Goal: Task Accomplishment & Management: Use online tool/utility

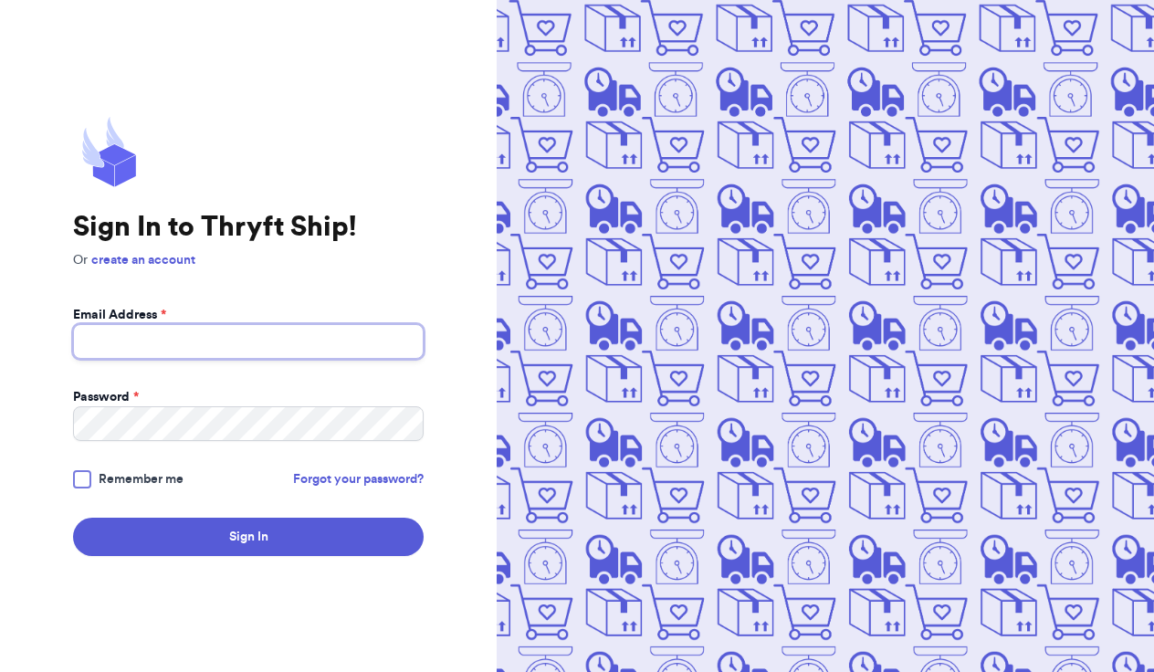
type input "[EMAIL_ADDRESS][DOMAIN_NAME]"
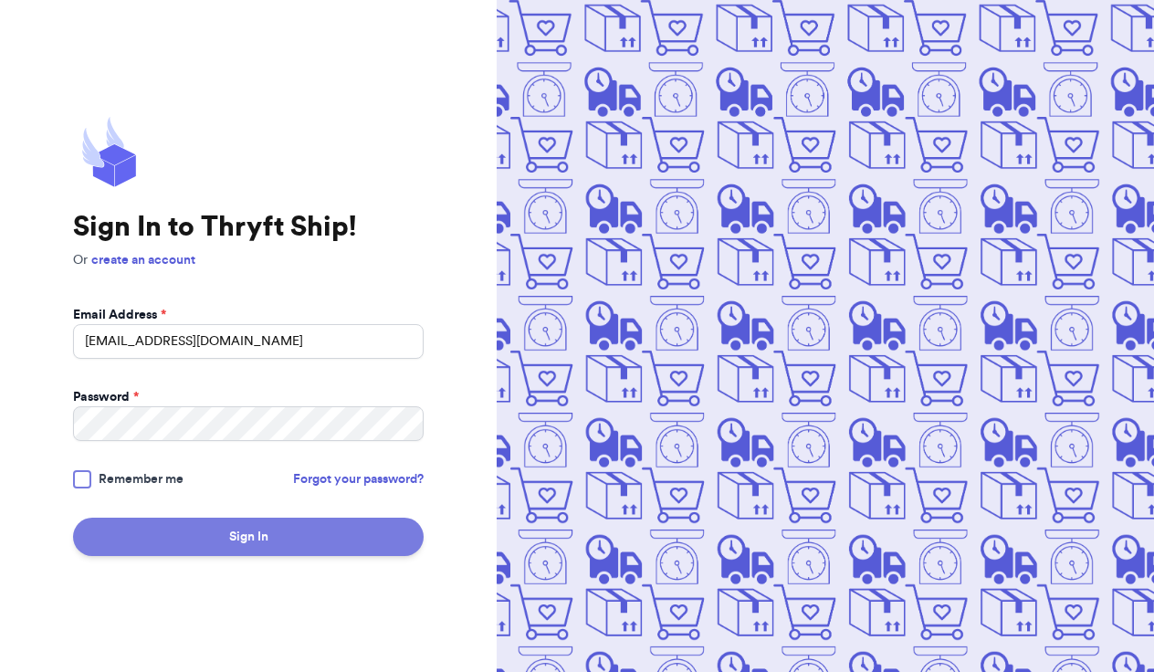
click at [258, 529] on button "Sign In" at bounding box center [248, 537] width 351 height 38
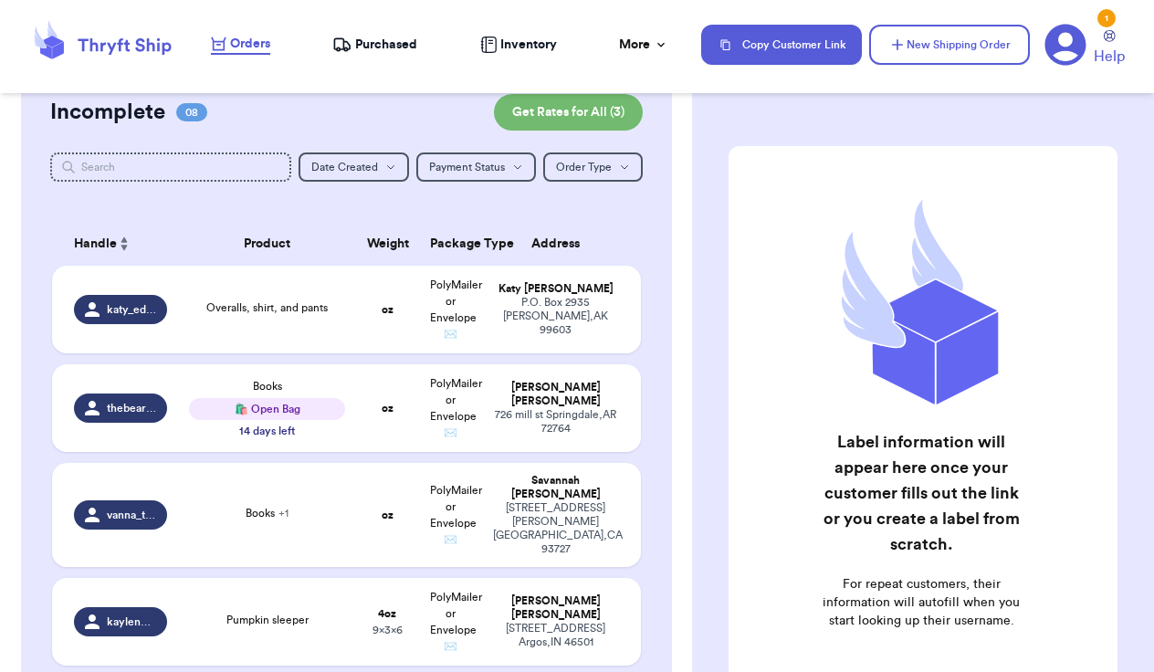
scroll to position [169, 0]
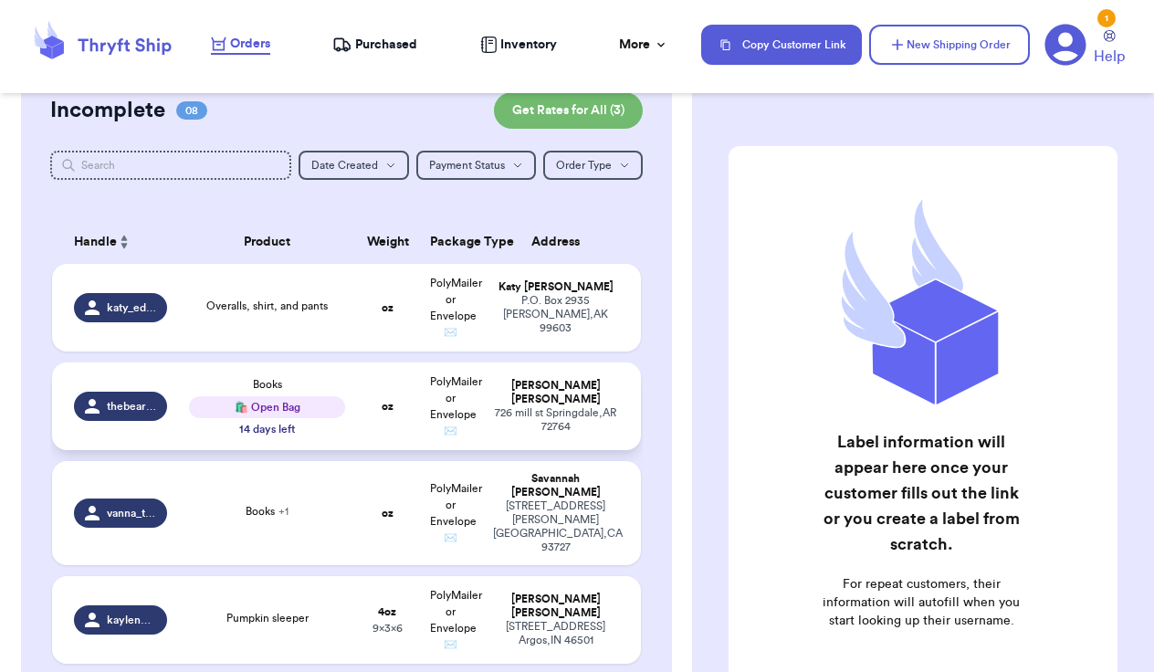
click at [480, 410] on td "PolyMailer or Envelope ✉️" at bounding box center [450, 407] width 63 height 88
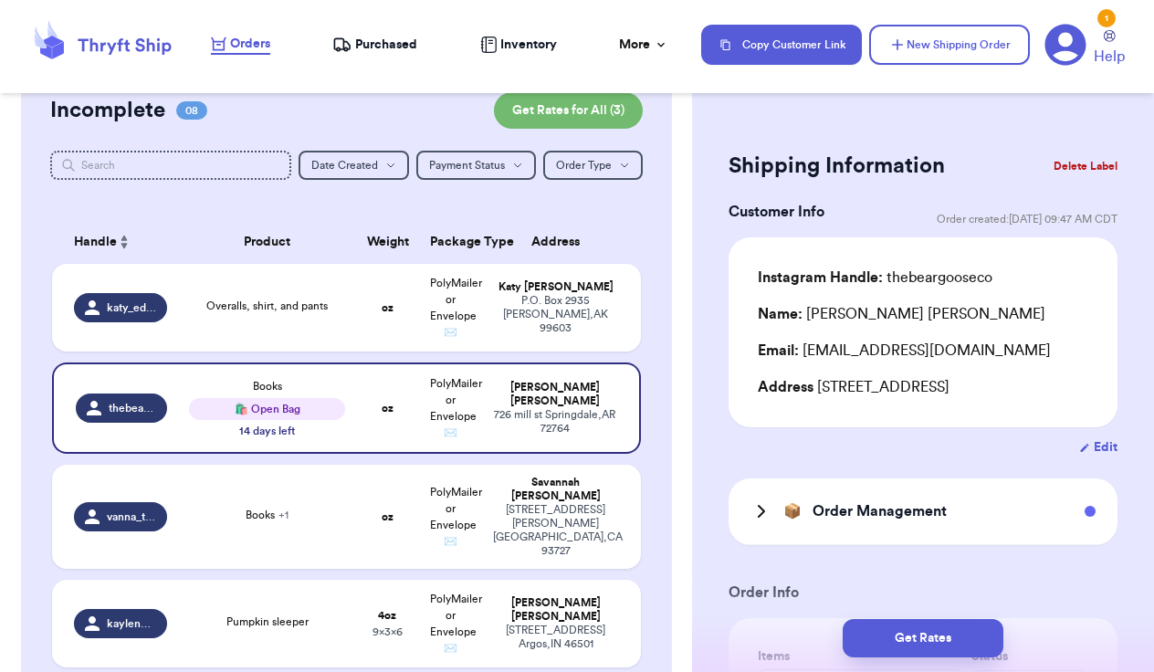
scroll to position [0, 0]
click at [760, 517] on icon at bounding box center [761, 511] width 5 height 11
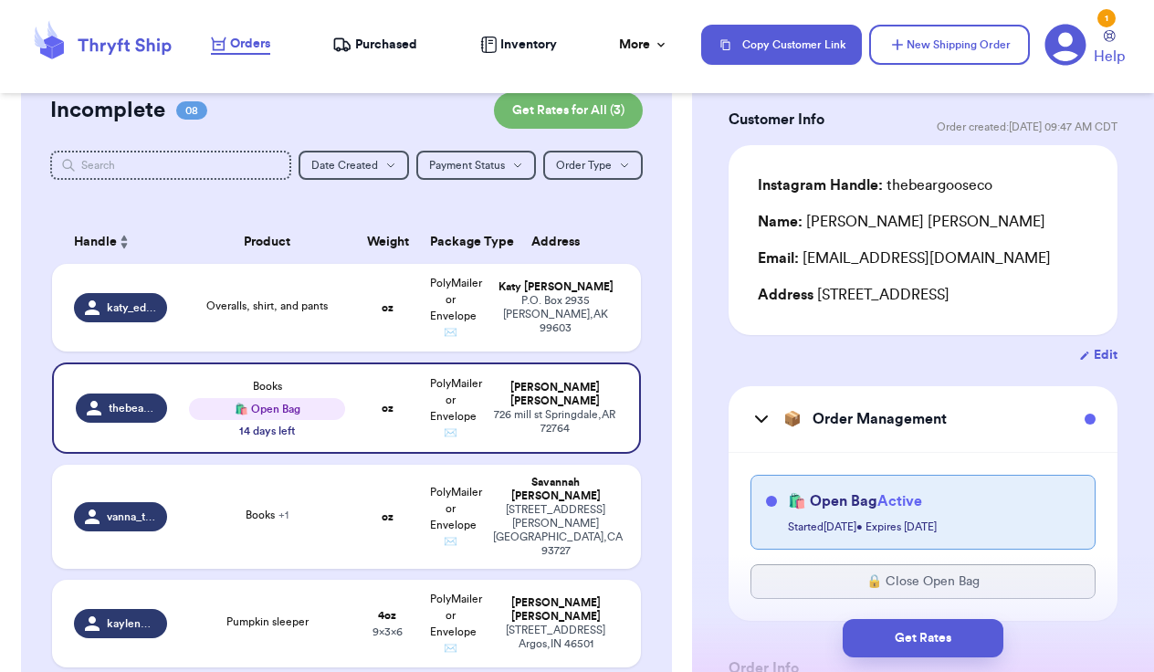
scroll to position [141, 0]
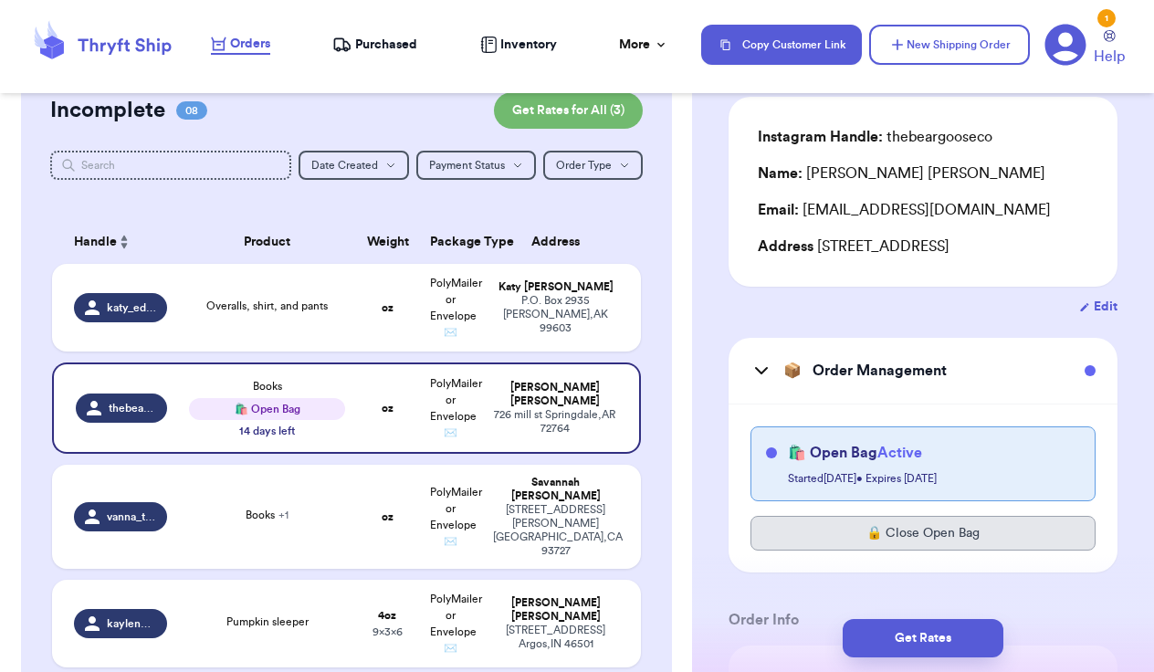
click at [952, 540] on button "🔒 Close Open Bag" at bounding box center [923, 533] width 345 height 35
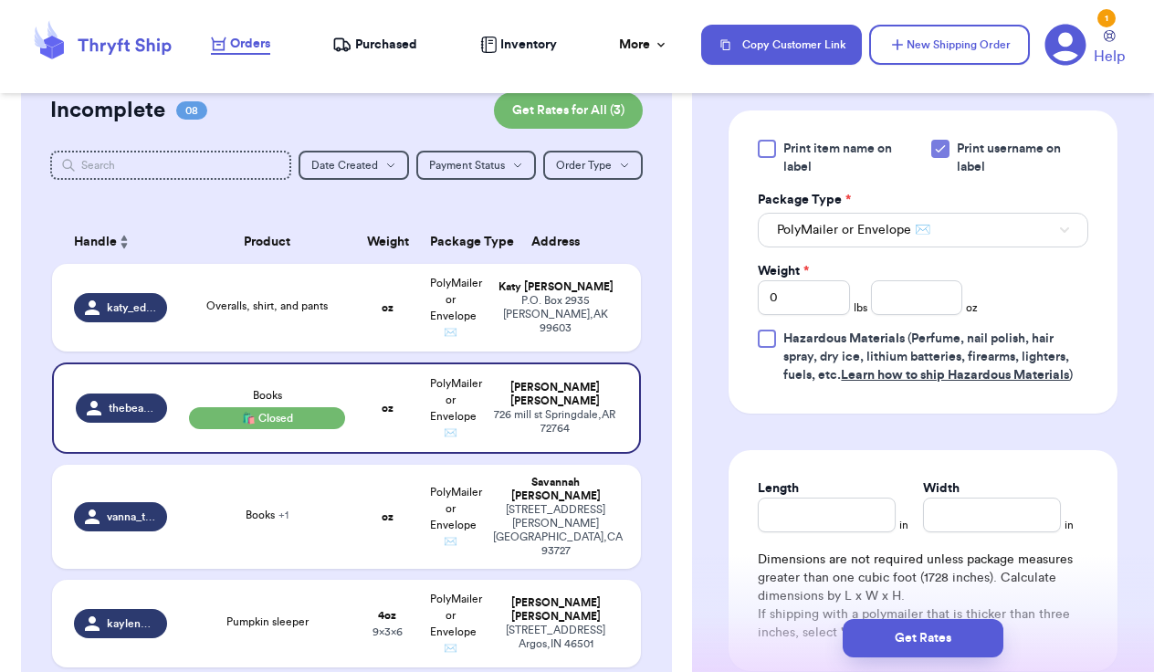
scroll to position [1066, 0]
click at [829, 301] on input "0" at bounding box center [804, 296] width 92 height 35
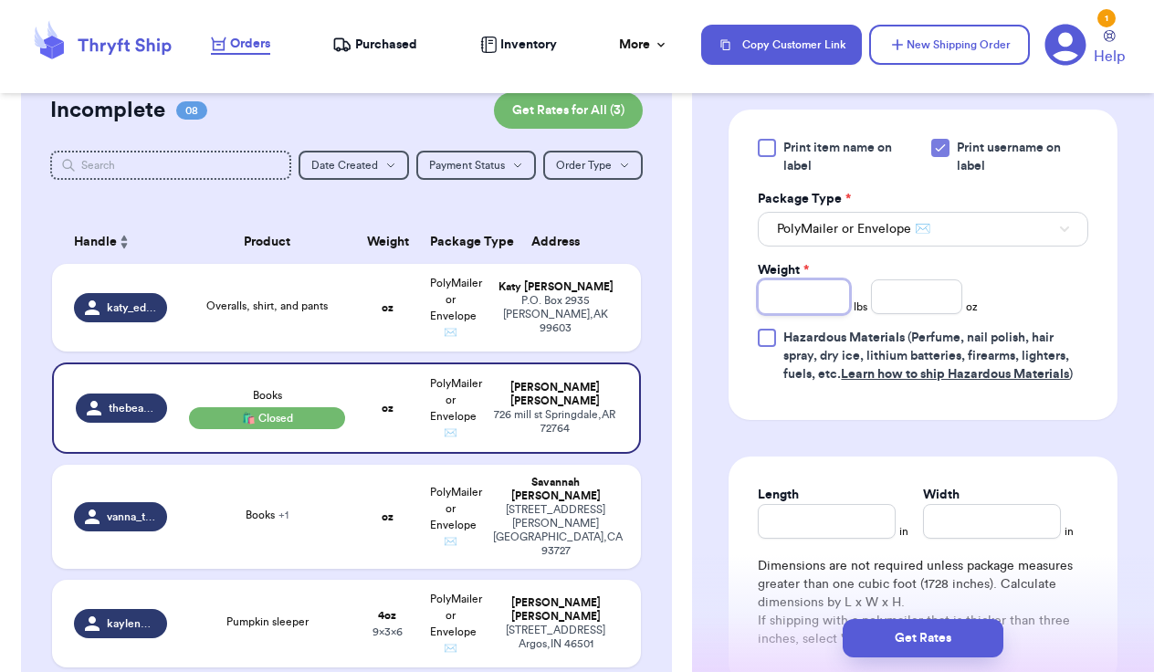
type input "3"
click at [829, 532] on input "Length" at bounding box center [827, 521] width 138 height 35
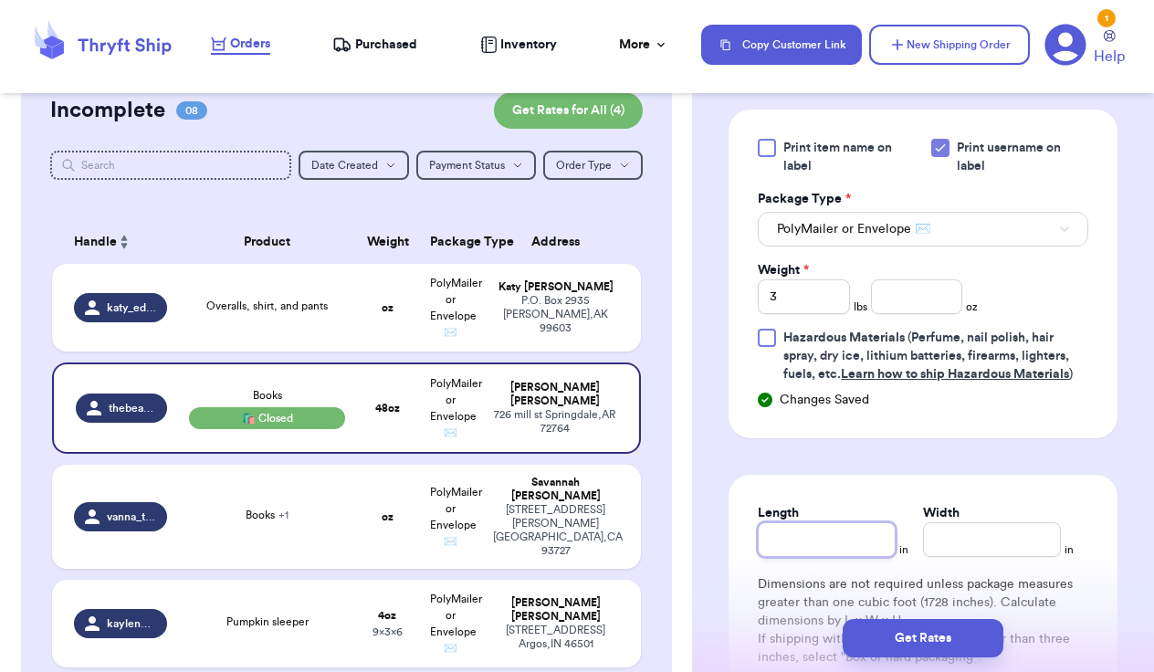
type input "1"
type input "14"
click at [951, 544] on input "Width *" at bounding box center [992, 539] width 138 height 35
type input "1"
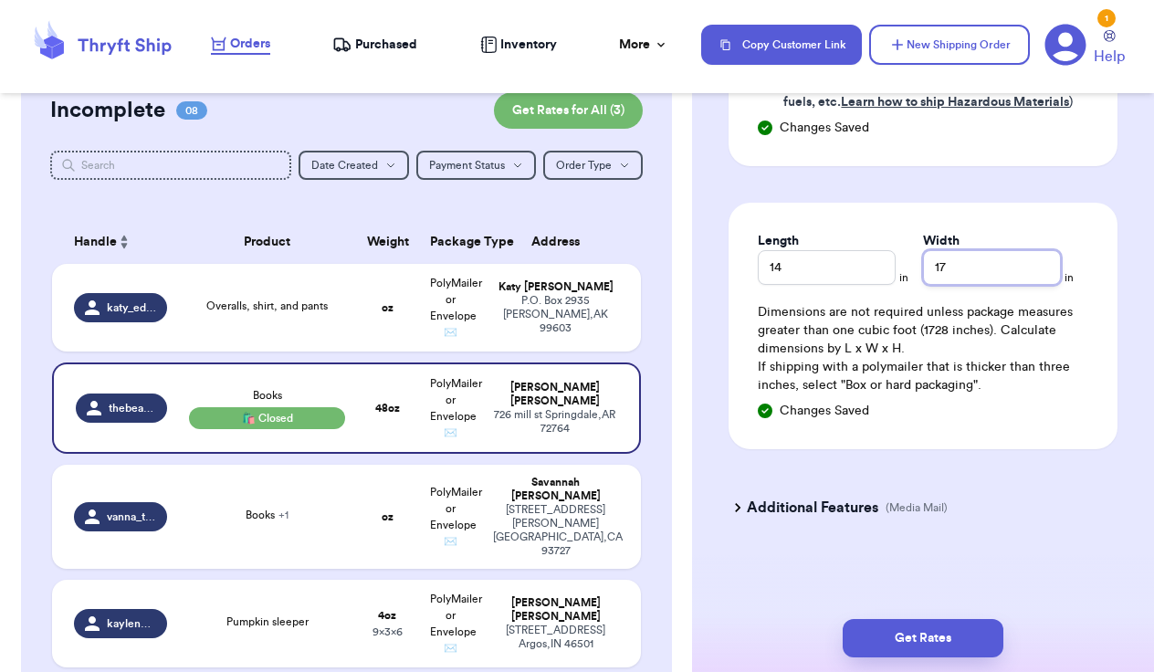
scroll to position [0, 0]
type input "17"
click at [824, 505] on h3 "Additional Features" at bounding box center [813, 508] width 132 height 22
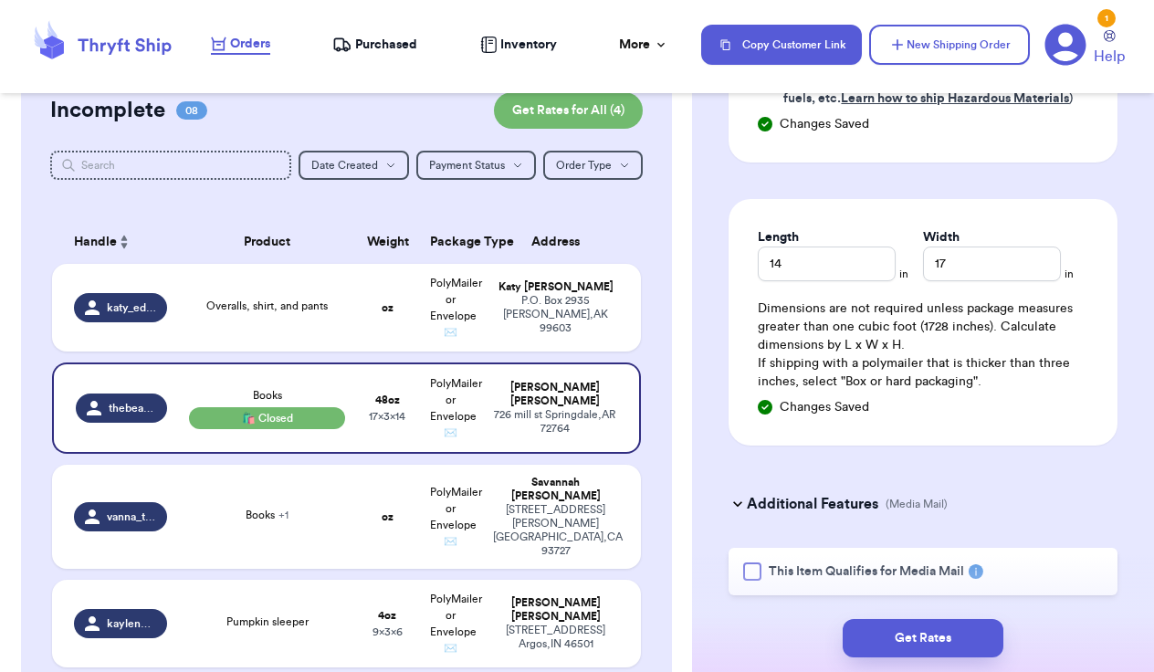
click at [754, 572] on div at bounding box center [752, 572] width 18 height 18
click at [0, 0] on input "This Item Qualifies for Media Mail" at bounding box center [0, 0] width 0 height 0
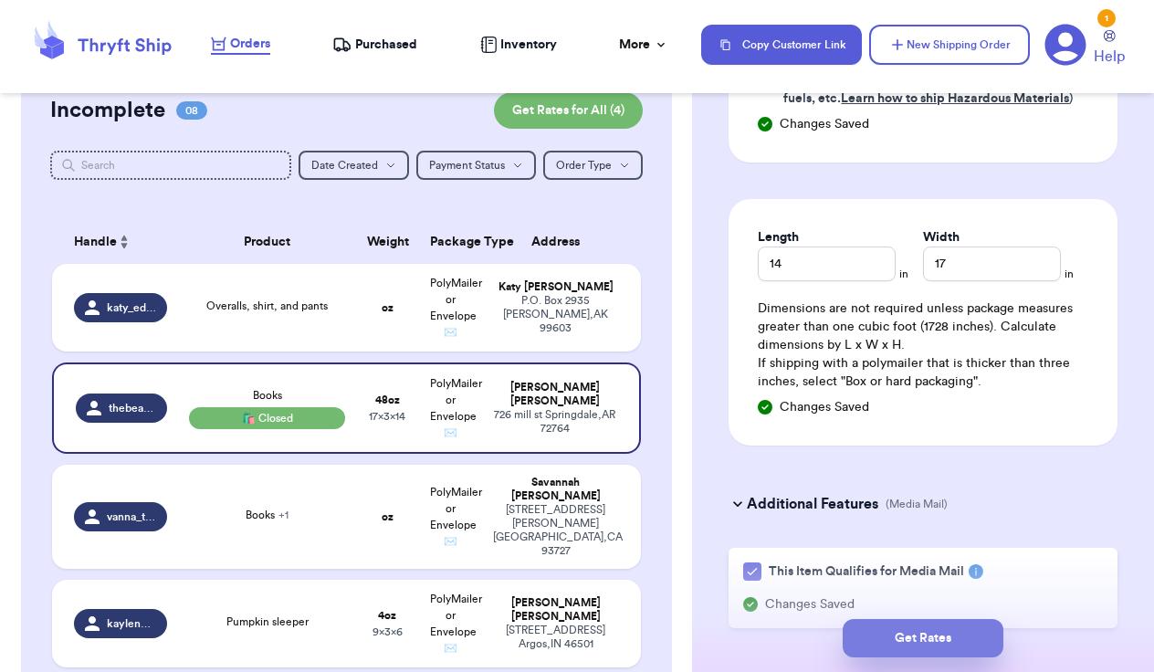
click at [952, 639] on button "Get Rates" at bounding box center [923, 638] width 161 height 38
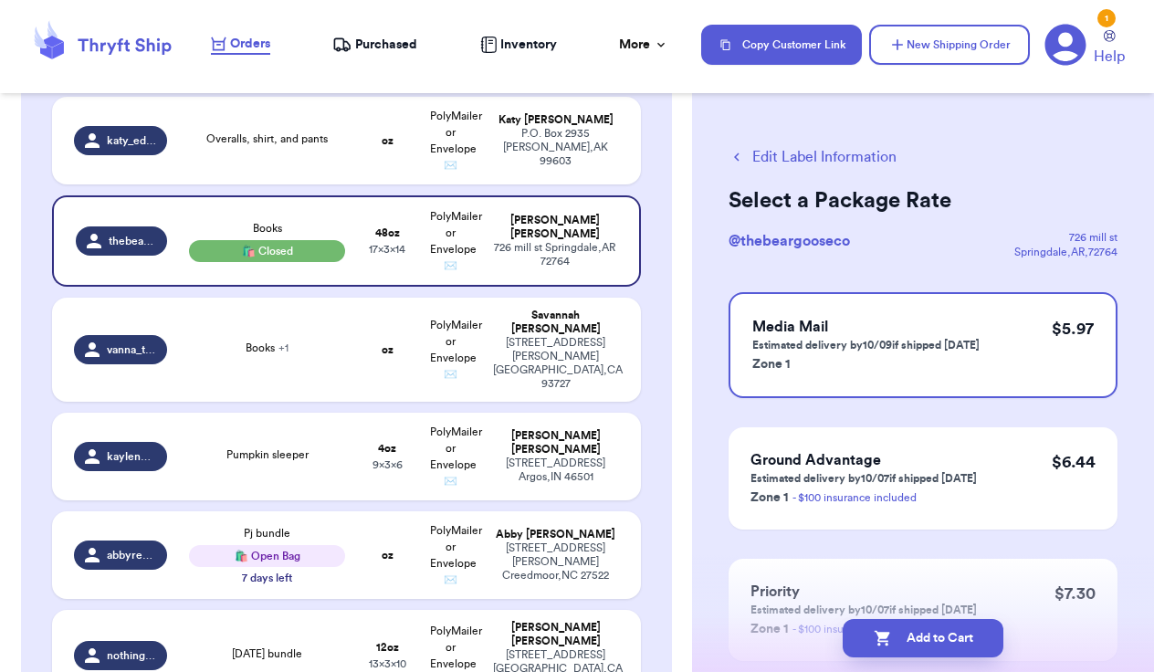
scroll to position [343, 0]
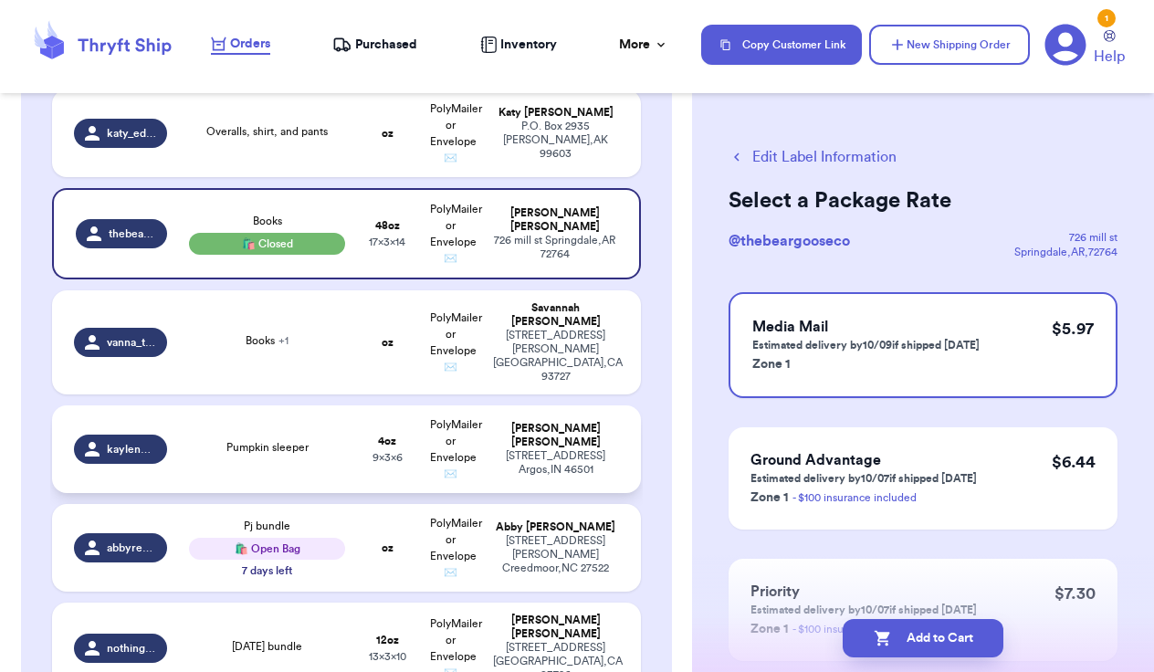
click at [588, 435] on div "[PERSON_NAME]" at bounding box center [555, 435] width 125 height 27
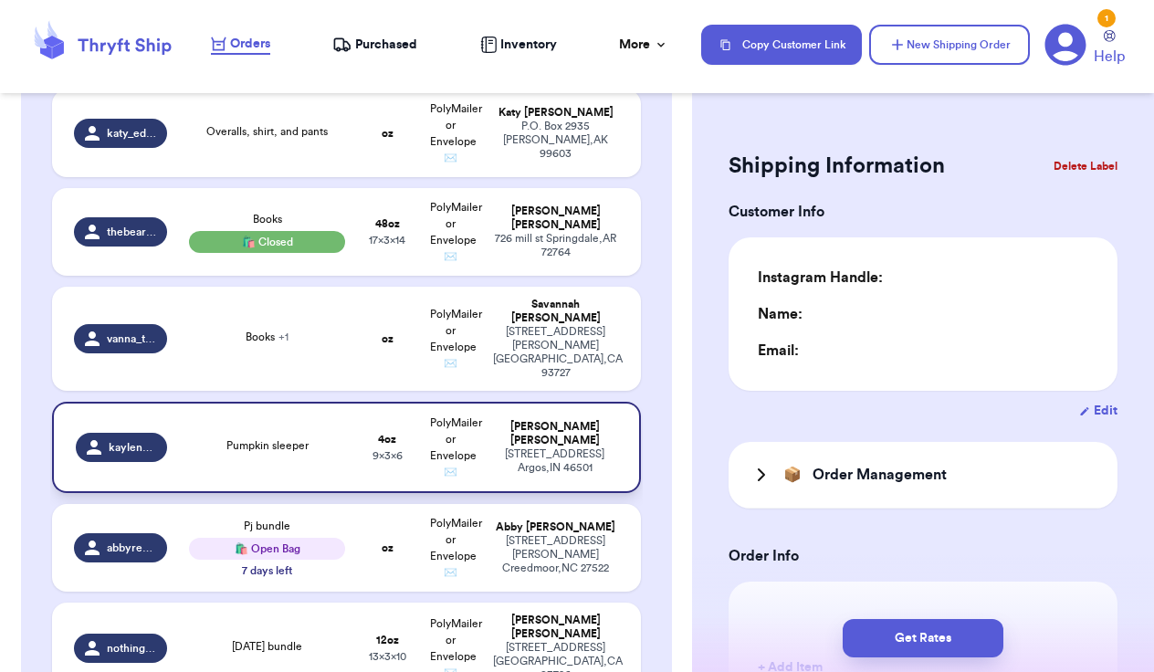
type input "0"
type input "4"
type input "6"
type input "9"
type input "0"
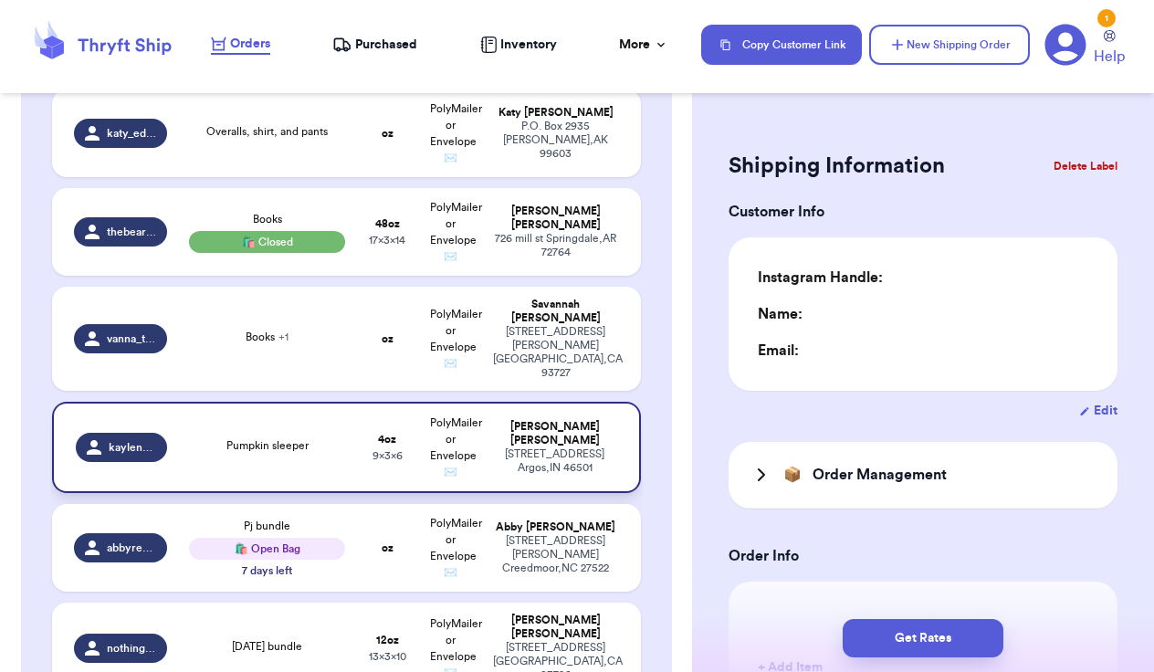
type input "0"
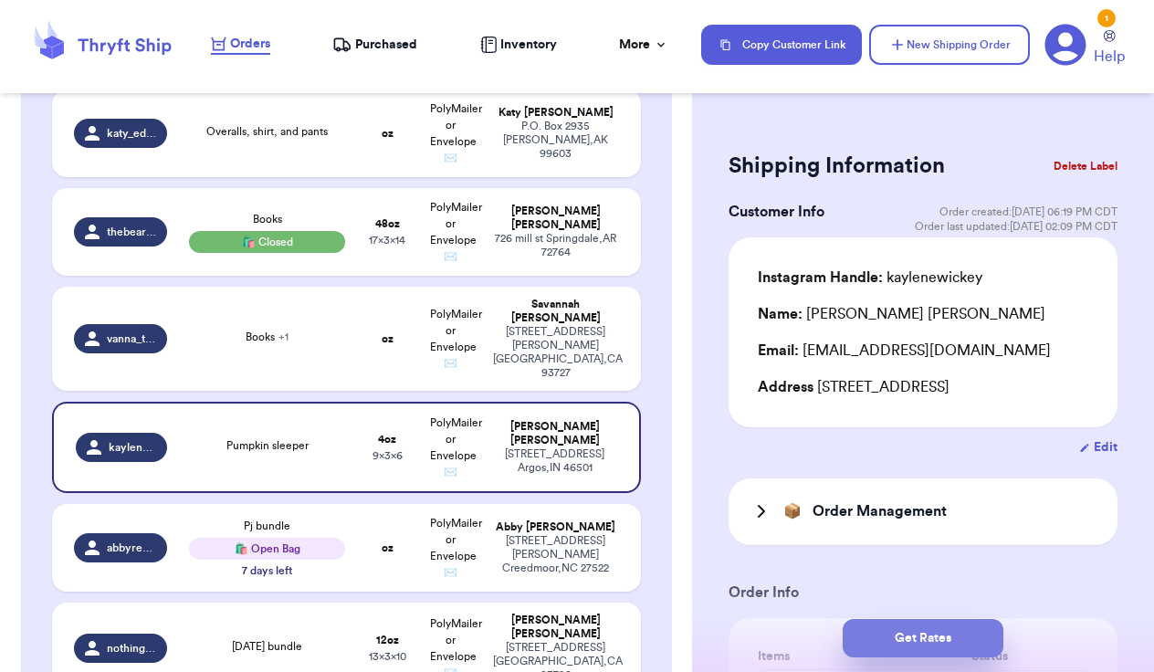
click at [918, 635] on button "Get Rates" at bounding box center [923, 638] width 161 height 38
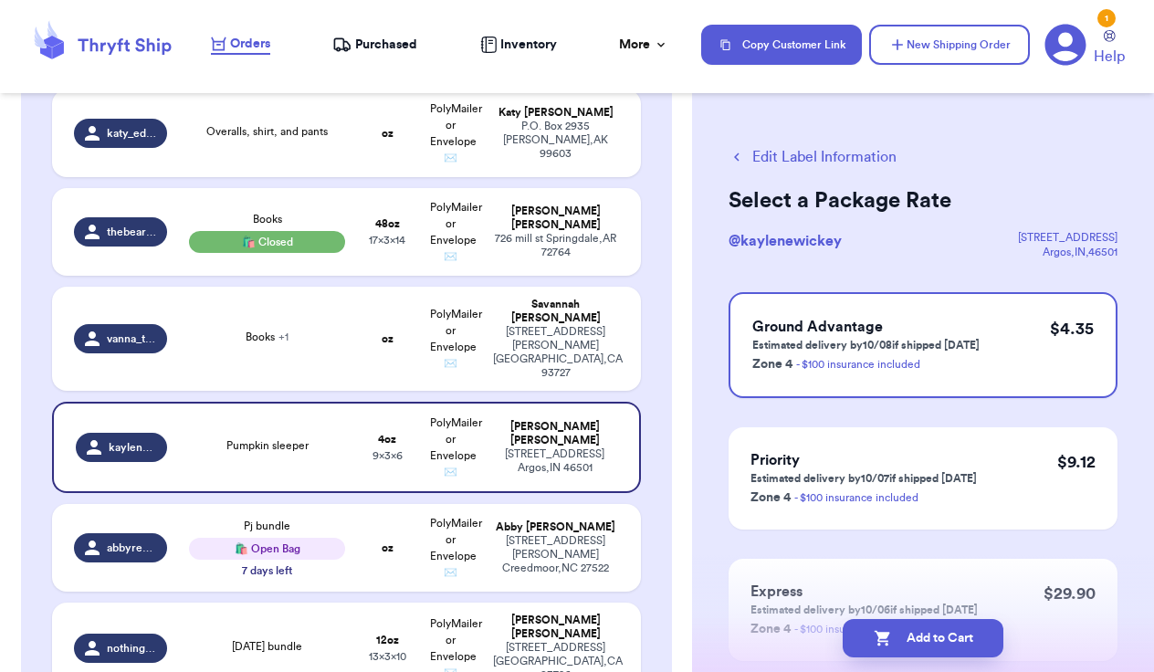
click at [918, 635] on button "Add to Cart" at bounding box center [923, 638] width 161 height 38
checkbox input "true"
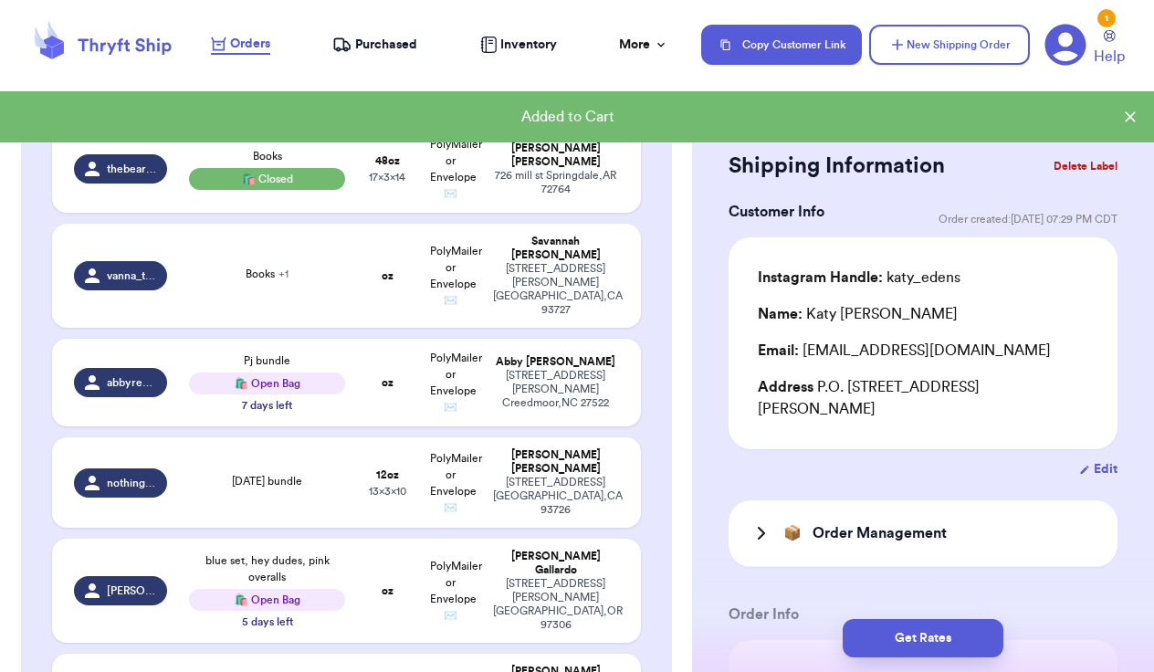
scroll to position [420, 0]
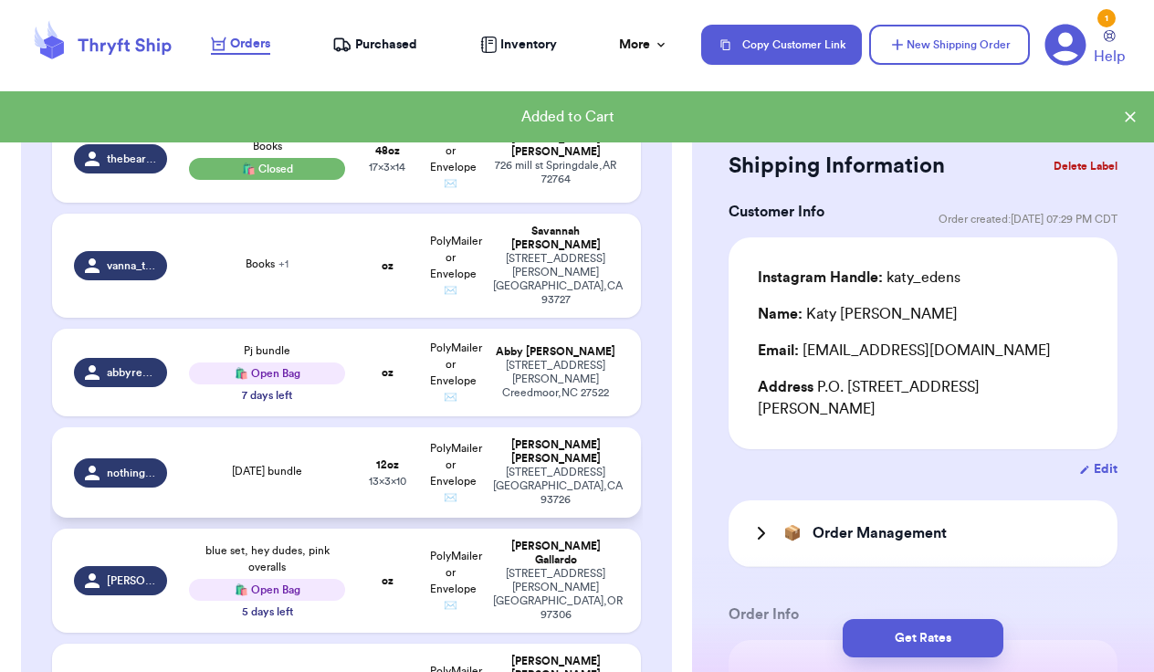
click at [585, 447] on div "[PERSON_NAME]" at bounding box center [555, 451] width 125 height 27
type input "[DATE] bundle"
type input "12"
type input "10"
type input "13"
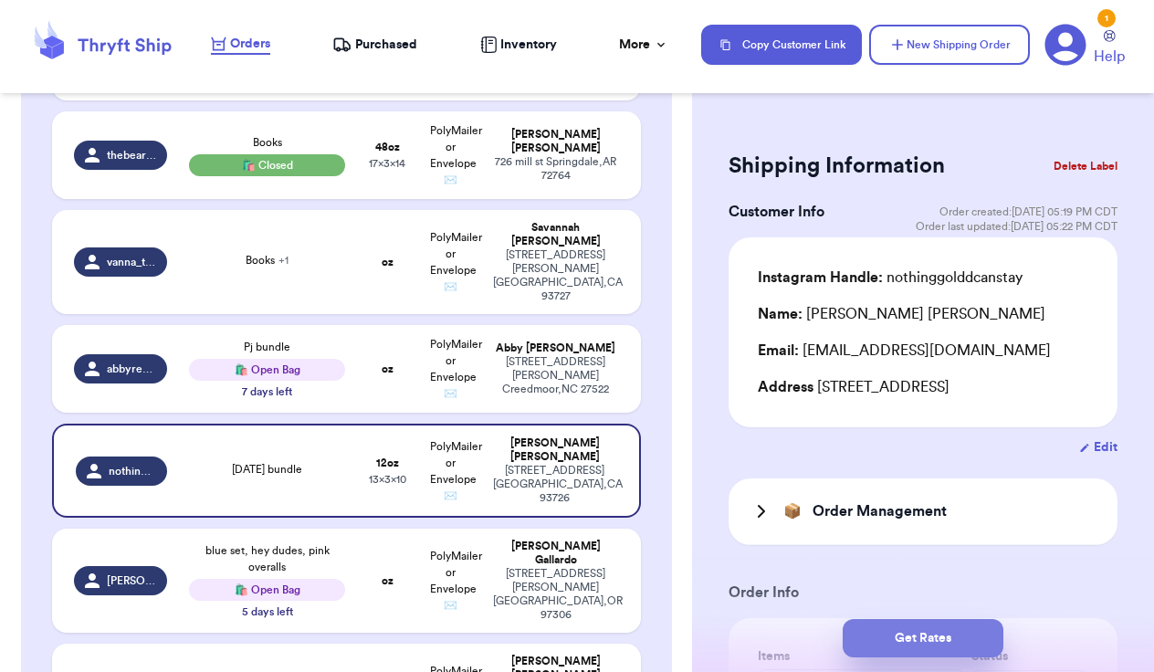
click at [961, 637] on button "Get Rates" at bounding box center [923, 638] width 161 height 38
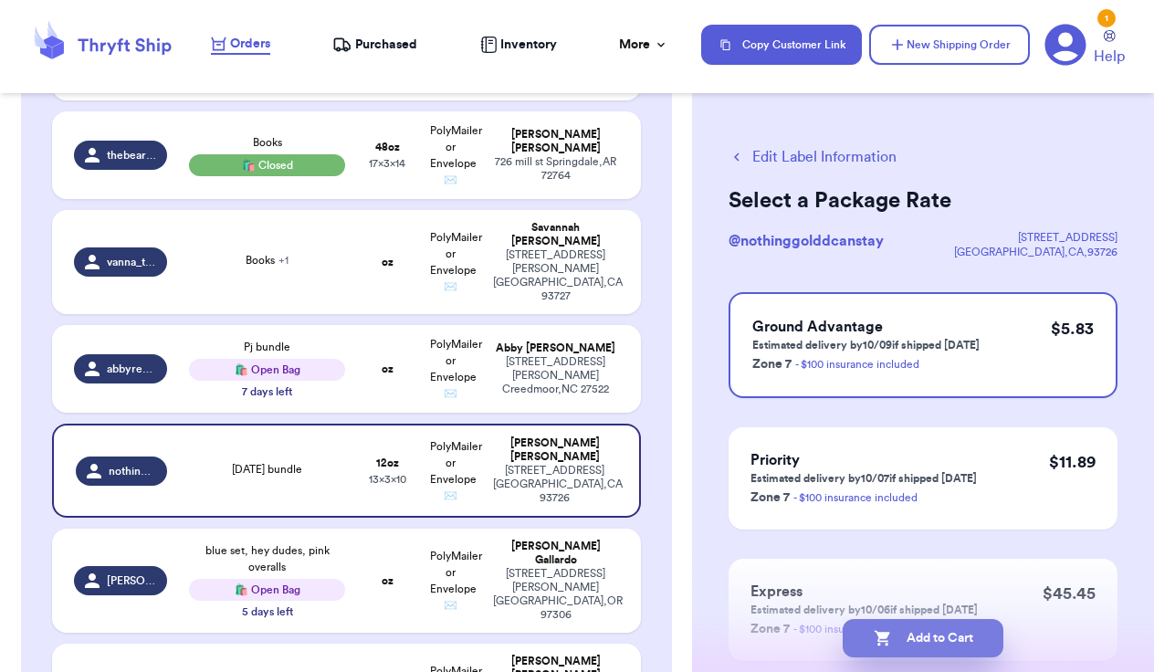
click at [924, 642] on button "Add to Cart" at bounding box center [923, 638] width 161 height 38
checkbox input "true"
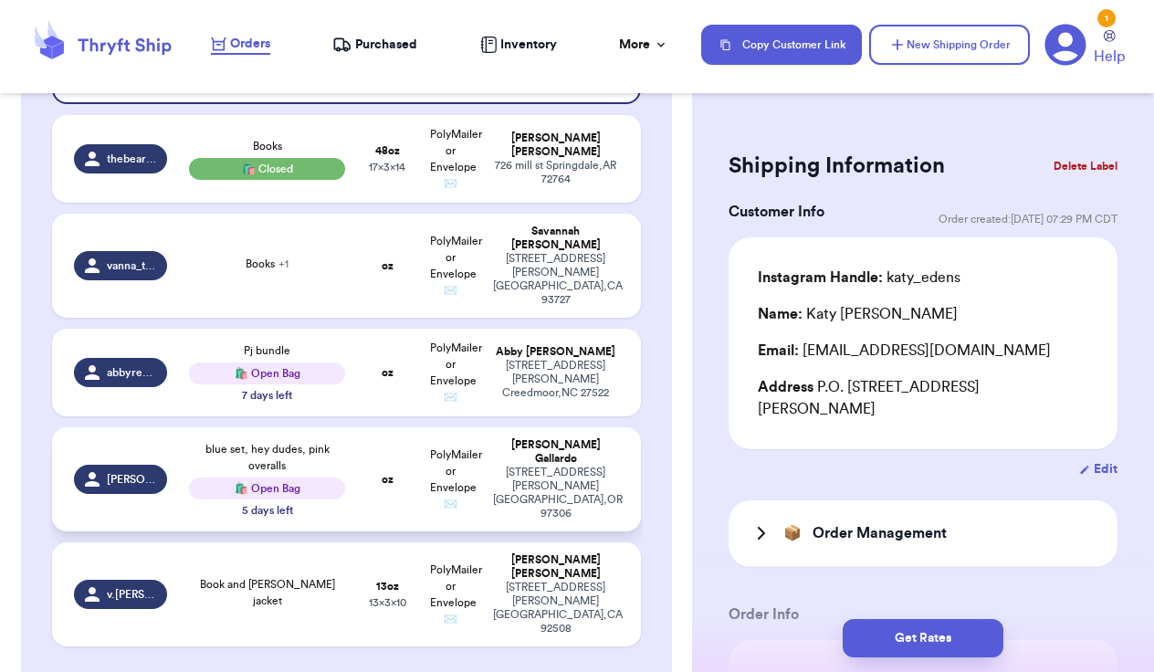
click at [399, 438] on td "oz" at bounding box center [387, 479] width 63 height 104
type input "blue set, hey dudes, pink overalls"
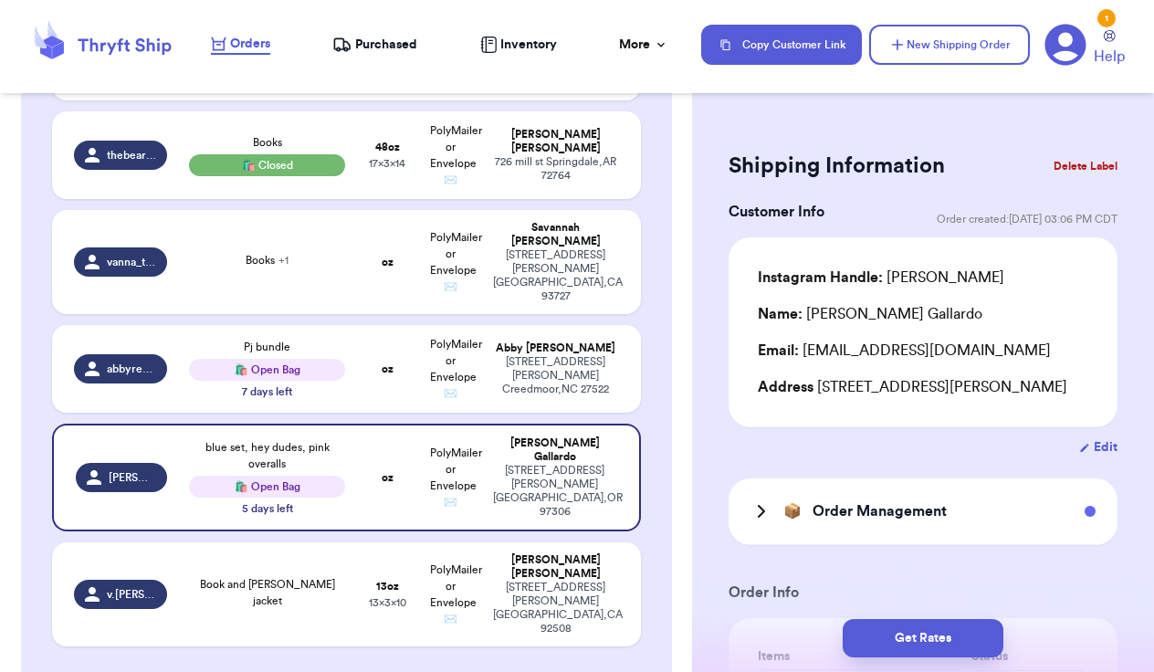
scroll to position [63, 0]
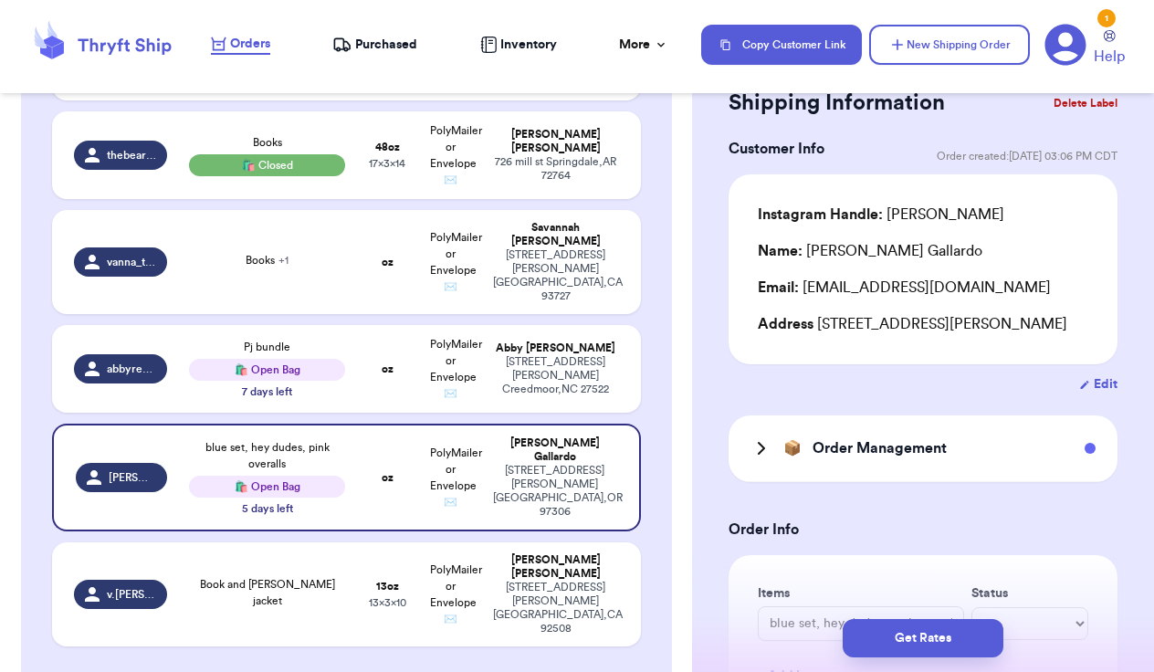
click at [764, 452] on icon at bounding box center [761, 448] width 5 height 11
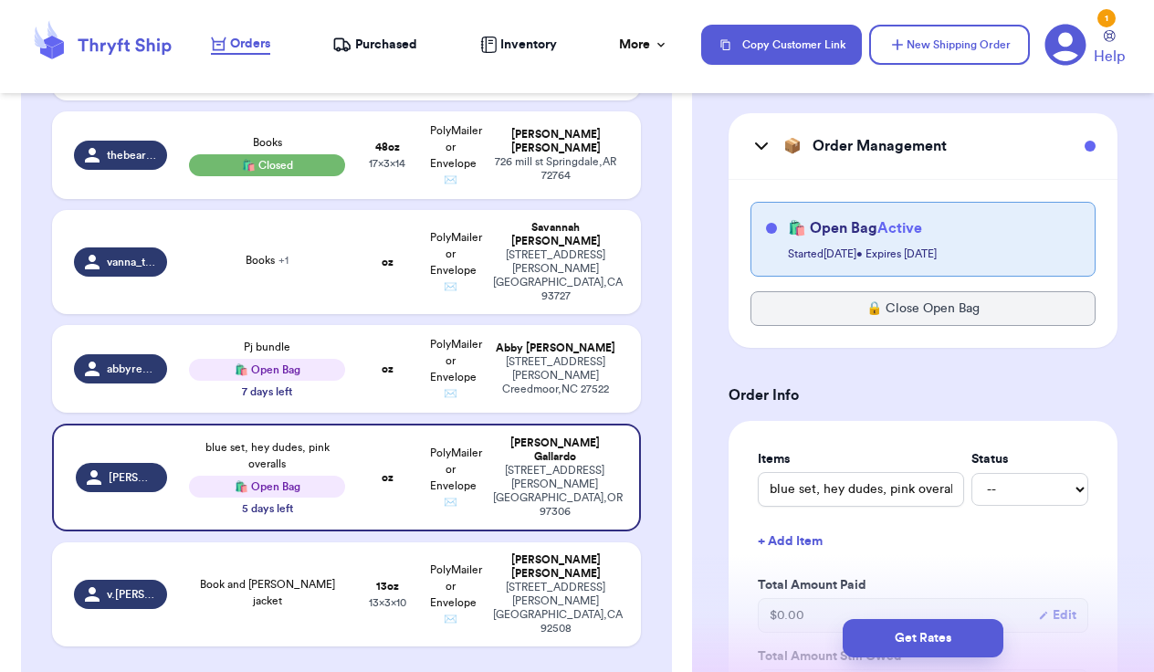
scroll to position [366, 0]
click at [433, 339] on span "PolyMailer or Envelope ✉️" at bounding box center [456, 369] width 52 height 60
type input "Pj bundle"
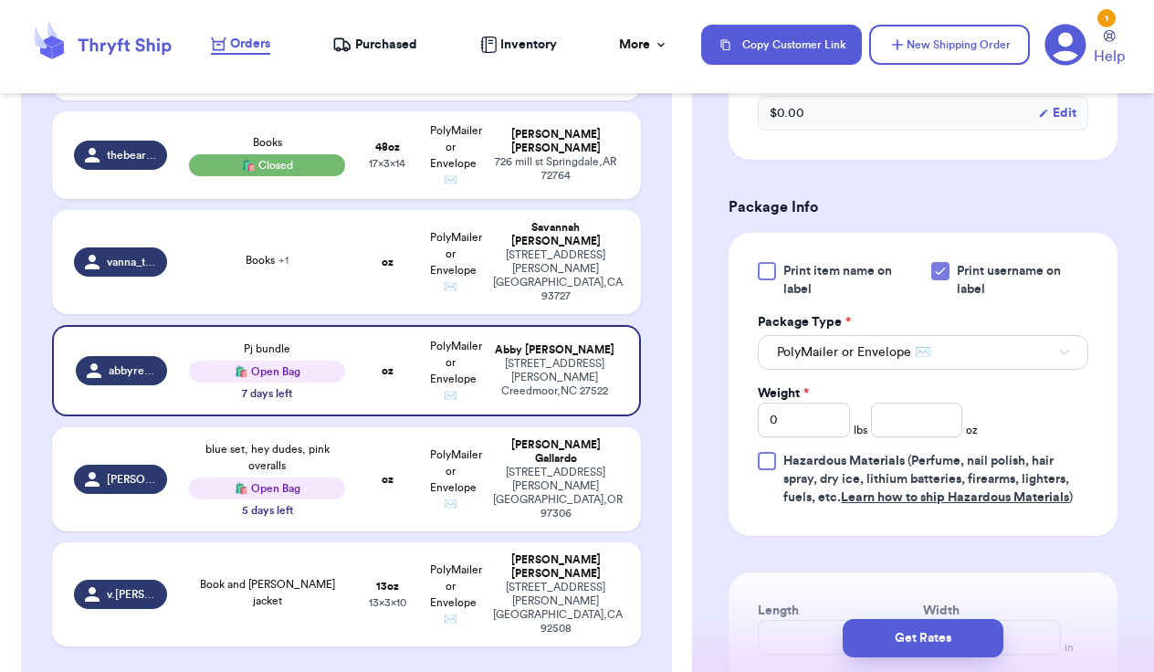
scroll to position [955, 0]
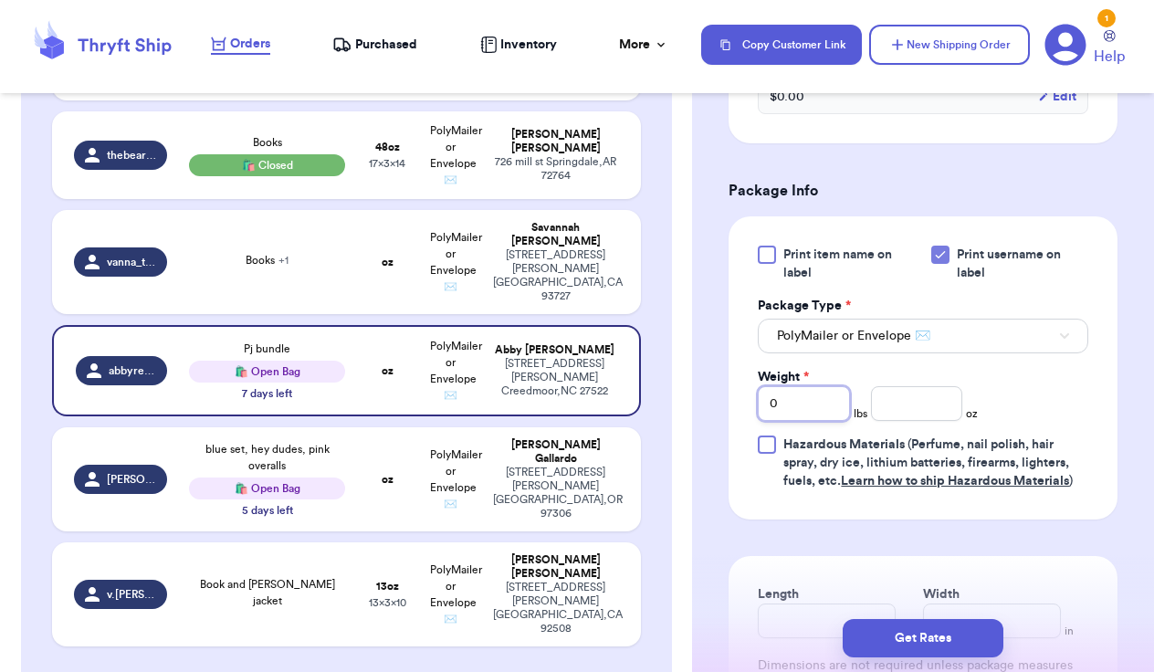
click at [794, 421] on input "0" at bounding box center [804, 403] width 92 height 35
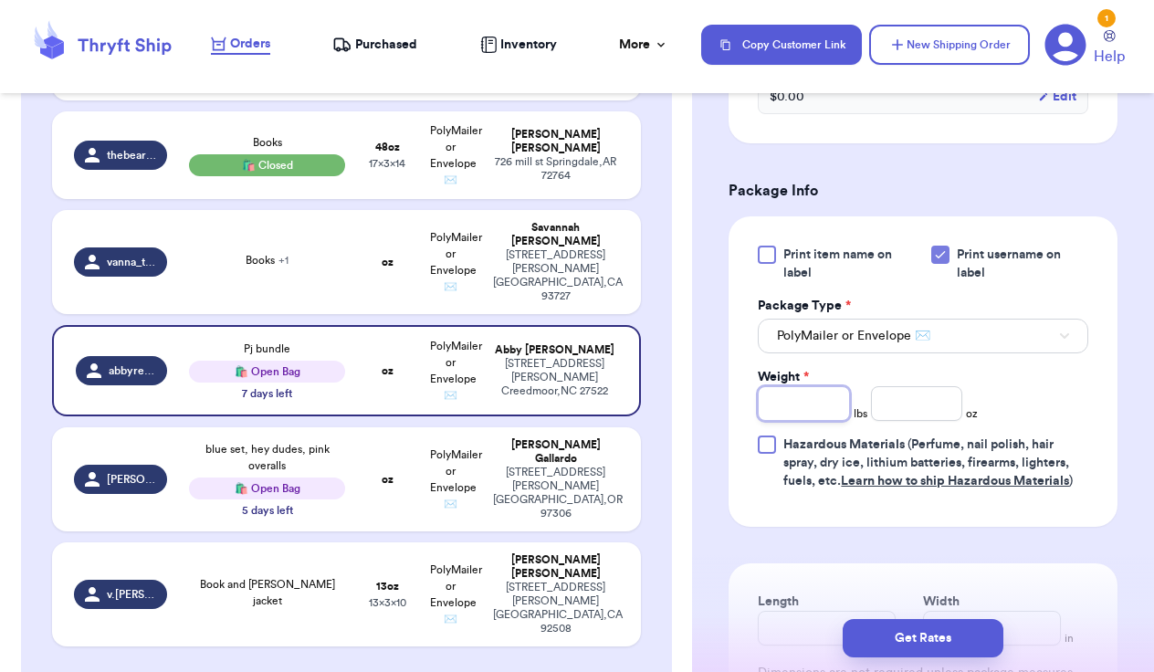
type input "1"
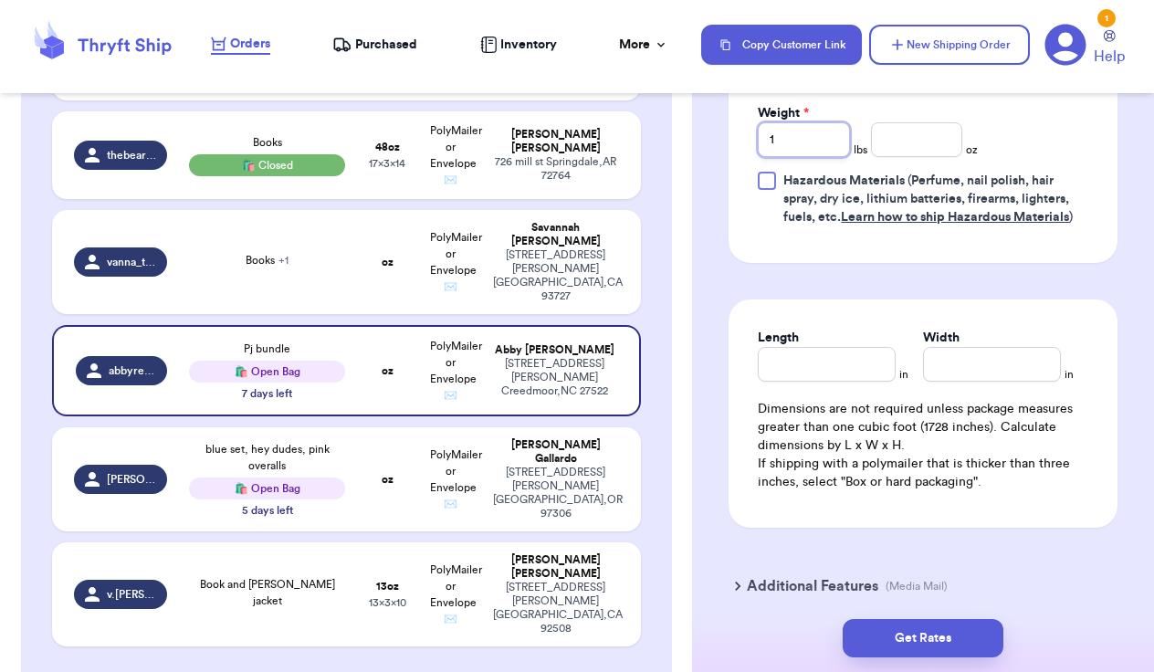
scroll to position [1265, 0]
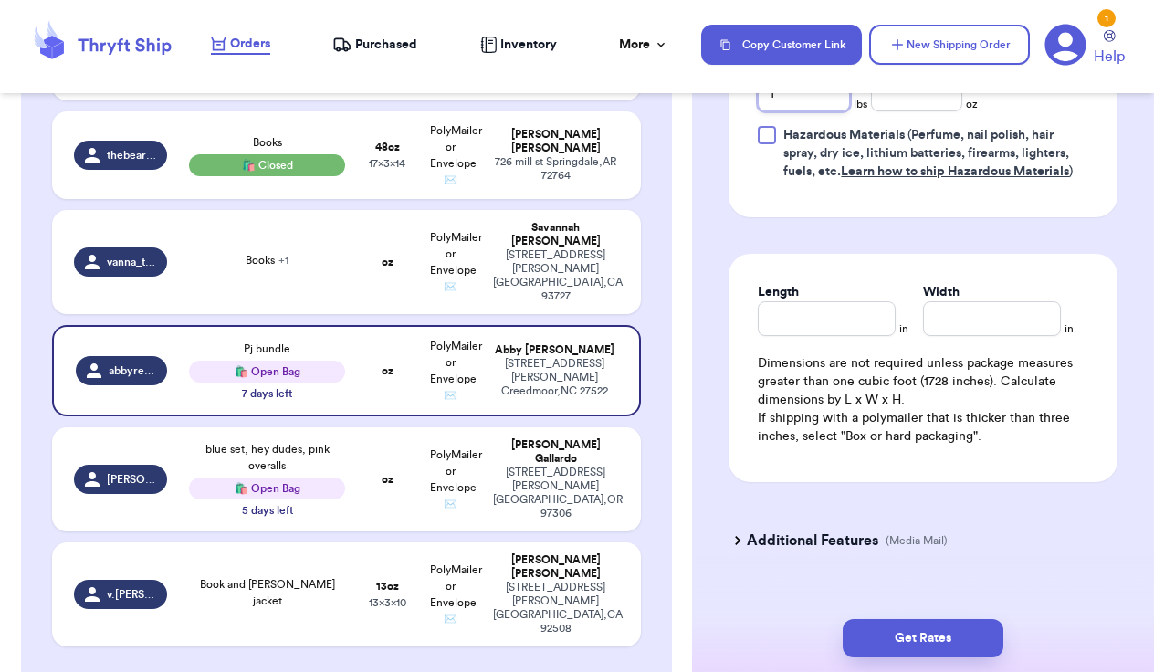
type input "1"
click at [846, 324] on input "Length" at bounding box center [827, 318] width 138 height 35
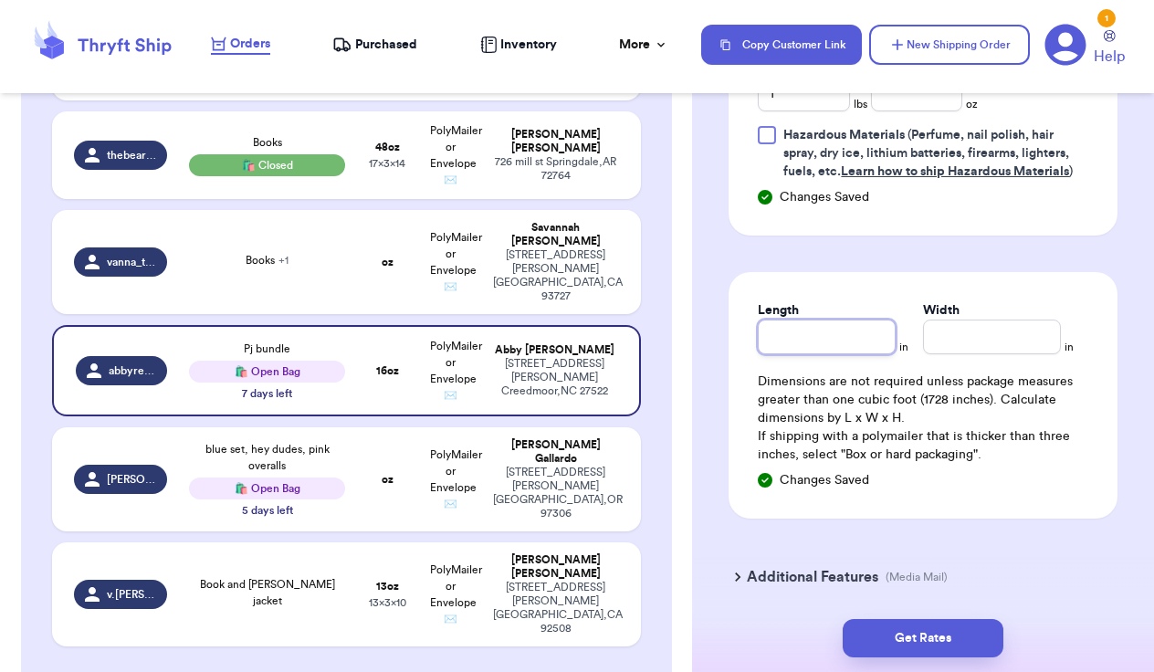
type input "1"
type input "12"
click at [1005, 340] on input "Width *" at bounding box center [992, 337] width 138 height 35
type input "1"
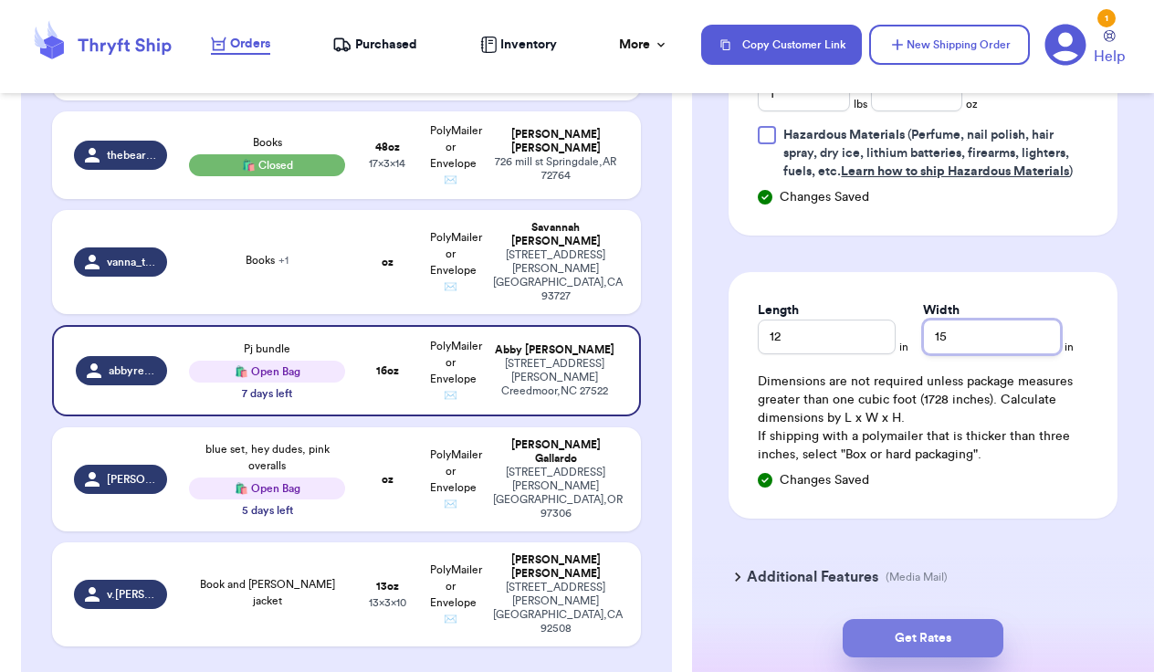
type input "15"
click at [929, 637] on button "Get Rates" at bounding box center [923, 638] width 161 height 38
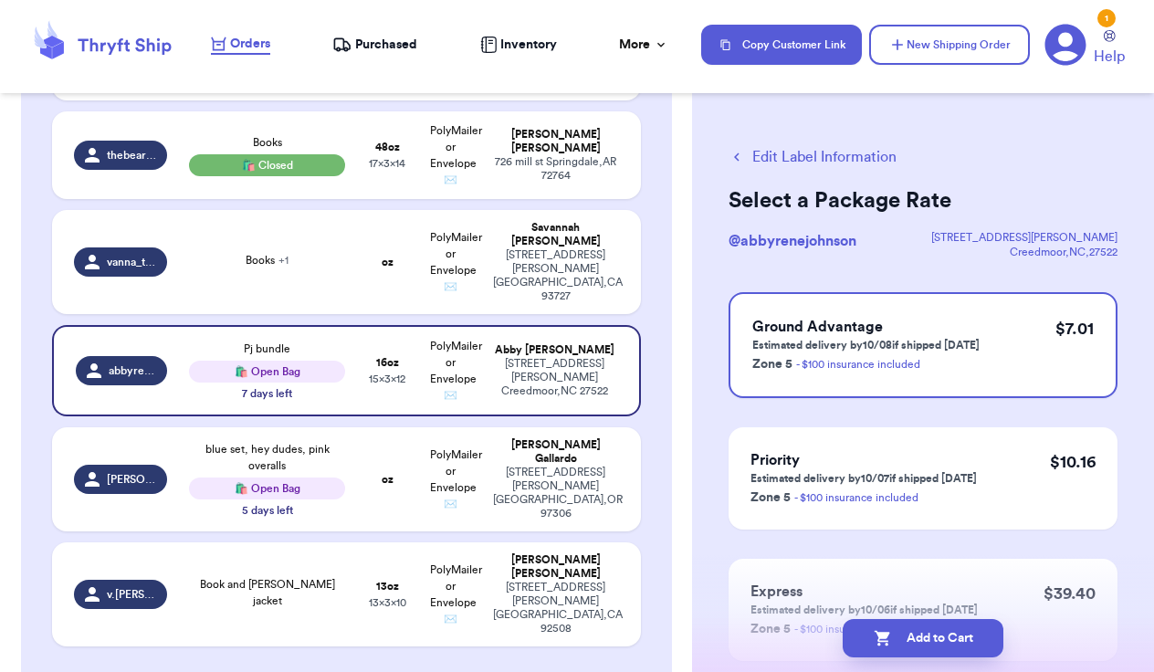
click at [735, 150] on icon "button" at bounding box center [737, 157] width 16 height 16
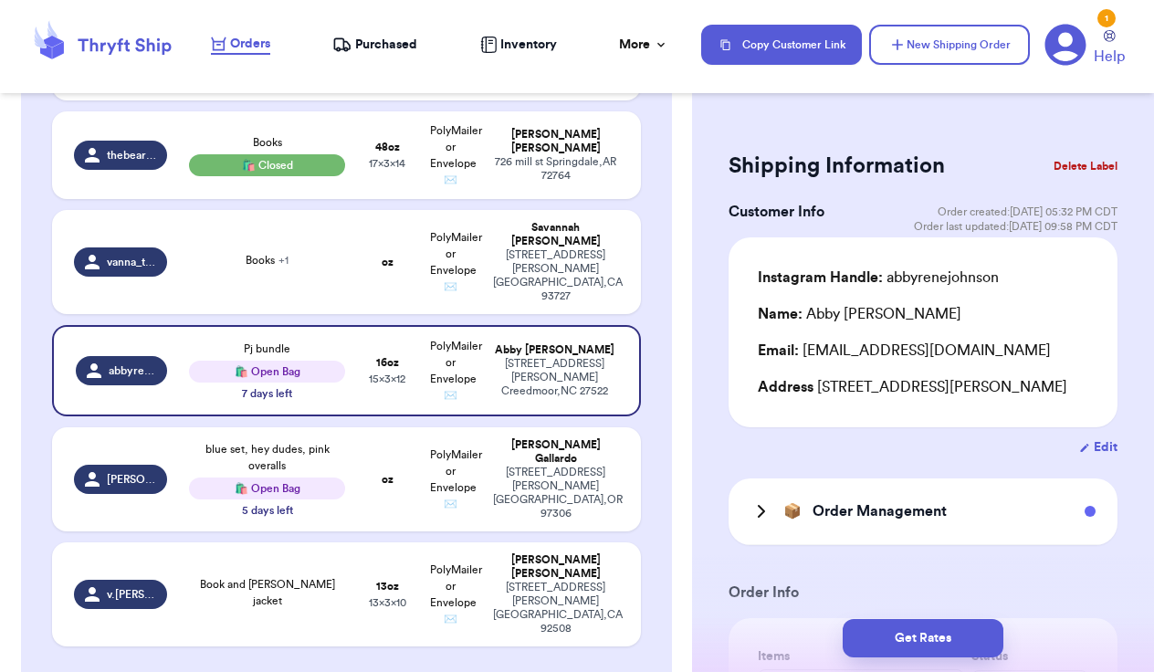
click at [761, 506] on icon at bounding box center [762, 511] width 22 height 22
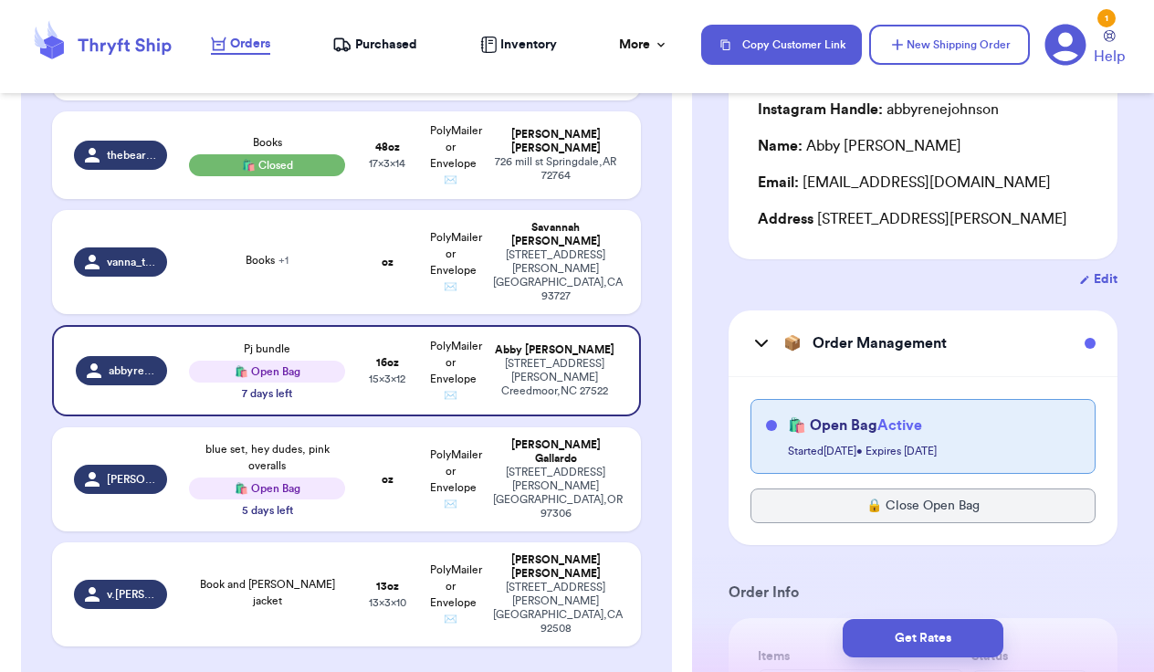
scroll to position [179, 0]
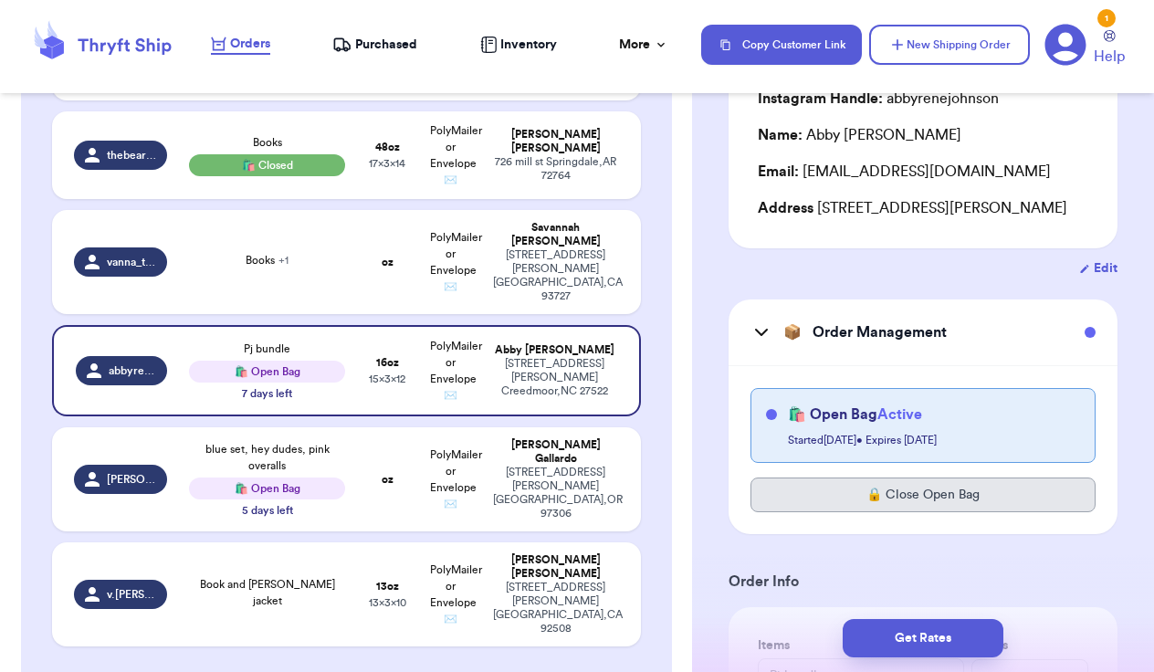
click at [861, 500] on button "🔒 Close Open Bag" at bounding box center [923, 495] width 345 height 35
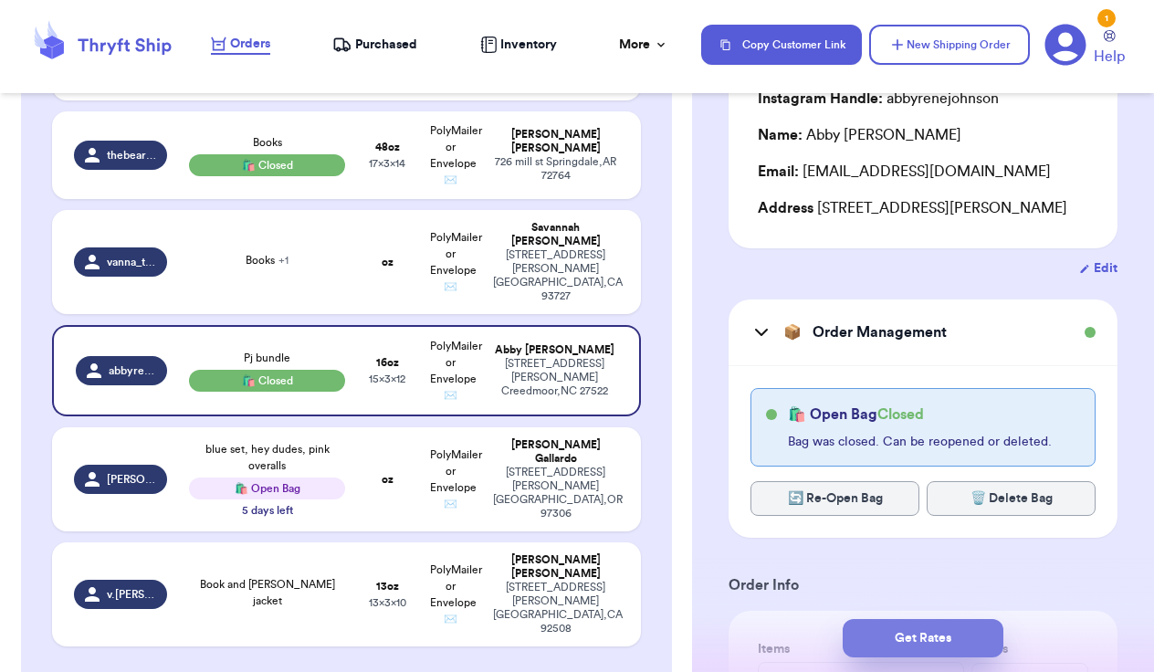
click at [928, 640] on button "Get Rates" at bounding box center [923, 638] width 161 height 38
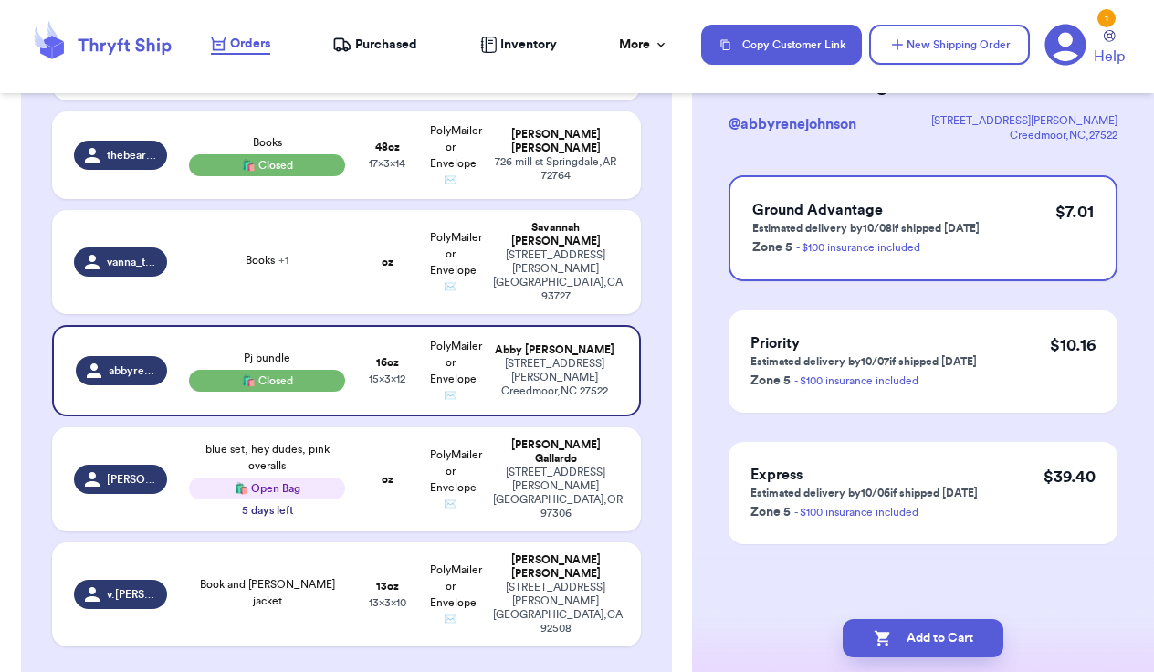
scroll to position [0, 0]
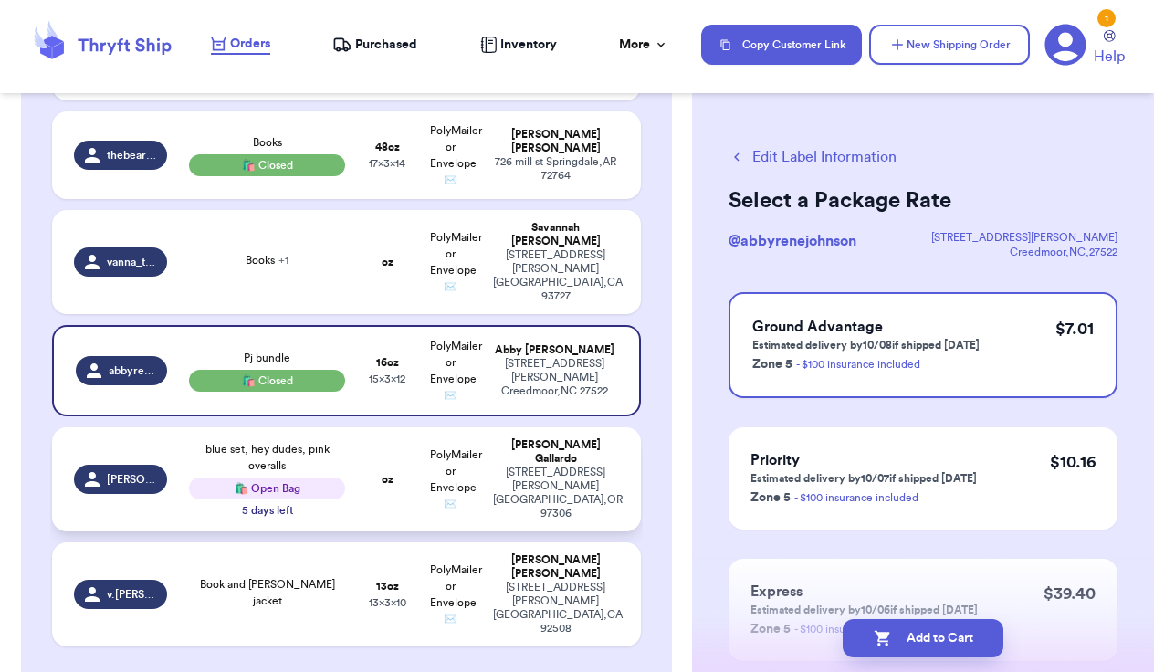
click at [356, 500] on td "oz" at bounding box center [387, 479] width 63 height 104
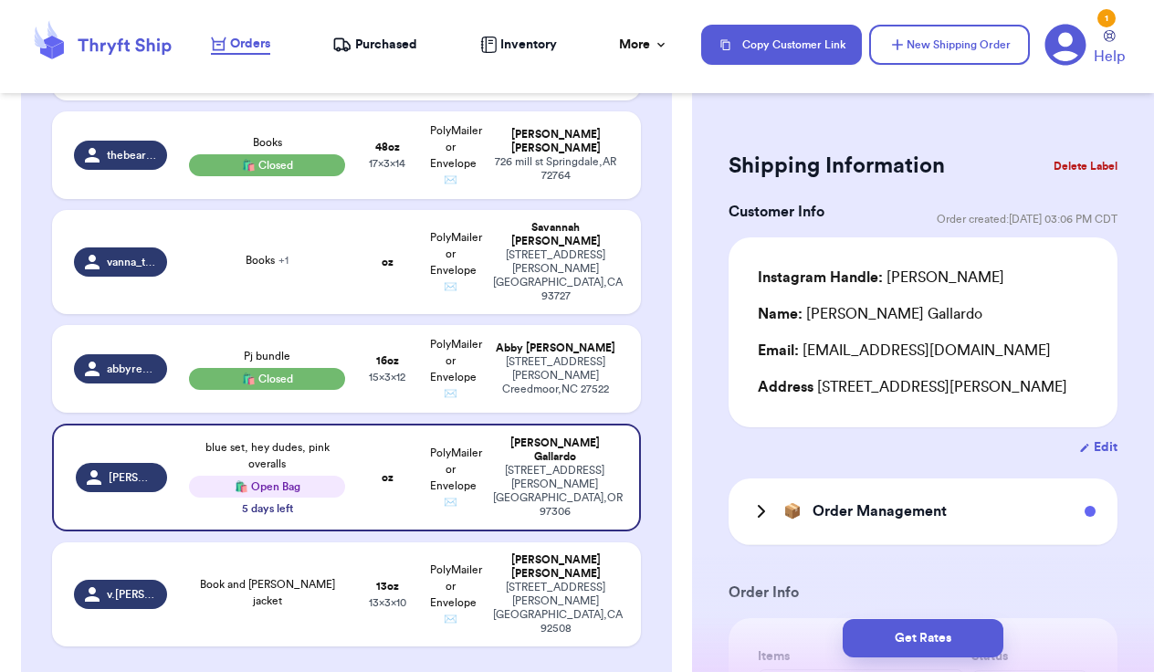
click at [761, 522] on icon at bounding box center [762, 511] width 22 height 22
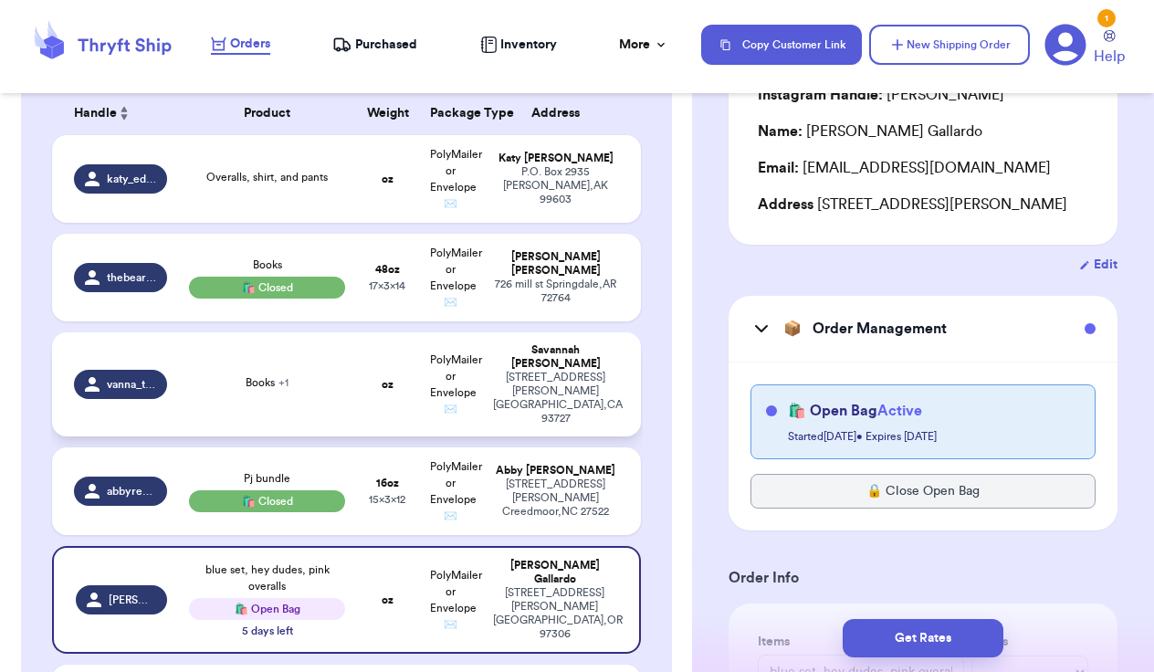
scroll to position [289, 0]
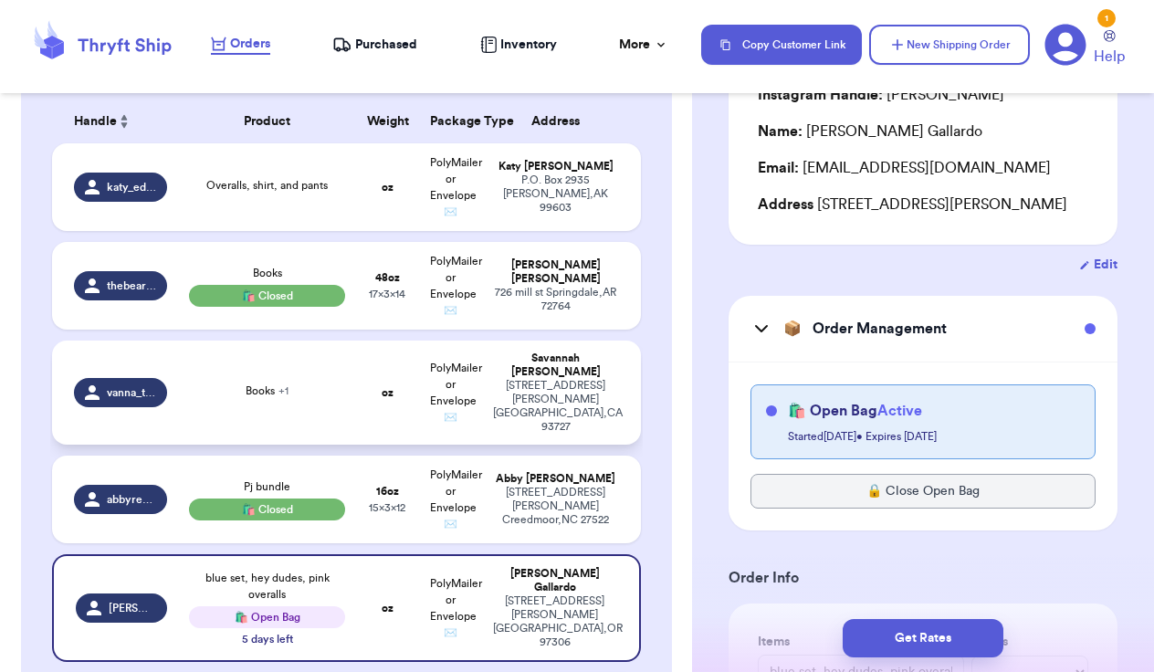
click at [366, 387] on td "oz" at bounding box center [387, 393] width 63 height 104
type input "Books"
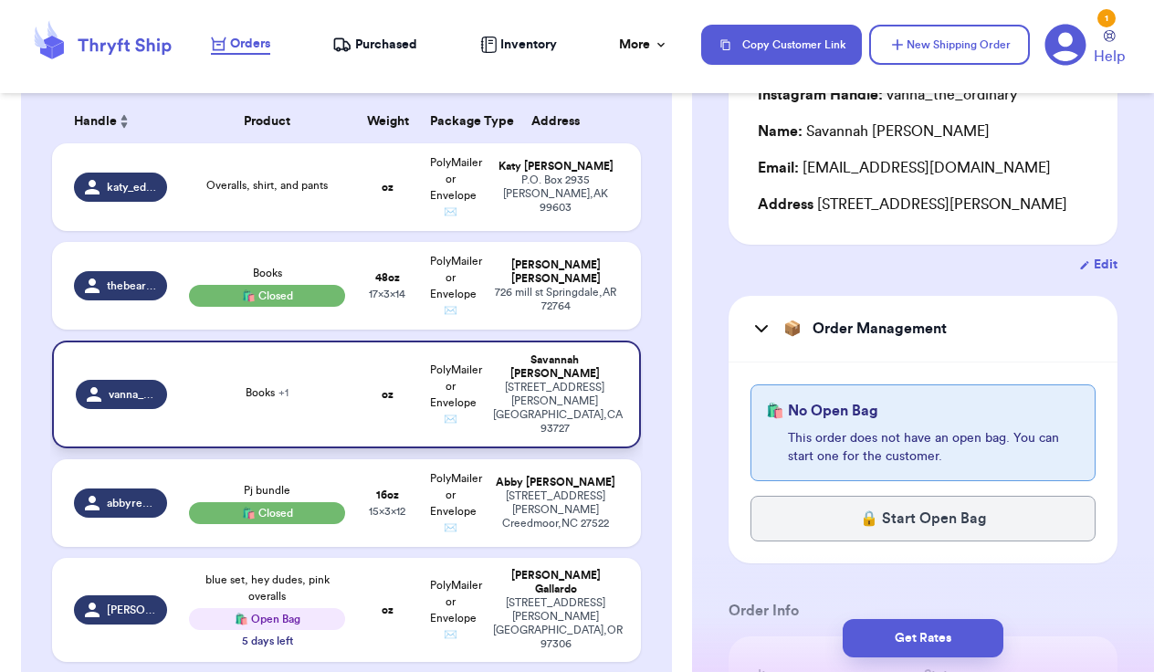
click at [366, 387] on td "oz" at bounding box center [387, 395] width 63 height 108
click at [914, 259] on div "Edit" at bounding box center [923, 265] width 389 height 18
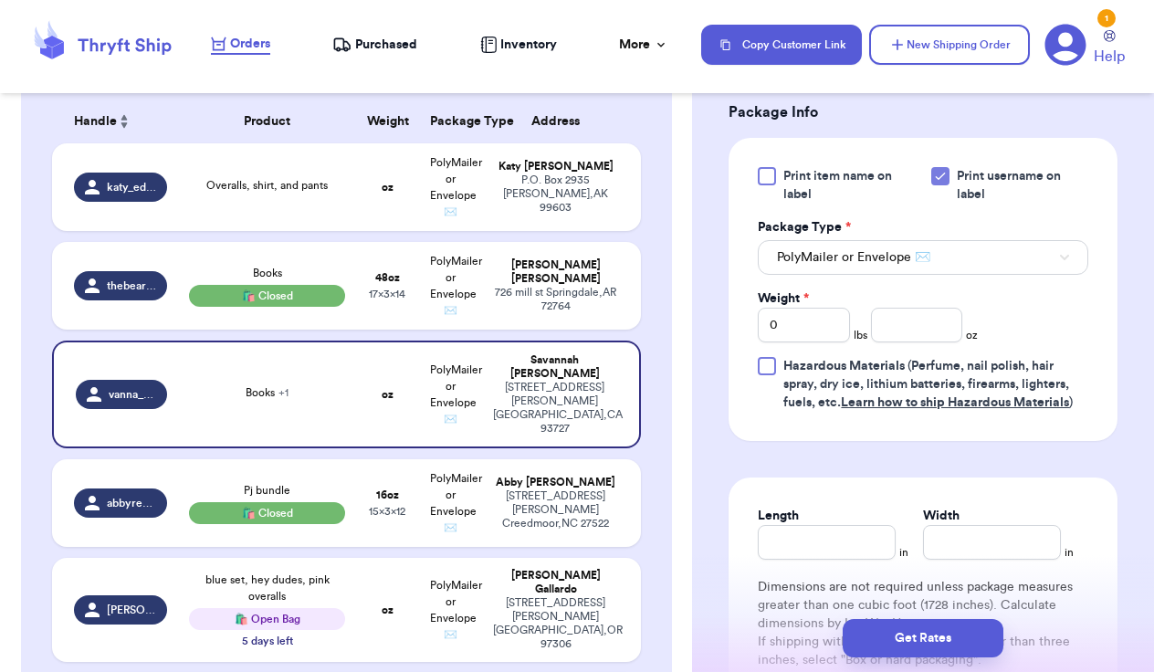
scroll to position [1121, 0]
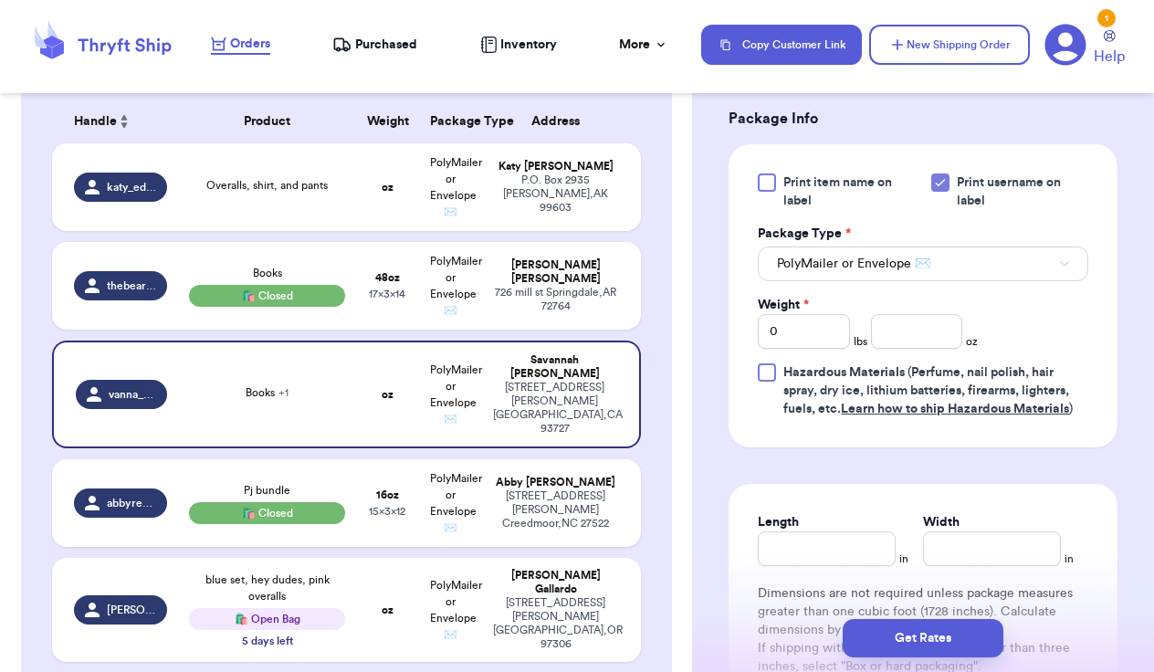
click at [895, 278] on button "PolyMailer or Envelope ✉️" at bounding box center [923, 264] width 331 height 35
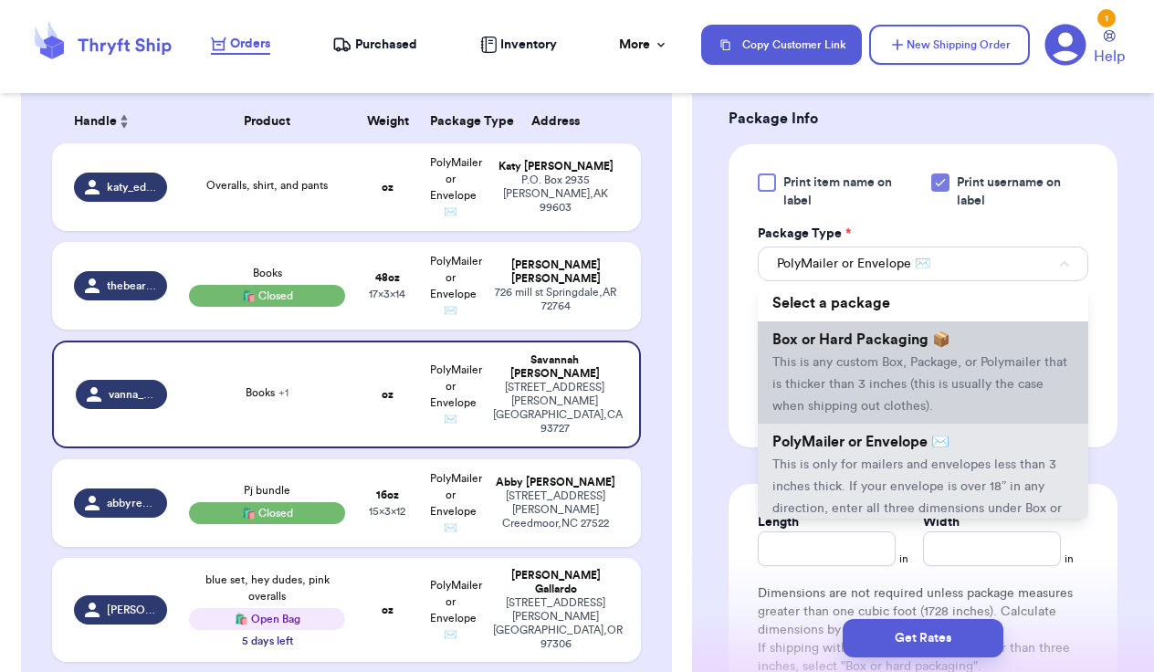
click at [867, 336] on span "Box or Hard Packaging 📦" at bounding box center [862, 339] width 178 height 15
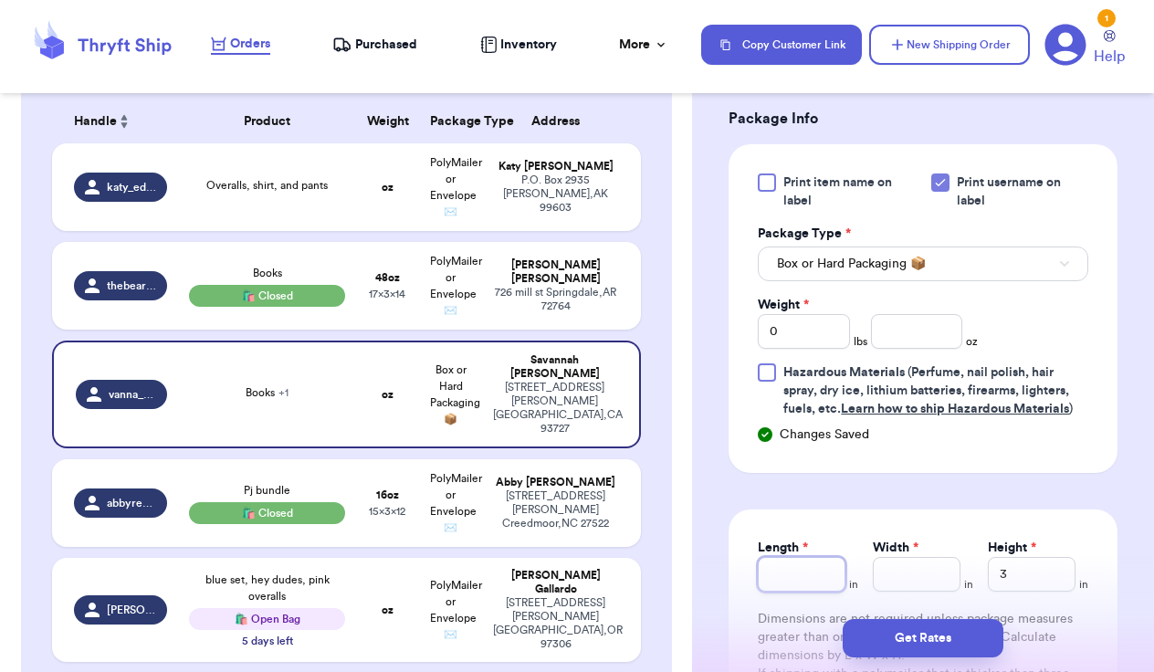
click at [801, 581] on input "Length *" at bounding box center [802, 574] width 88 height 35
type input "1"
type input "17"
click at [920, 591] on input "Width *" at bounding box center [917, 574] width 88 height 35
type input "1"
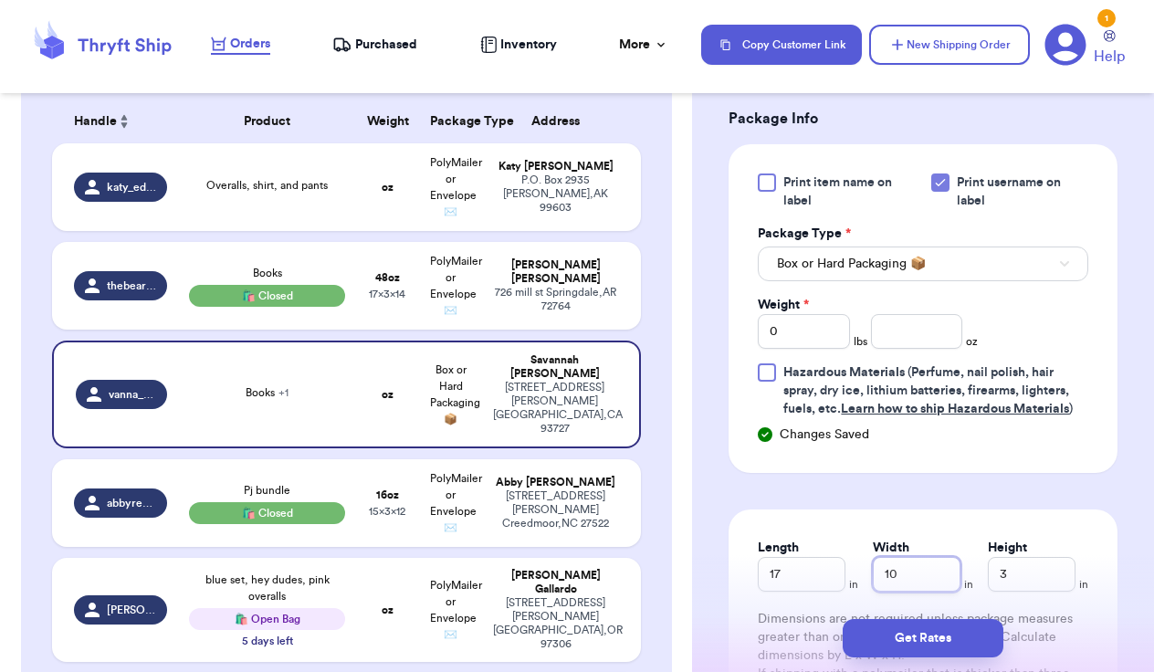
type input "10"
click at [1051, 583] on input "3" at bounding box center [1032, 574] width 88 height 35
type input "5"
click at [819, 335] on input "0" at bounding box center [804, 331] width 92 height 35
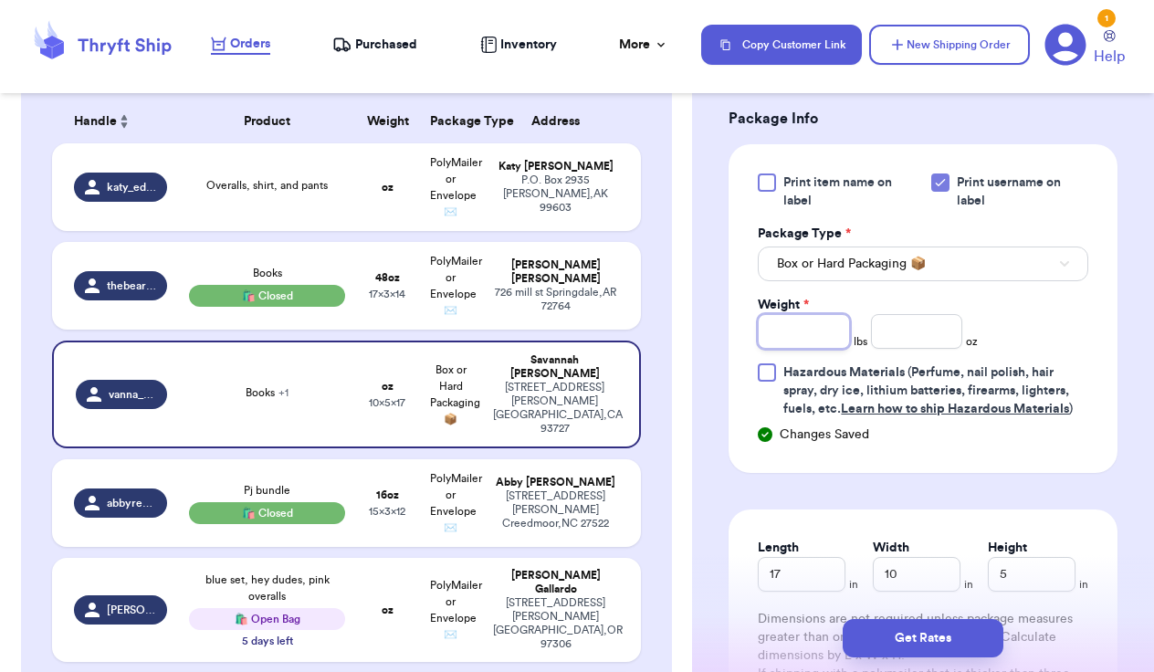
type input "9"
click at [905, 331] on input "number" at bounding box center [917, 331] width 92 height 35
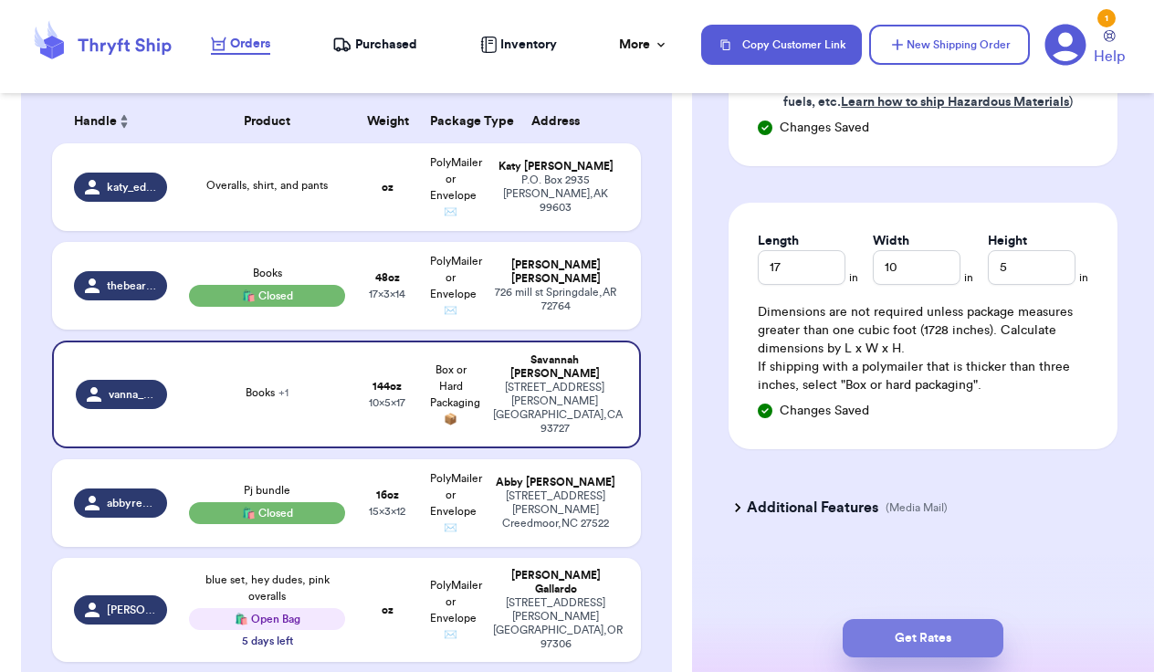
scroll to position [1431, 0]
type input "8"
click at [911, 633] on button "Get Rates" at bounding box center [923, 638] width 161 height 38
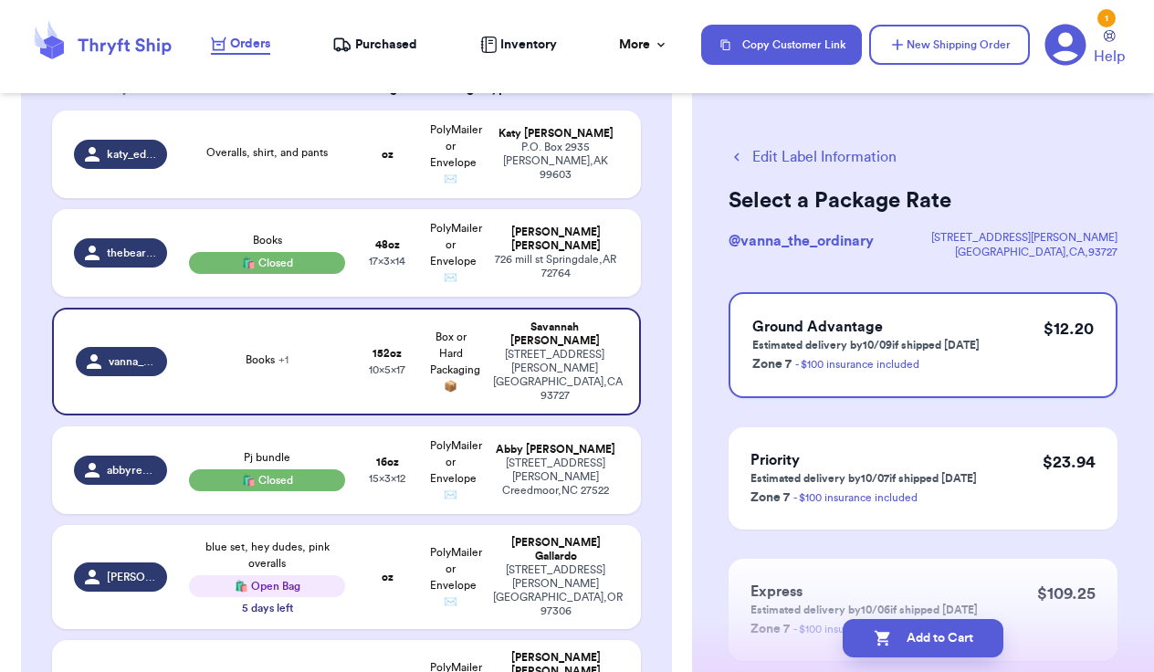
scroll to position [321, 0]
click at [590, 133] on td "[PERSON_NAME] P.O. [STREET_ADDRESS][PERSON_NAME]" at bounding box center [561, 155] width 158 height 88
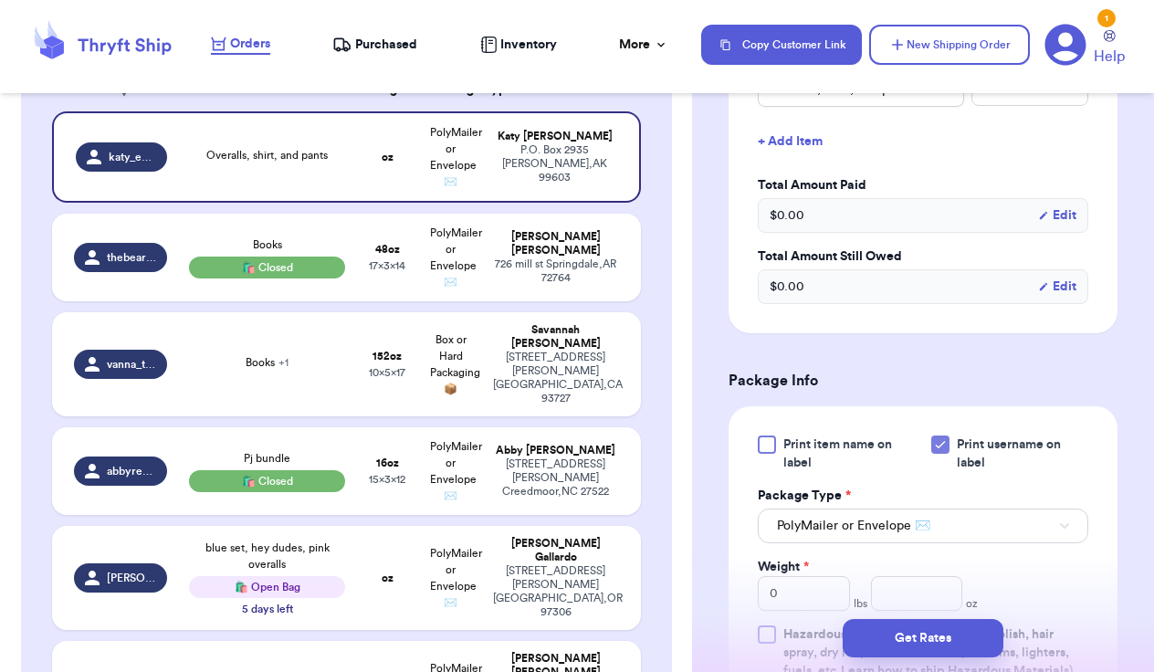
scroll to position [619, 0]
click at [940, 437] on icon at bounding box center [940, 444] width 15 height 15
click at [0, 0] on input "Print username on label" at bounding box center [0, 0] width 0 height 0
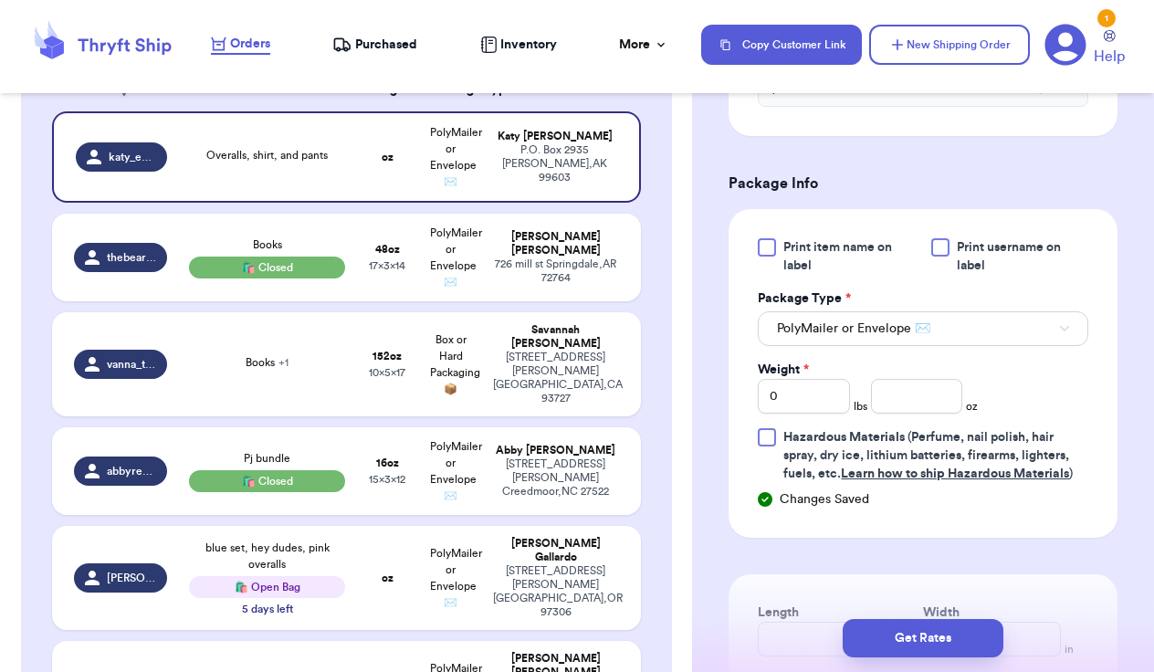
scroll to position [829, 0]
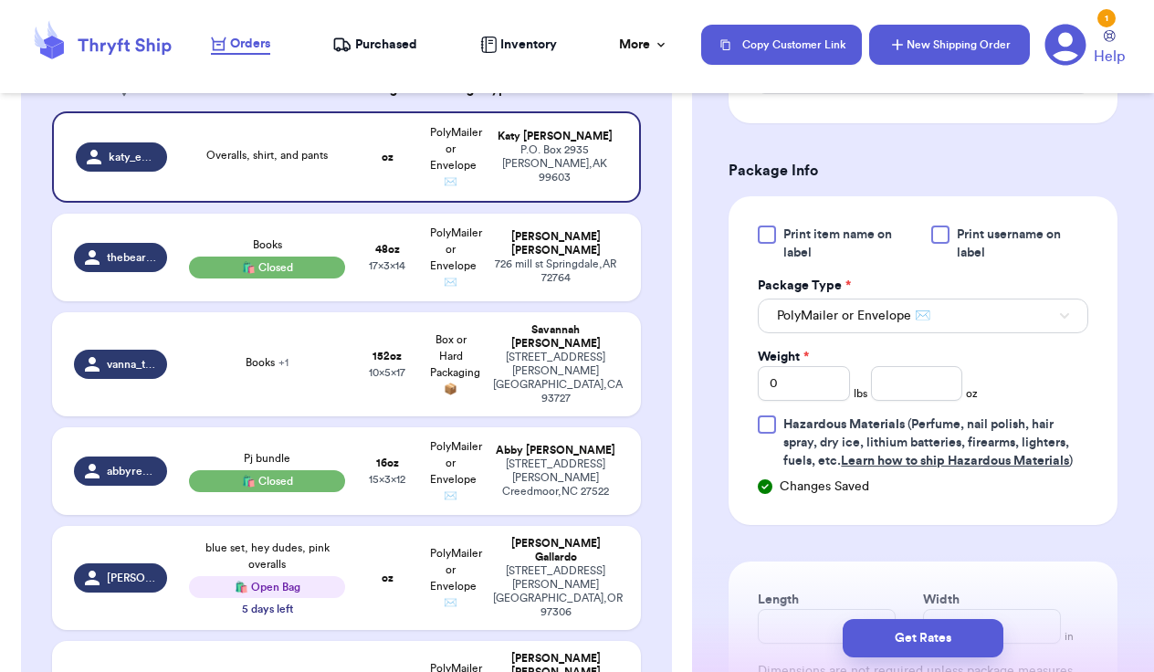
click at [995, 47] on button "New Shipping Order" at bounding box center [949, 45] width 161 height 40
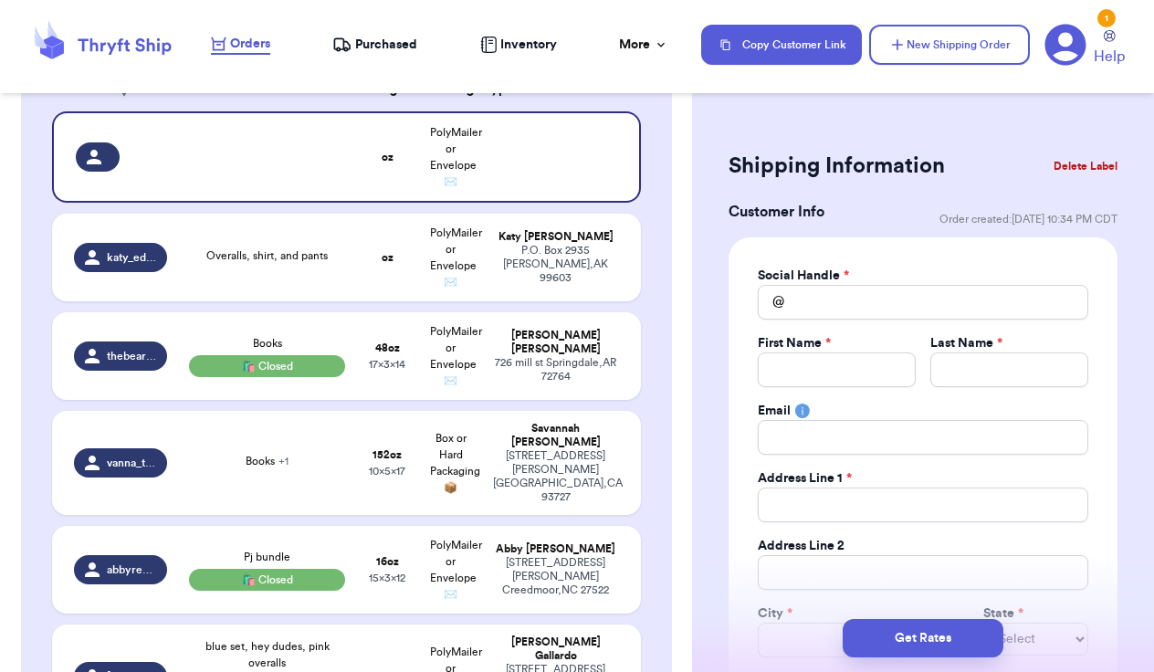
scroll to position [0, 0]
click at [832, 309] on input "Total Amount Paid" at bounding box center [923, 302] width 331 height 35
type input "r"
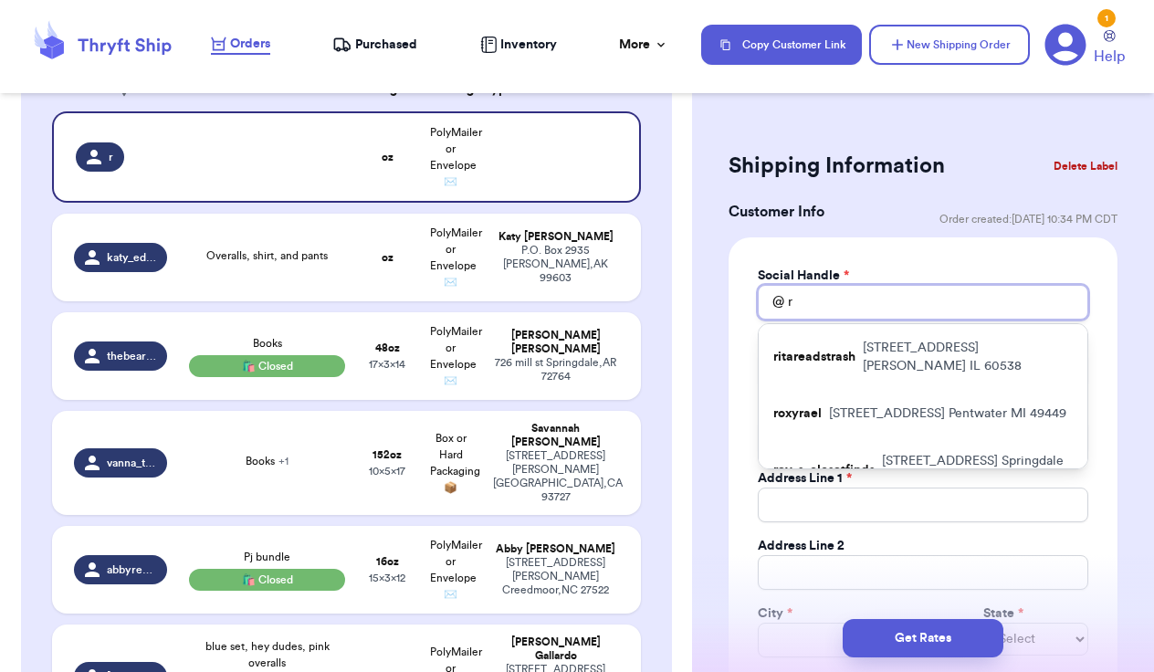
type input "ro"
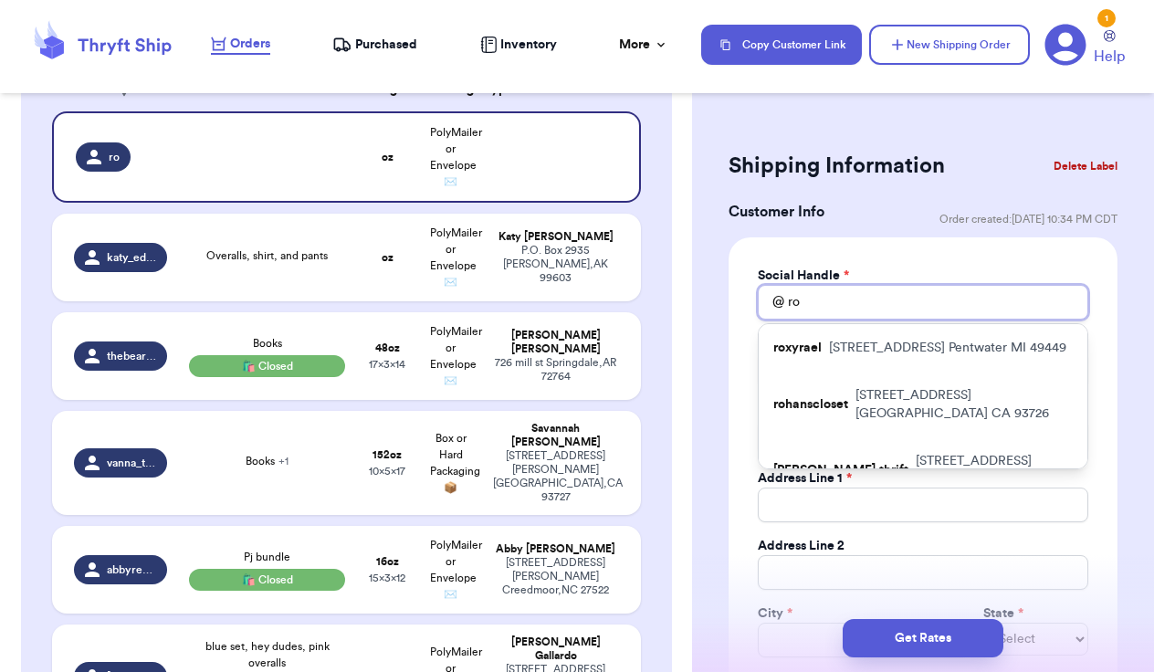
type input "rox"
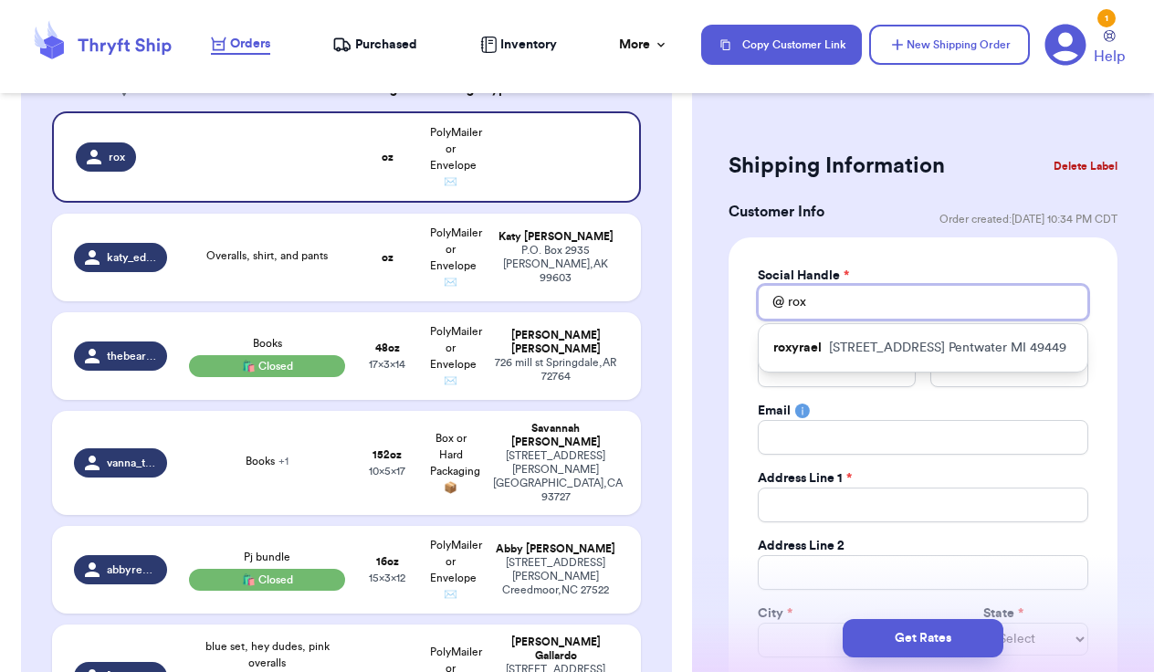
click at [787, 300] on input "rox" at bounding box center [923, 302] width 331 height 35
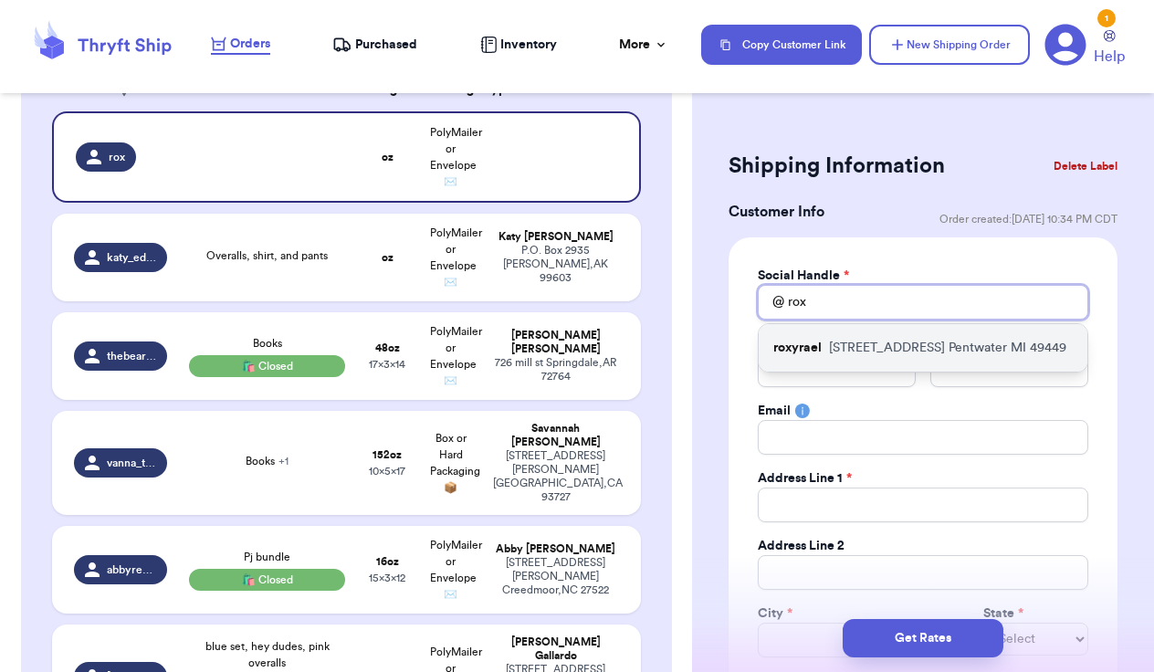
type input "-rox"
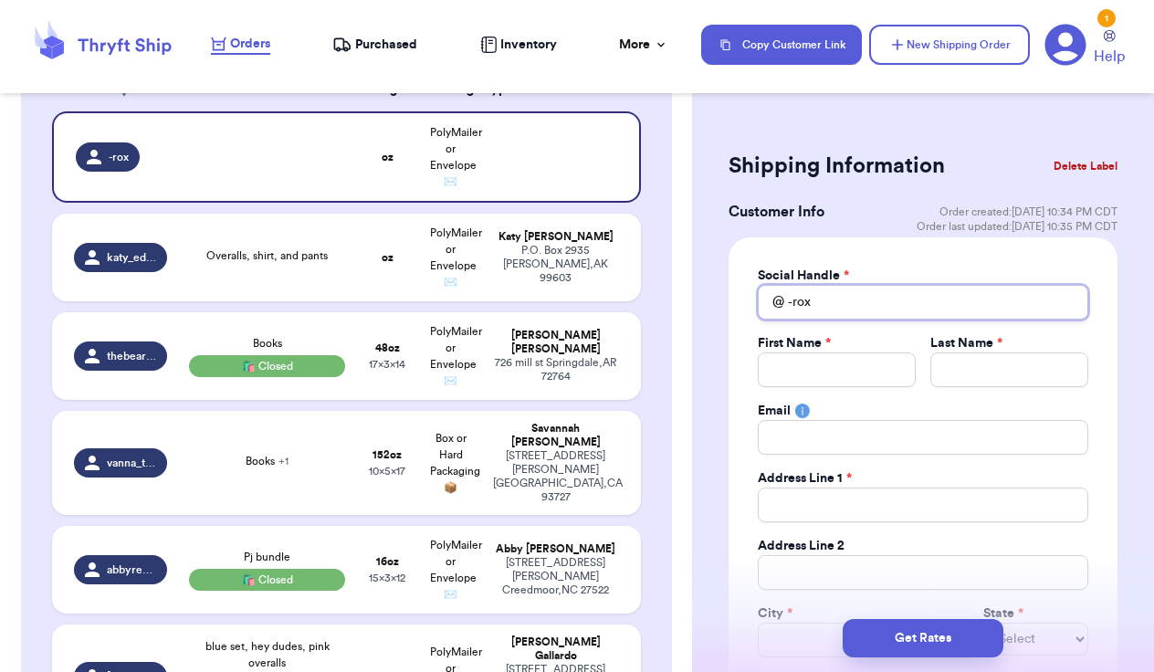
type input "rox"
type input "_rox"
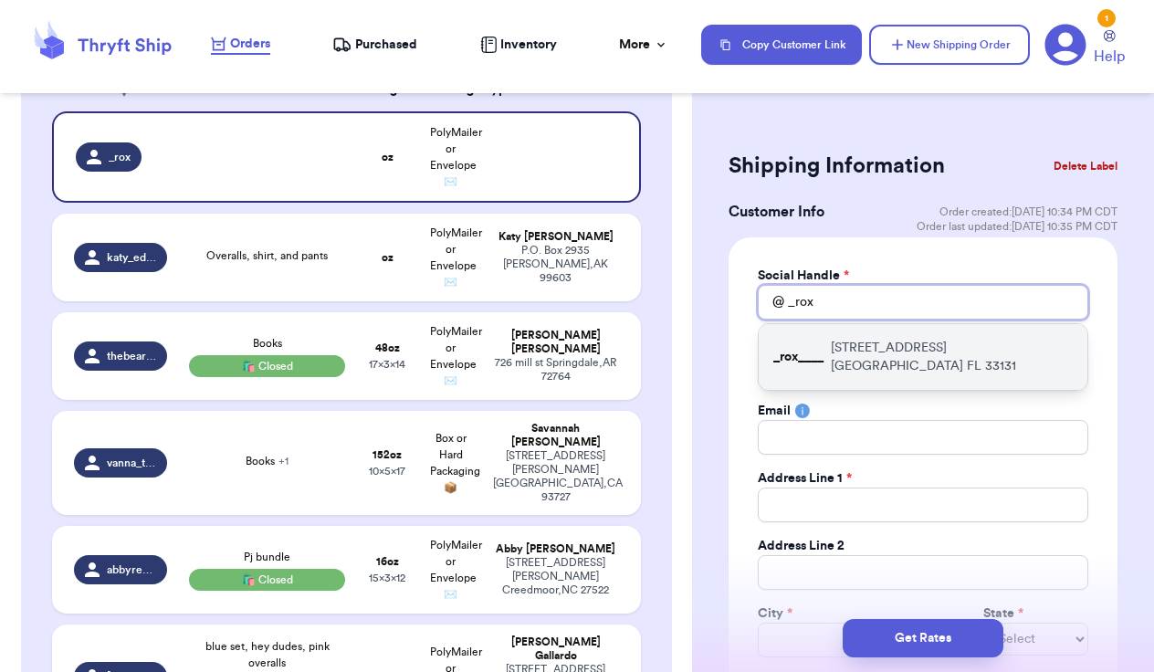
type input "_rox"
click at [846, 353] on p "[STREET_ADDRESS]" at bounding box center [952, 357] width 242 height 37
type input "_rox____"
type input "rox"
type input "swindoll"
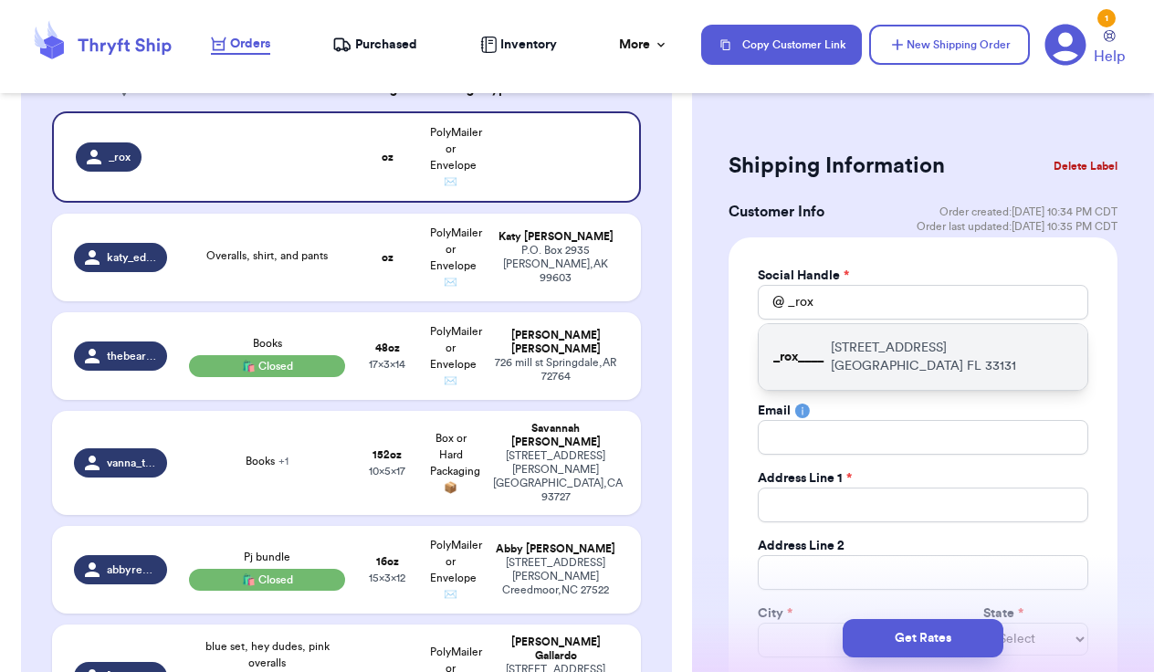
type input "[EMAIL_ADDRESS][DOMAIN_NAME]"
type input "[STREET_ADDRESS]"
type input "#3715"
type input "[GEOGRAPHIC_DATA]"
select select "FL"
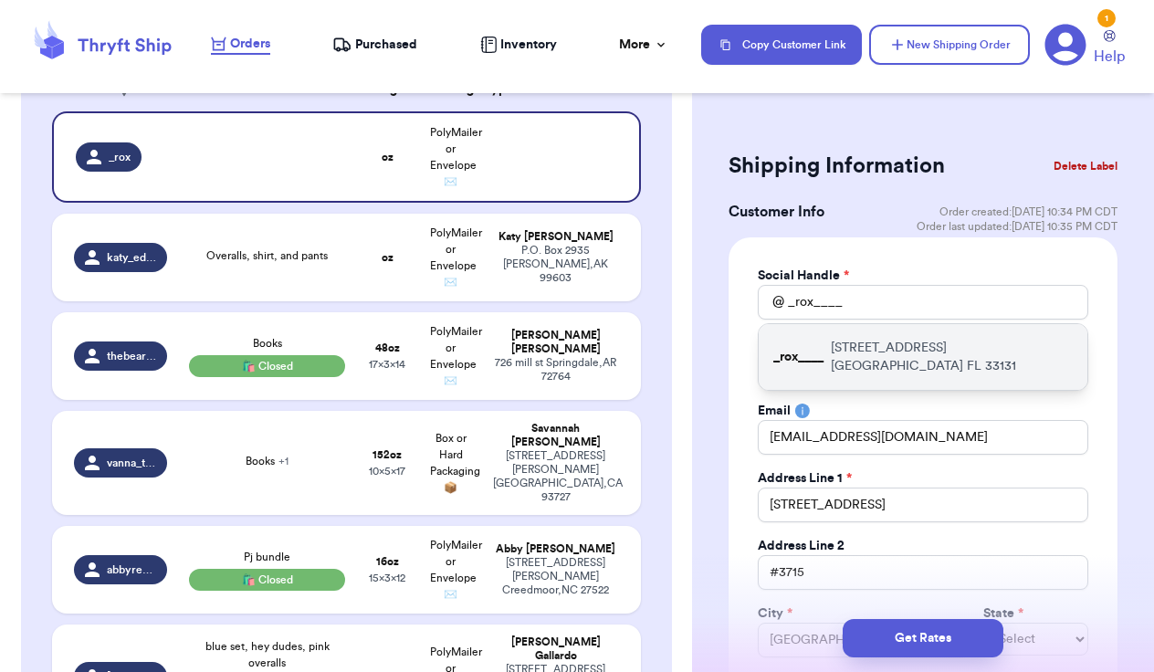
type input "33131"
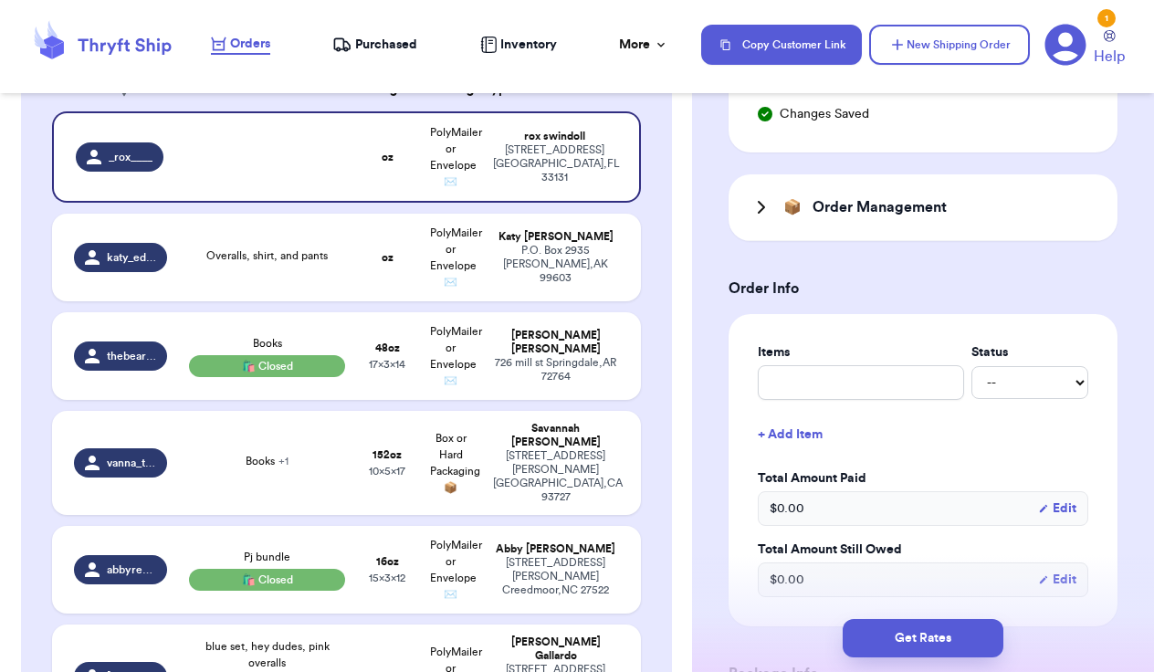
scroll to position [638, 0]
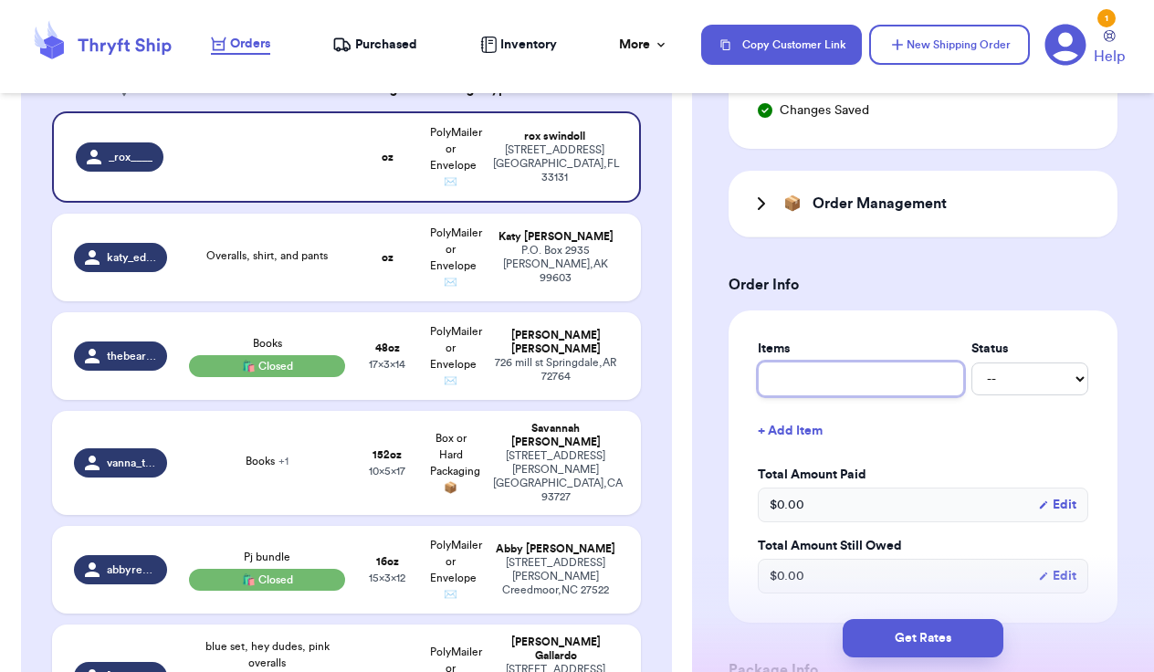
type input "b"
type input "bo"
type input "bok"
type input "boks"
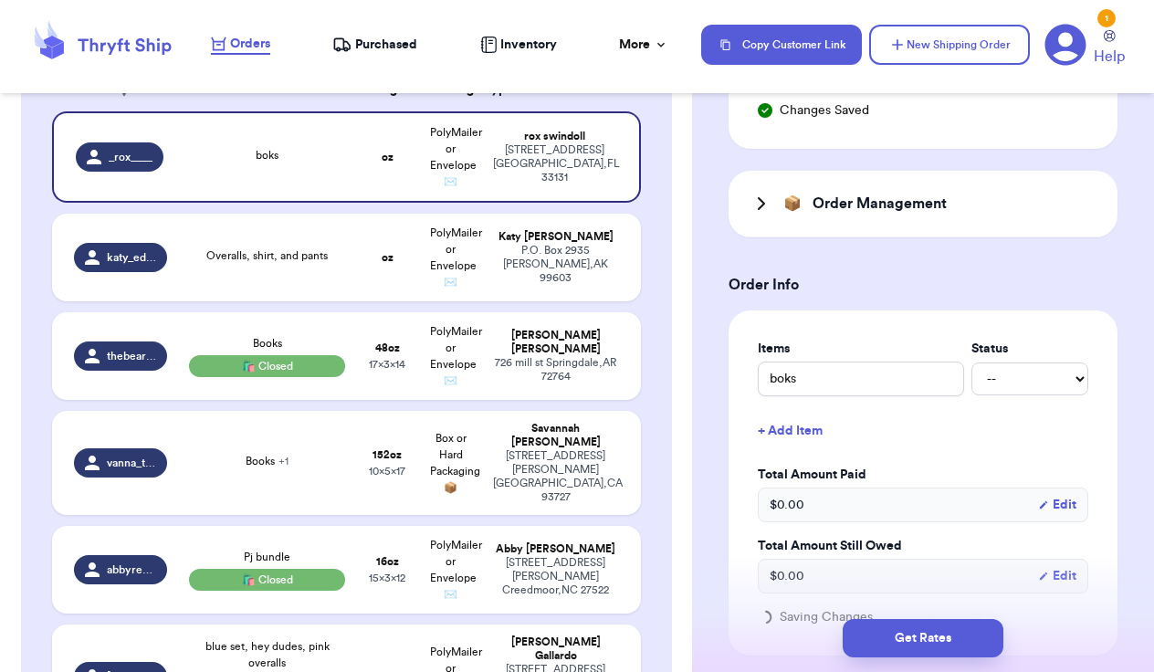
click at [794, 428] on button "+ Add Item" at bounding box center [923, 431] width 345 height 40
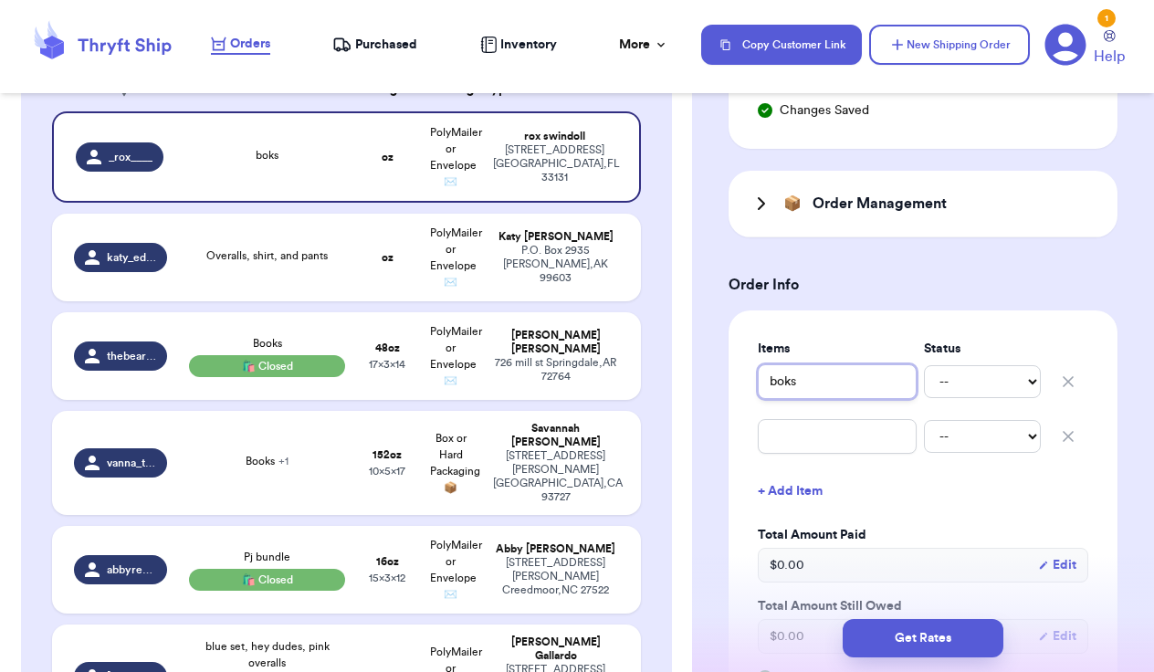
click at [784, 383] on input "boks" at bounding box center [837, 381] width 159 height 35
type input "books"
type input "h"
type input "ha"
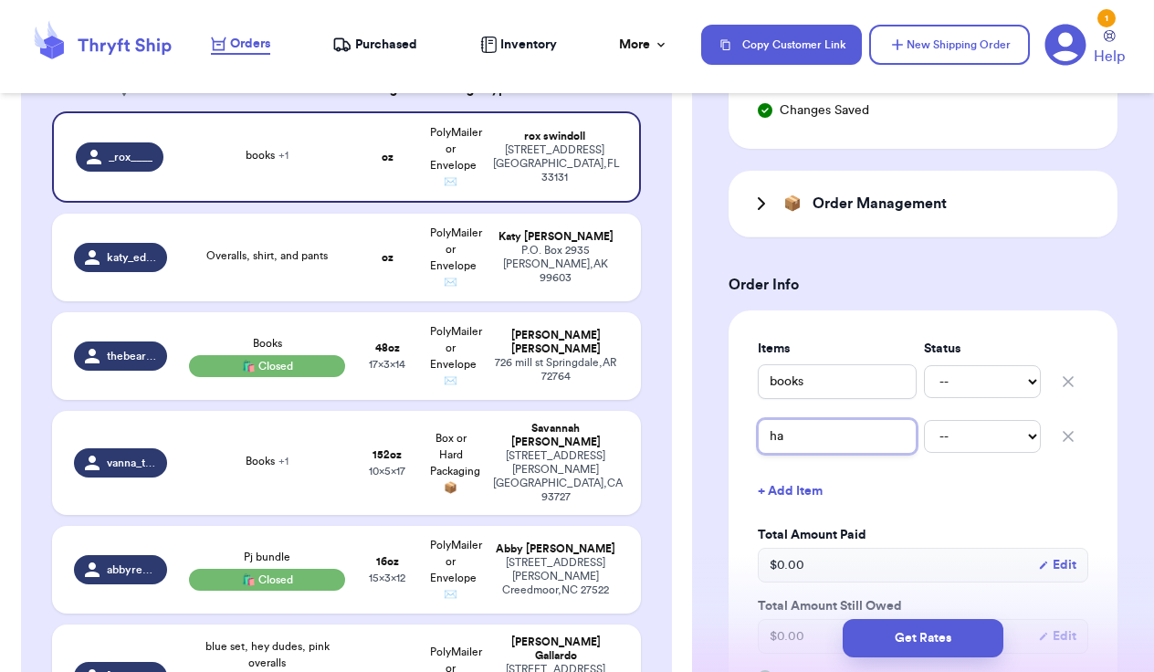
type input "hat"
type input "hats"
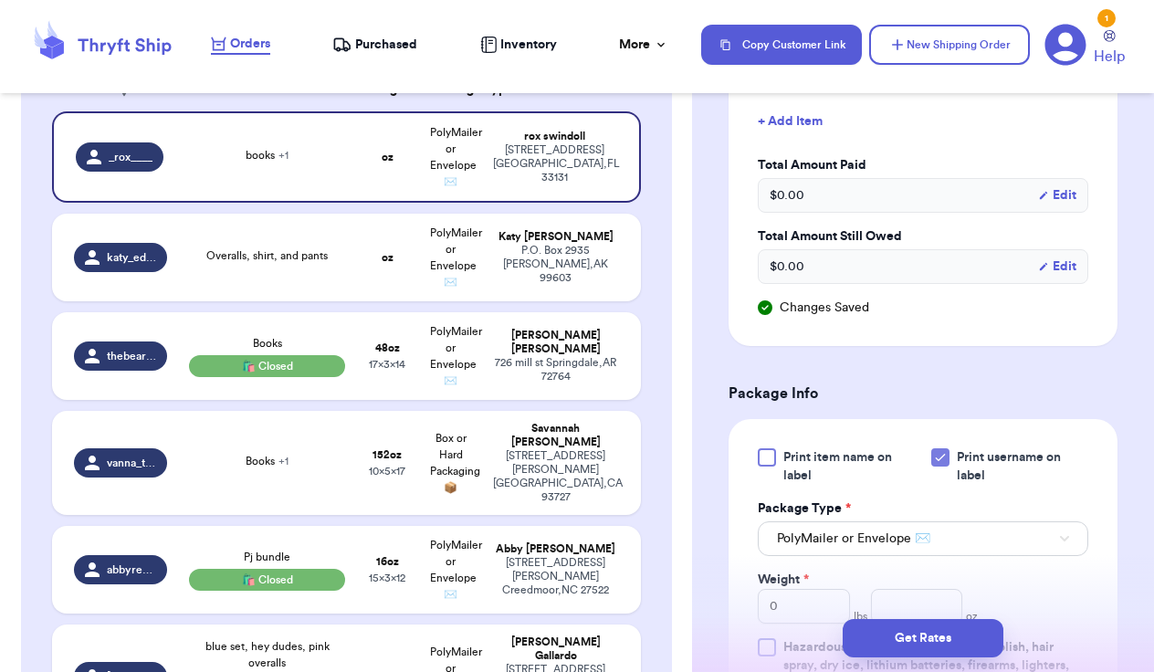
scroll to position [1009, 0]
type input "hats"
click at [938, 458] on icon at bounding box center [940, 457] width 8 height 6
click at [0, 0] on input "Print username on label" at bounding box center [0, 0] width 0 height 0
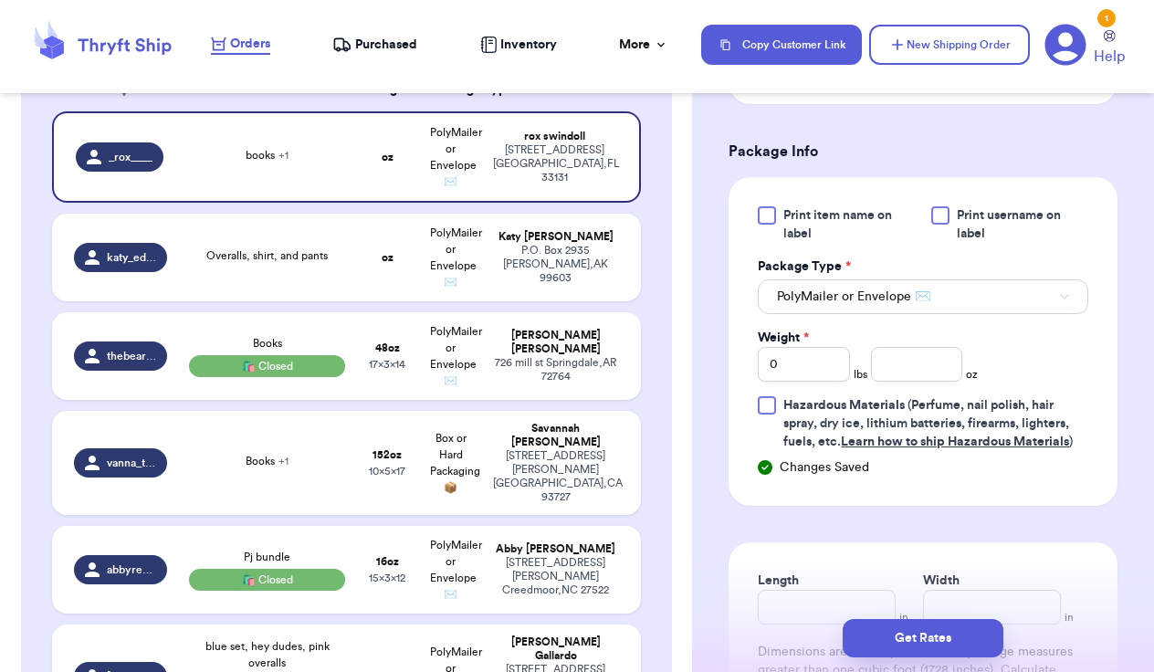
scroll to position [1250, 0]
click at [809, 361] on input "0" at bounding box center [804, 364] width 92 height 35
type input "1"
click at [899, 365] on input "number" at bounding box center [917, 364] width 92 height 35
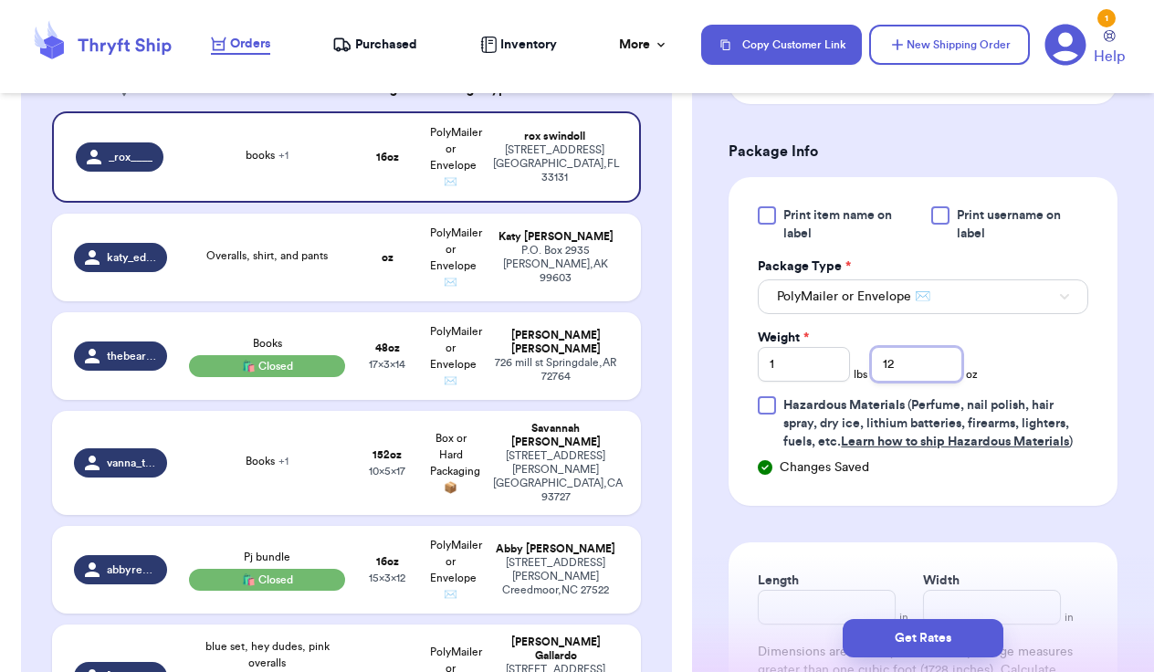
type input "12"
click at [827, 606] on div "Get Rates" at bounding box center [923, 639] width 462 height 68
click at [826, 622] on div "Get Rates" at bounding box center [923, 638] width 433 height 38
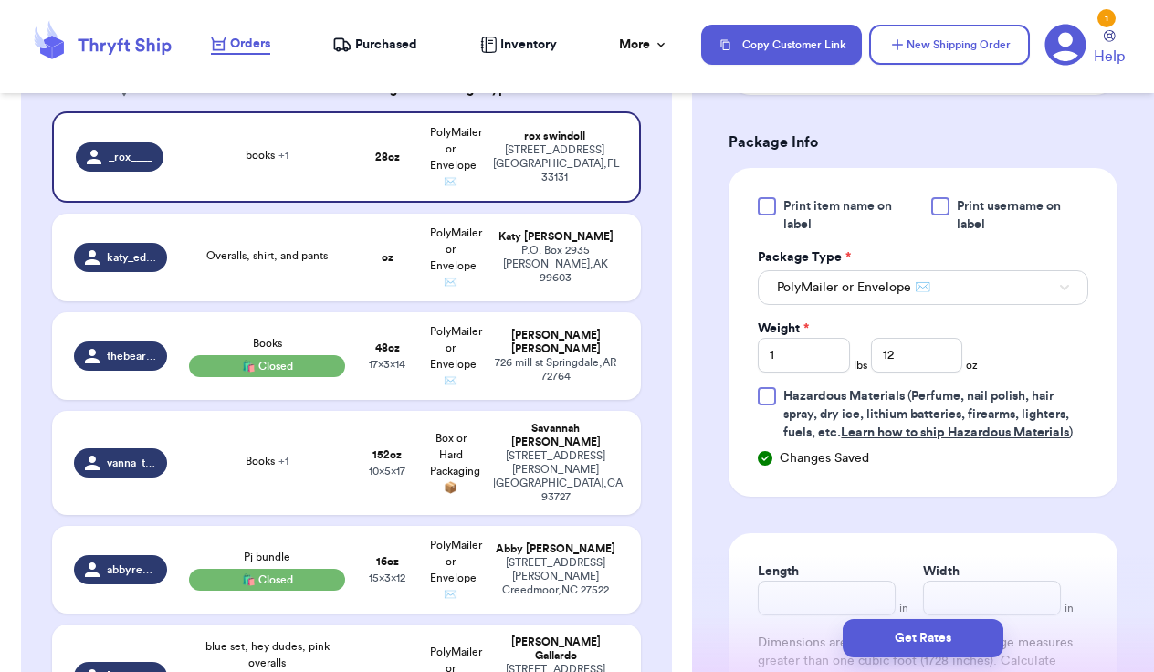
scroll to position [1264, 0]
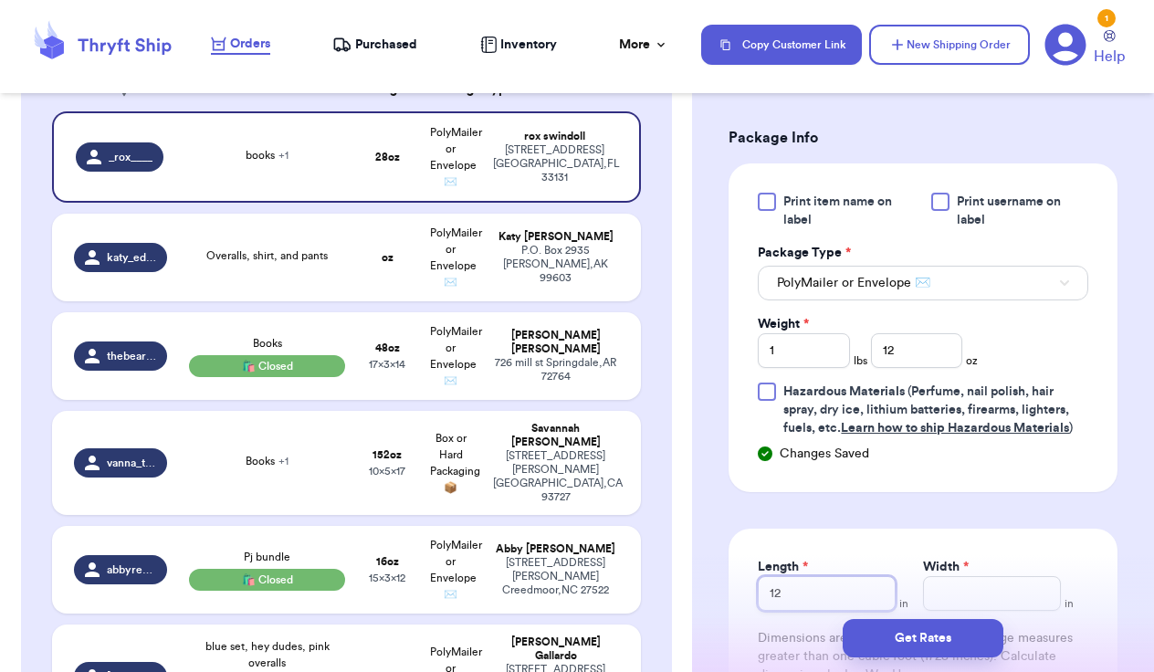
type input "12"
click at [963, 585] on input "Width *" at bounding box center [992, 593] width 138 height 35
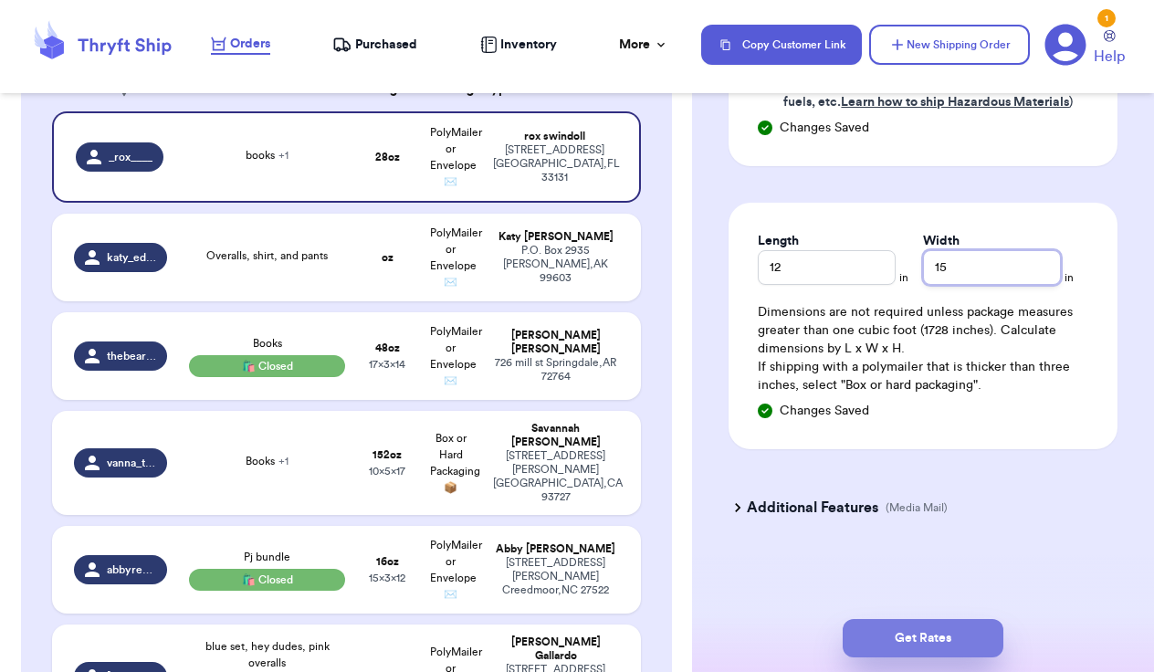
type input "15"
click at [939, 636] on button "Get Rates" at bounding box center [923, 638] width 161 height 38
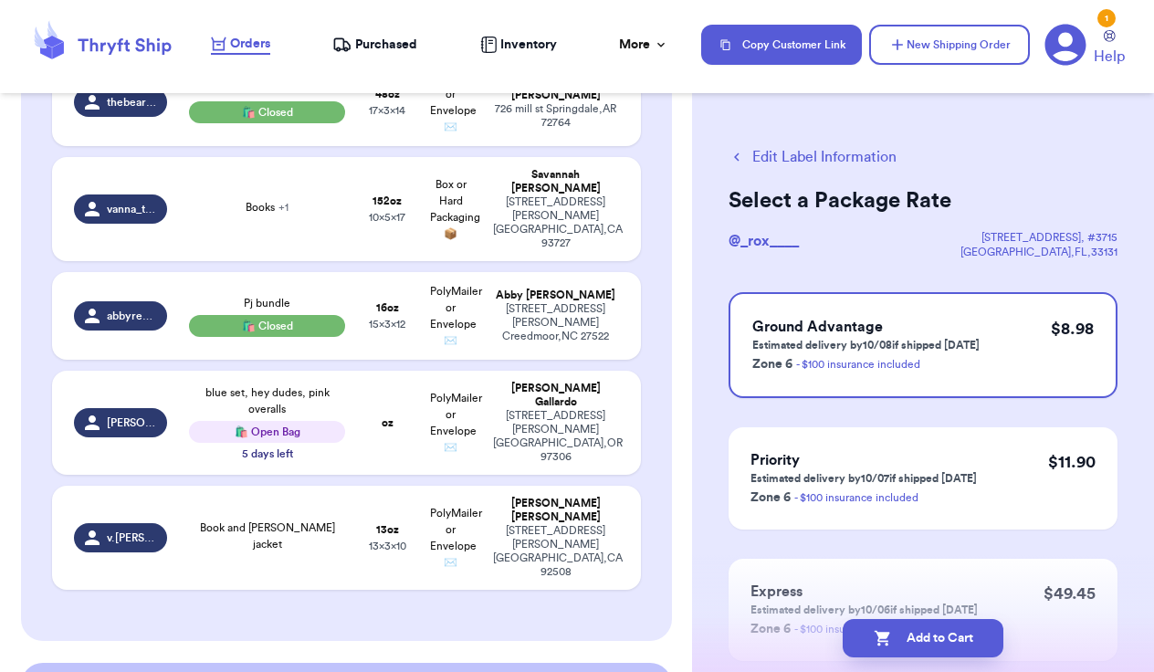
scroll to position [567, 0]
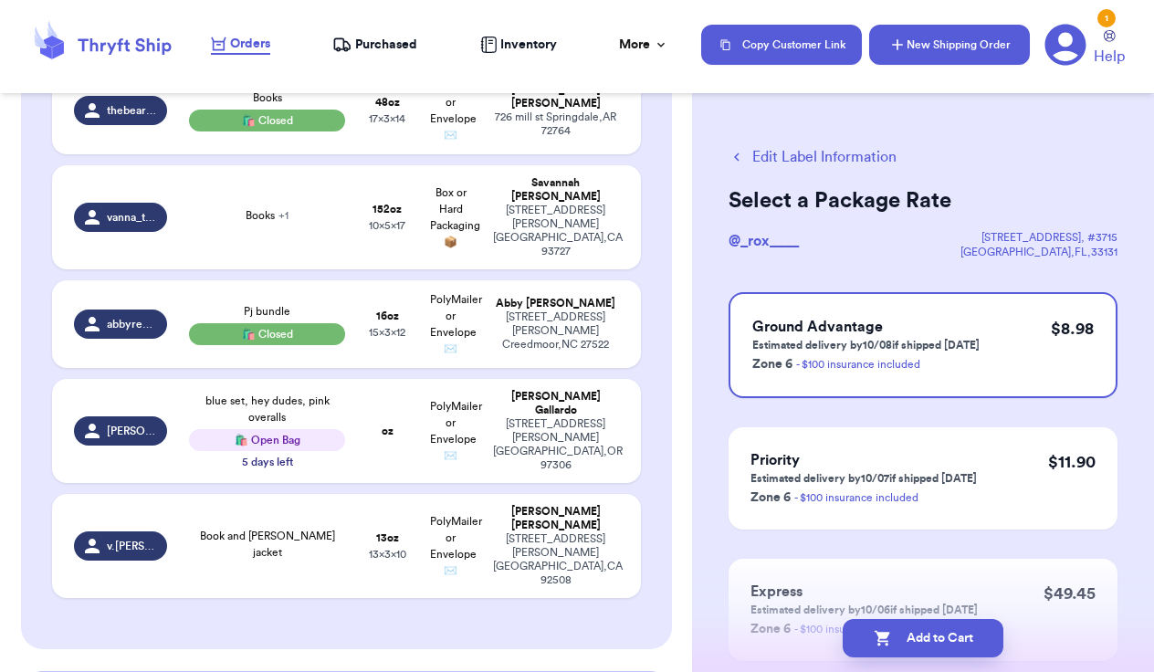
click at [955, 45] on button "New Shipping Order" at bounding box center [949, 45] width 161 height 40
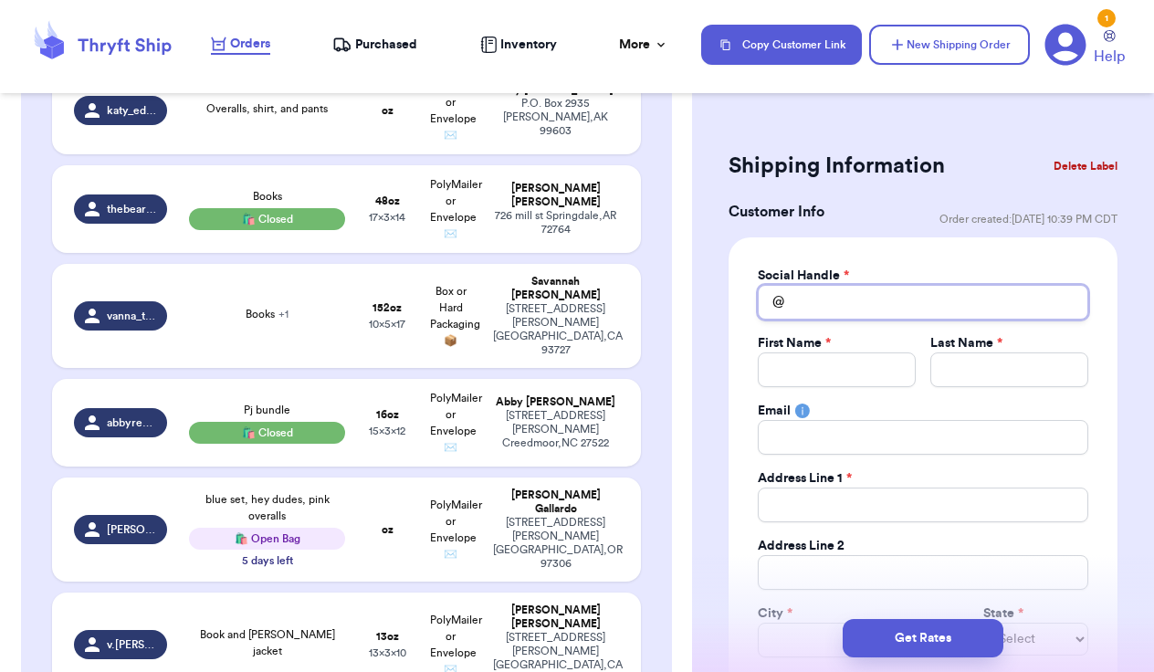
click at [844, 292] on input "Total Amount Paid" at bounding box center [923, 302] width 331 height 35
type input "e"
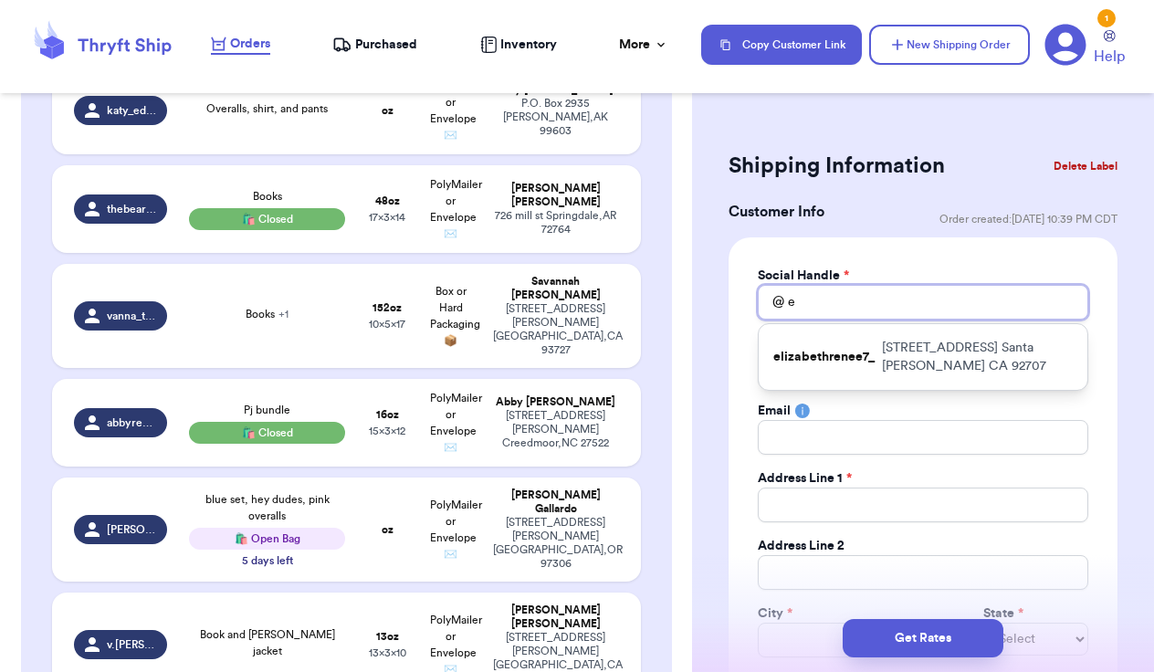
type input "el"
type input "[PERSON_NAME]"
type input "eliz"
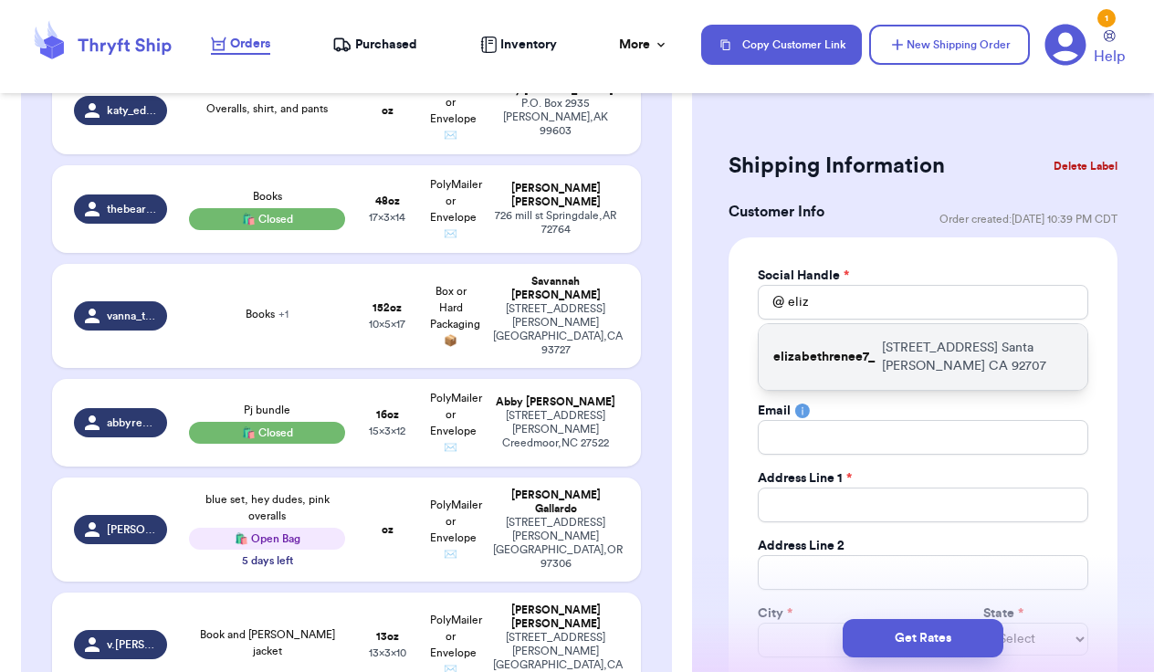
click at [874, 358] on div "elizabethrenee7_ [STREET_ADDRESS]" at bounding box center [923, 357] width 329 height 66
type input "elizabethrenee7_"
type input "[PERSON_NAME]"
type input "[EMAIL_ADDRESS][DOMAIN_NAME]"
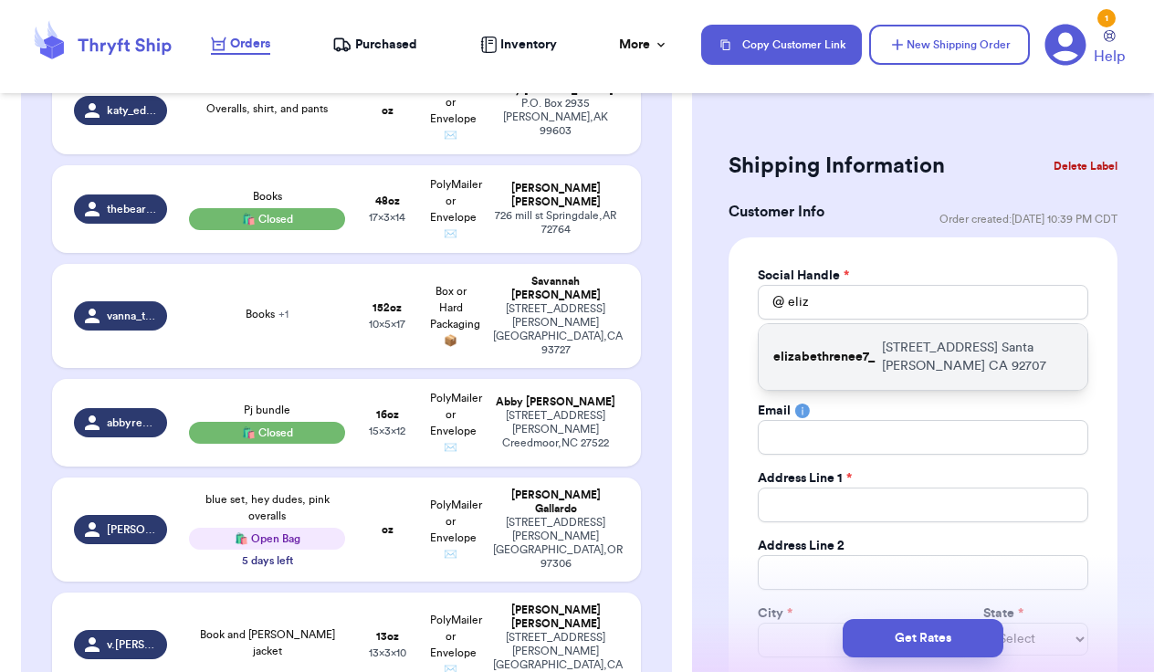
type input "[STREET_ADDRESS]"
type input "Santa [PERSON_NAME]"
select select "CA"
type input "92707"
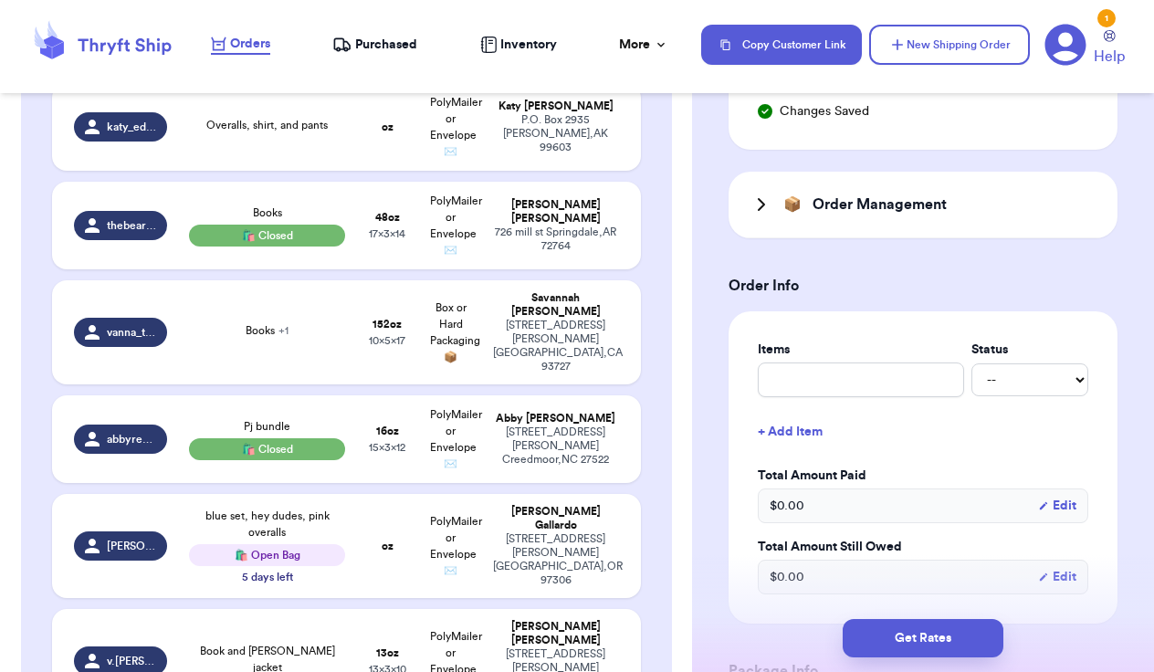
scroll to position [662, 0]
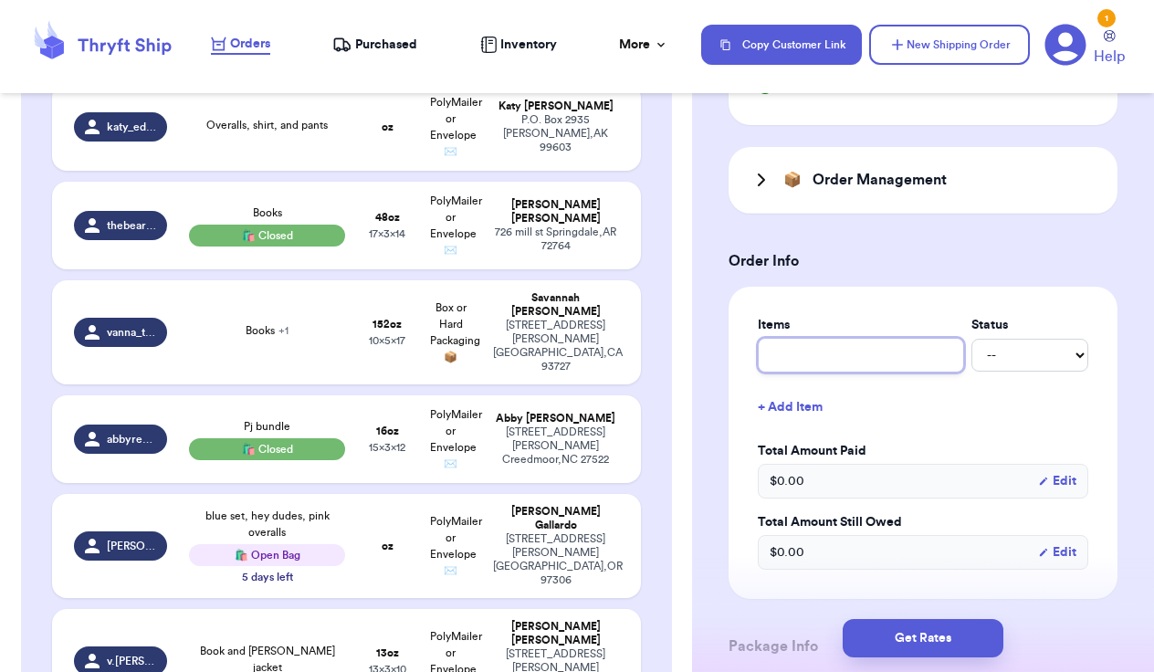
type input "p"
type input "pa"
type input "pan"
type input "pant"
type input "pants"
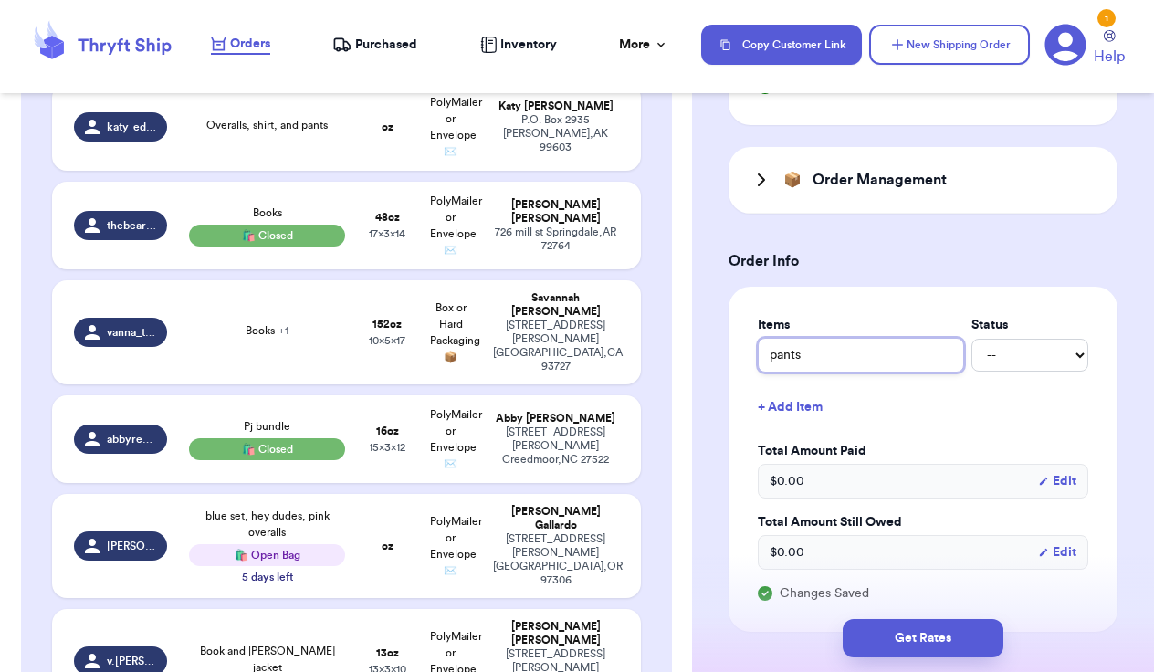
type input "pants"
click at [783, 400] on button "+ Add Item" at bounding box center [923, 407] width 345 height 40
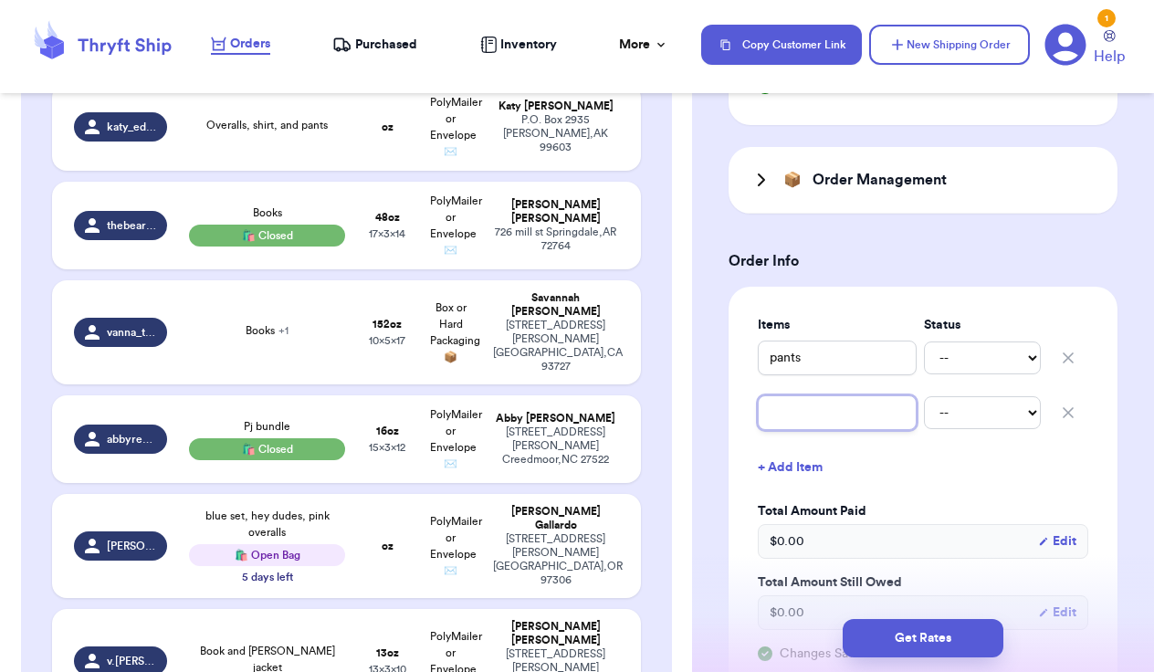
type input "s"
type input "sk"
type input "ski"
type input "skir"
type input "skirt"
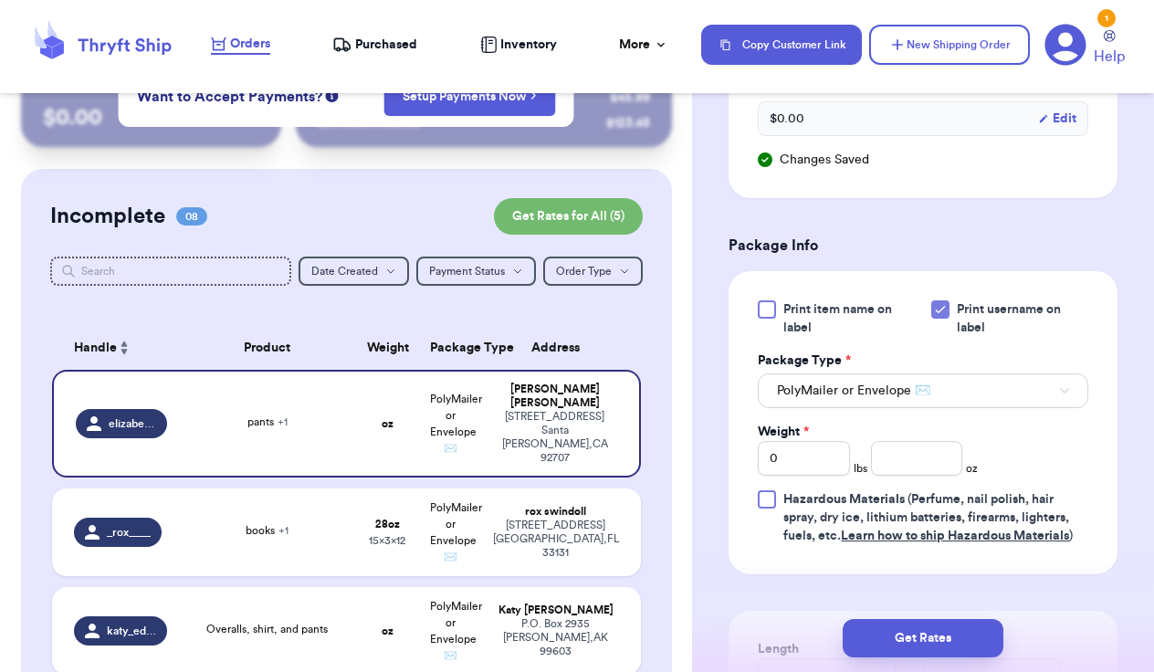
scroll to position [6, 0]
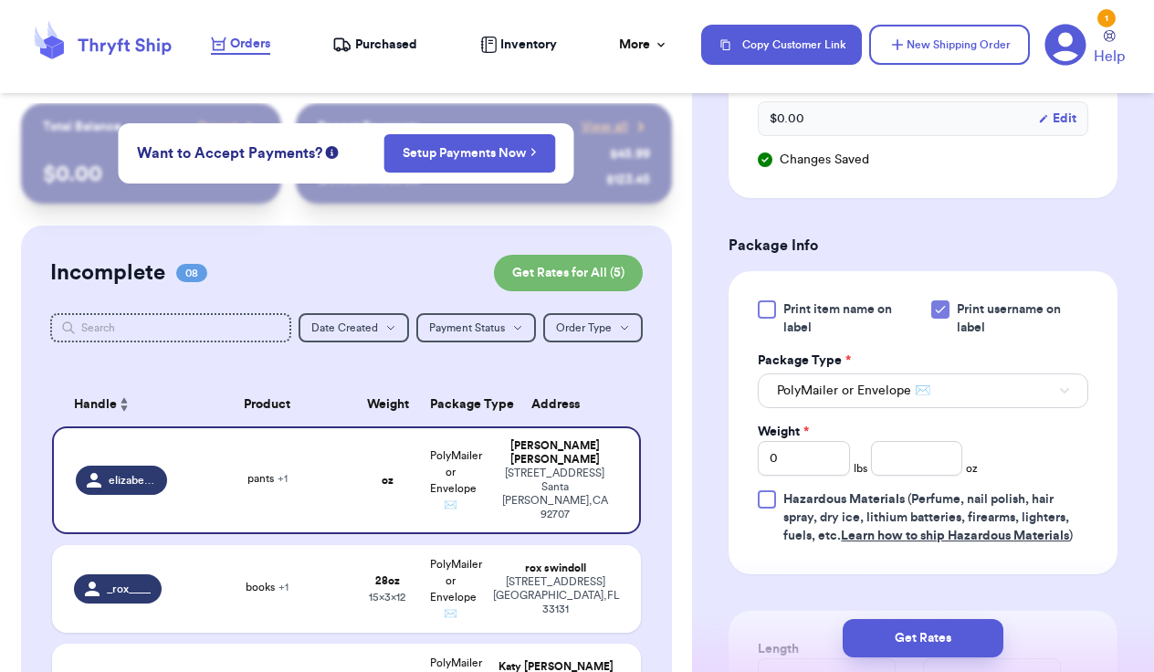
type input "skirt"
click at [939, 308] on icon at bounding box center [940, 309] width 15 height 15
click at [0, 0] on input "Print username on label" at bounding box center [0, 0] width 0 height 0
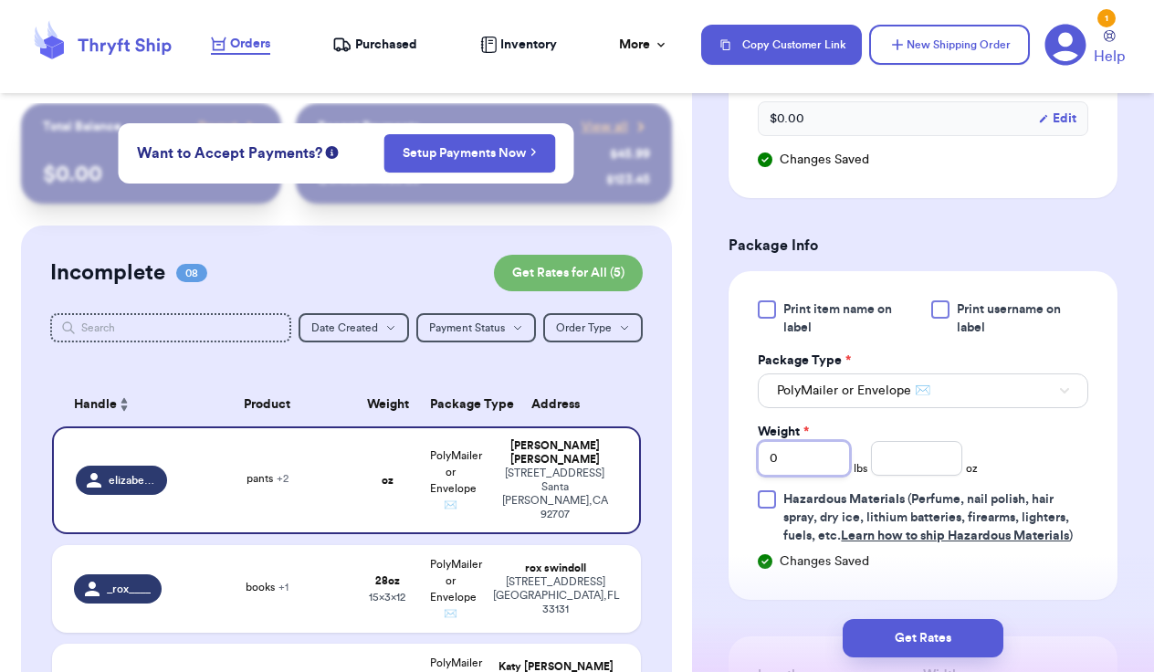
click at [809, 459] on input "0" at bounding box center [804, 458] width 92 height 35
type input "1"
click at [972, 461] on span "oz" at bounding box center [972, 468] width 12 height 15
click at [943, 458] on input "number" at bounding box center [917, 458] width 92 height 35
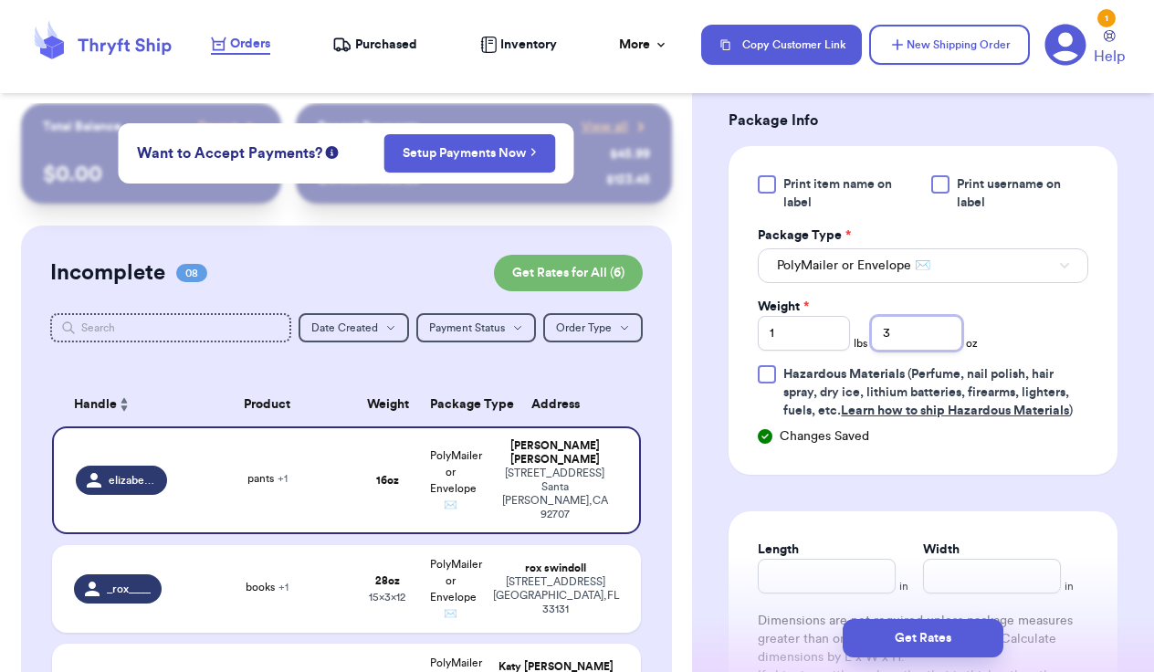
scroll to position [1474, 0]
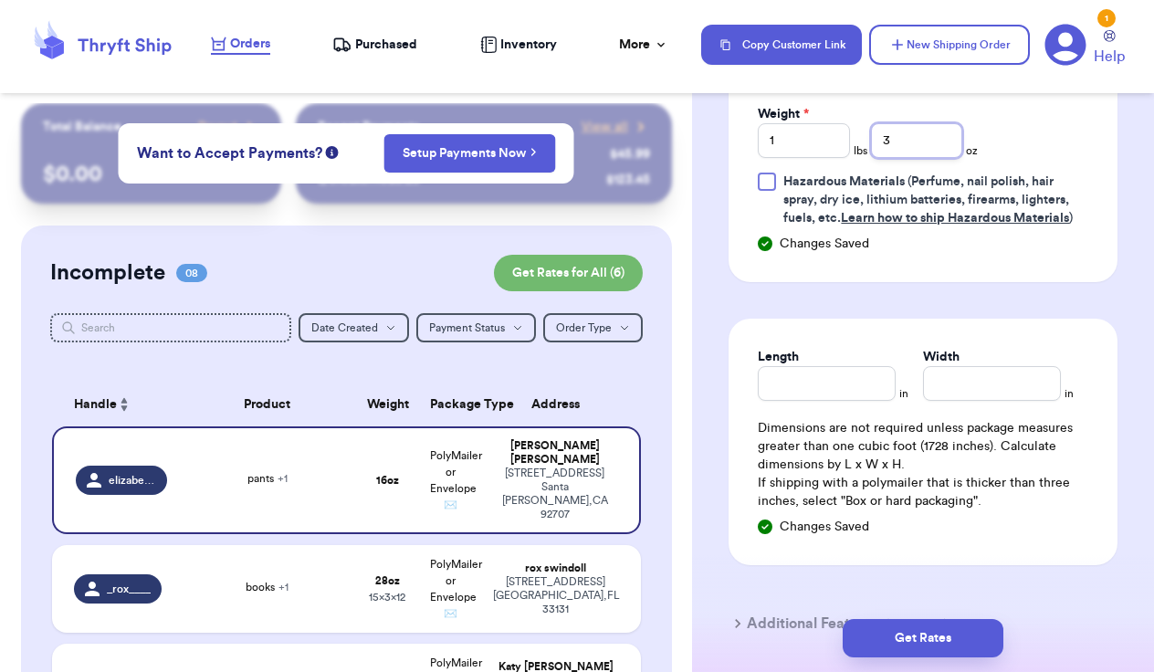
type input "3"
click at [816, 385] on input "Length" at bounding box center [827, 383] width 138 height 35
type input "10"
click at [949, 376] on input "Width *" at bounding box center [992, 383] width 138 height 35
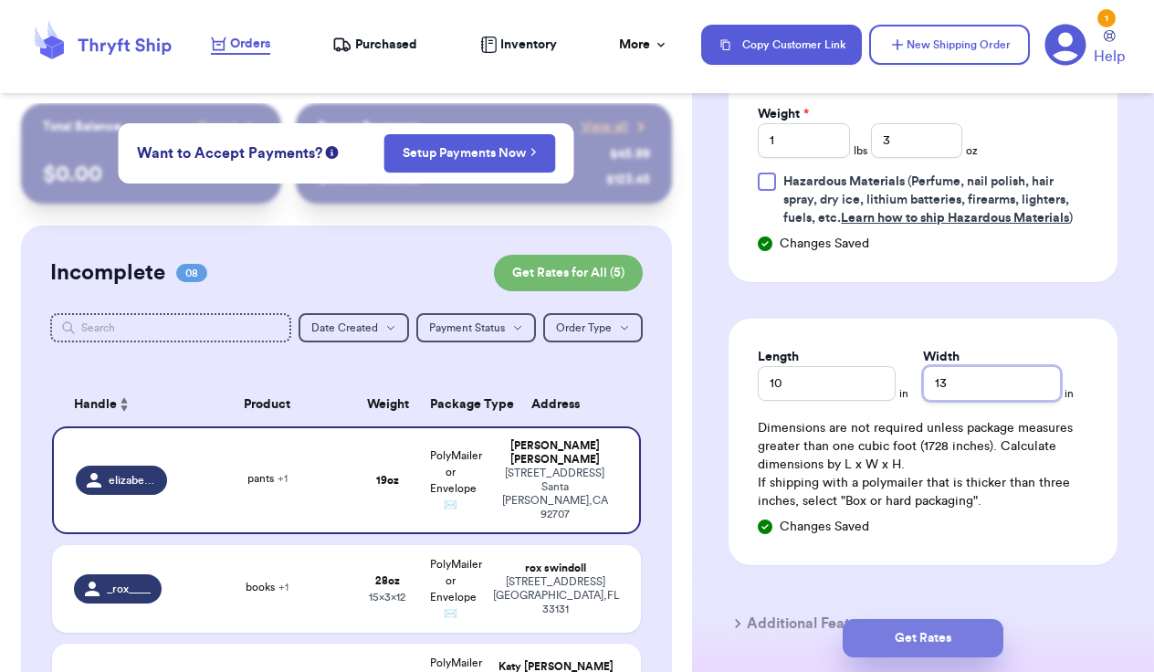
type input "13"
click at [933, 647] on button "Get Rates" at bounding box center [923, 638] width 161 height 38
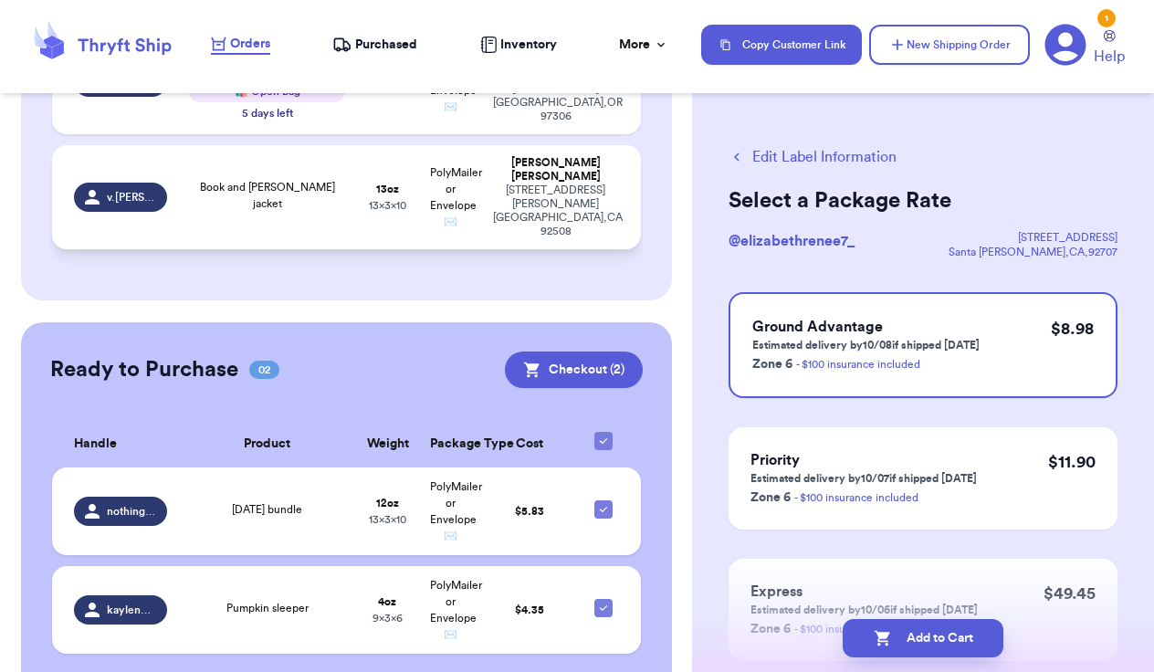
scroll to position [1030, 0]
